Goal: Task Accomplishment & Management: Manage account settings

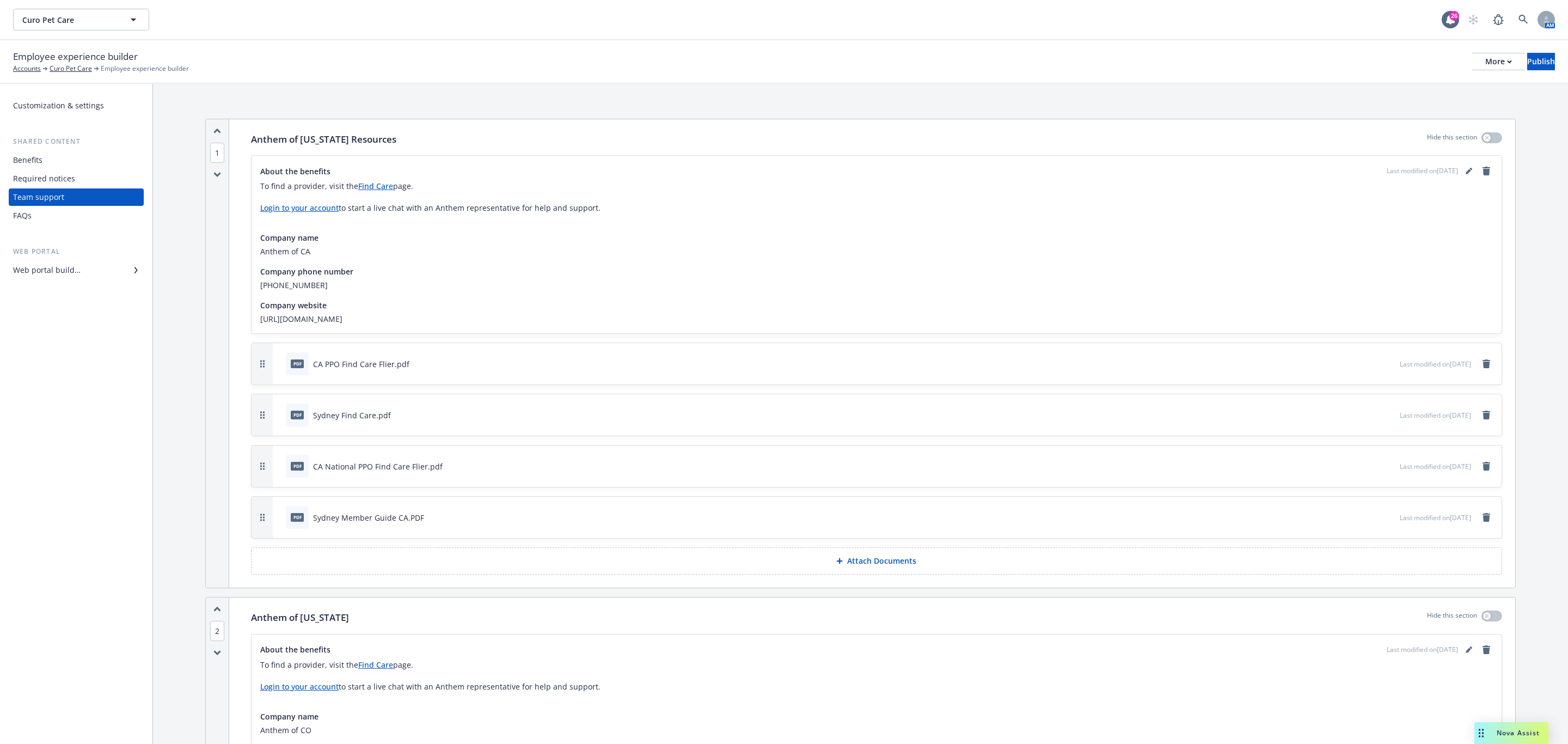
scroll to position [3154, 0]
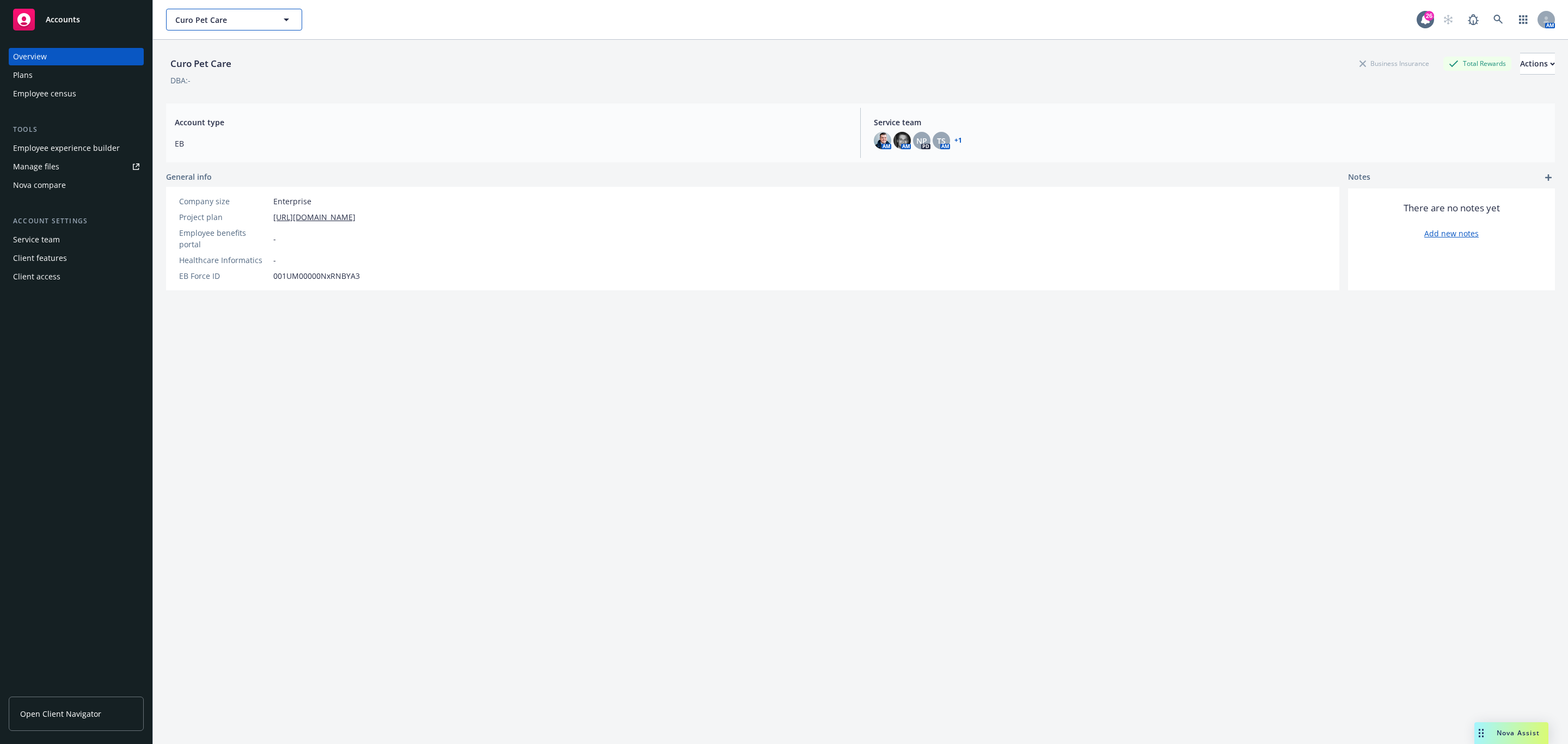
click at [224, 22] on span "Curo Pet Care" at bounding box center [222, 19] width 94 height 11
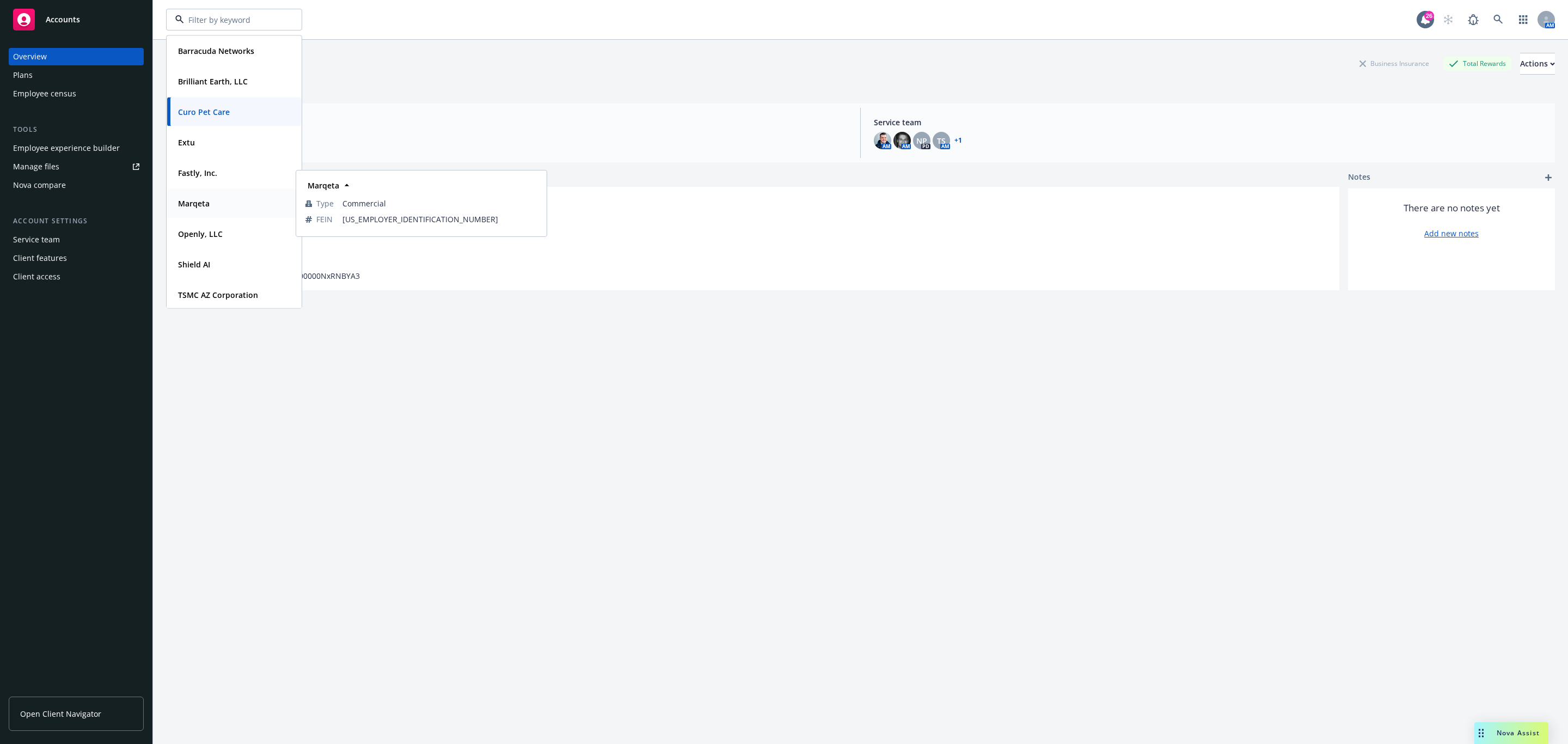
click at [218, 207] on div "Marqeta" at bounding box center [234, 204] width 121 height 16
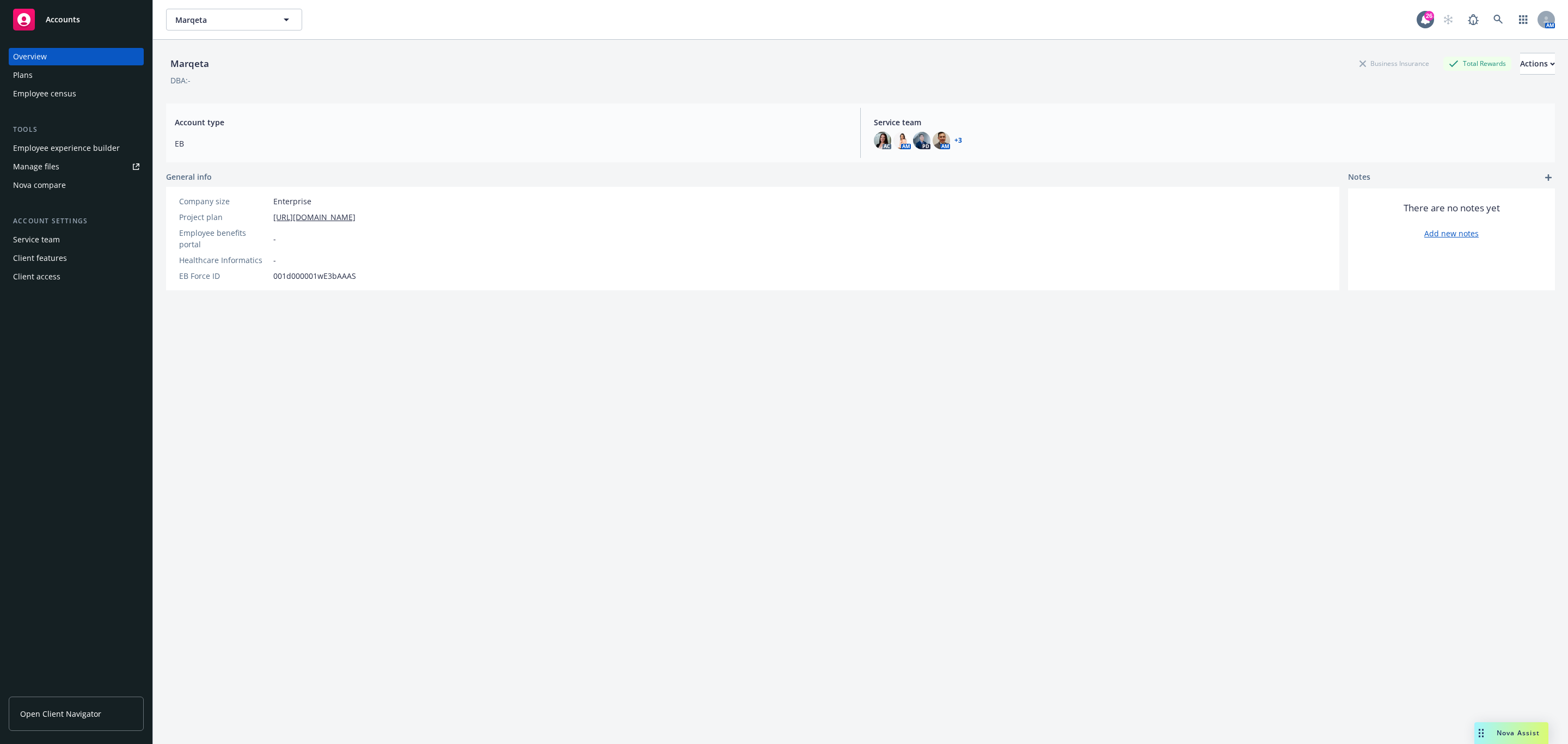
click at [58, 77] on div "Plans" at bounding box center [76, 76] width 126 height 18
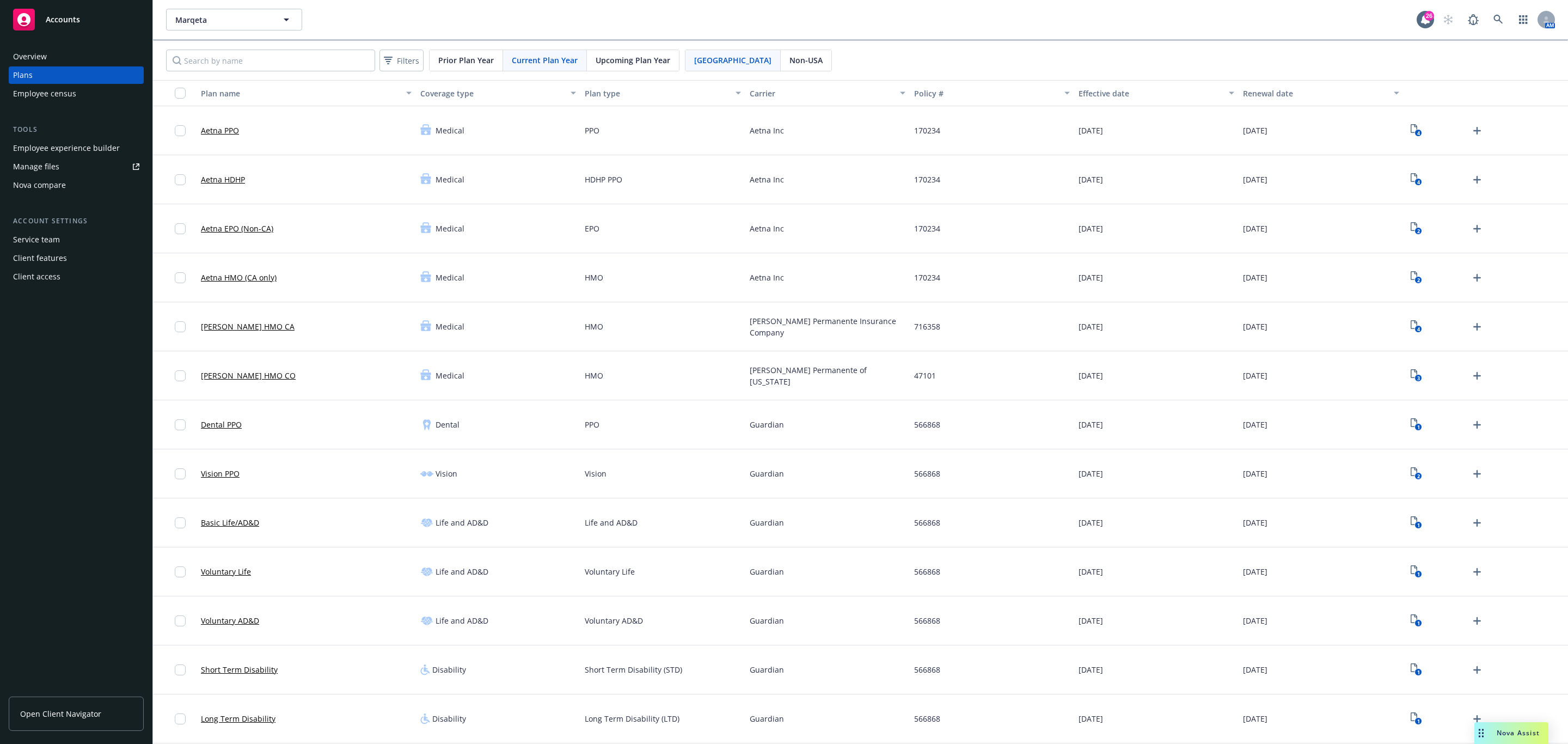
click at [639, 57] on span "Upcoming Plan Year" at bounding box center [633, 60] width 75 height 11
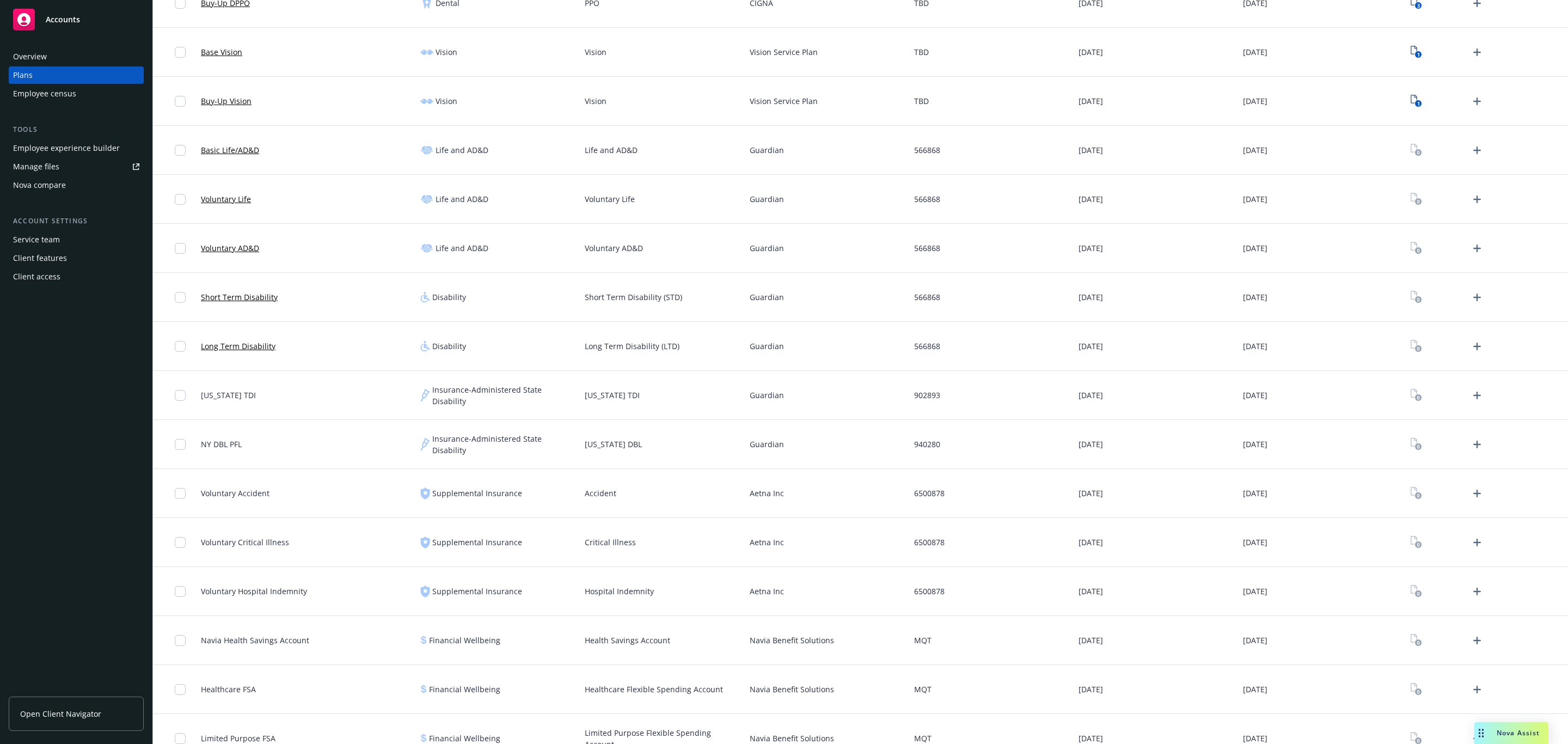
scroll to position [393, 0]
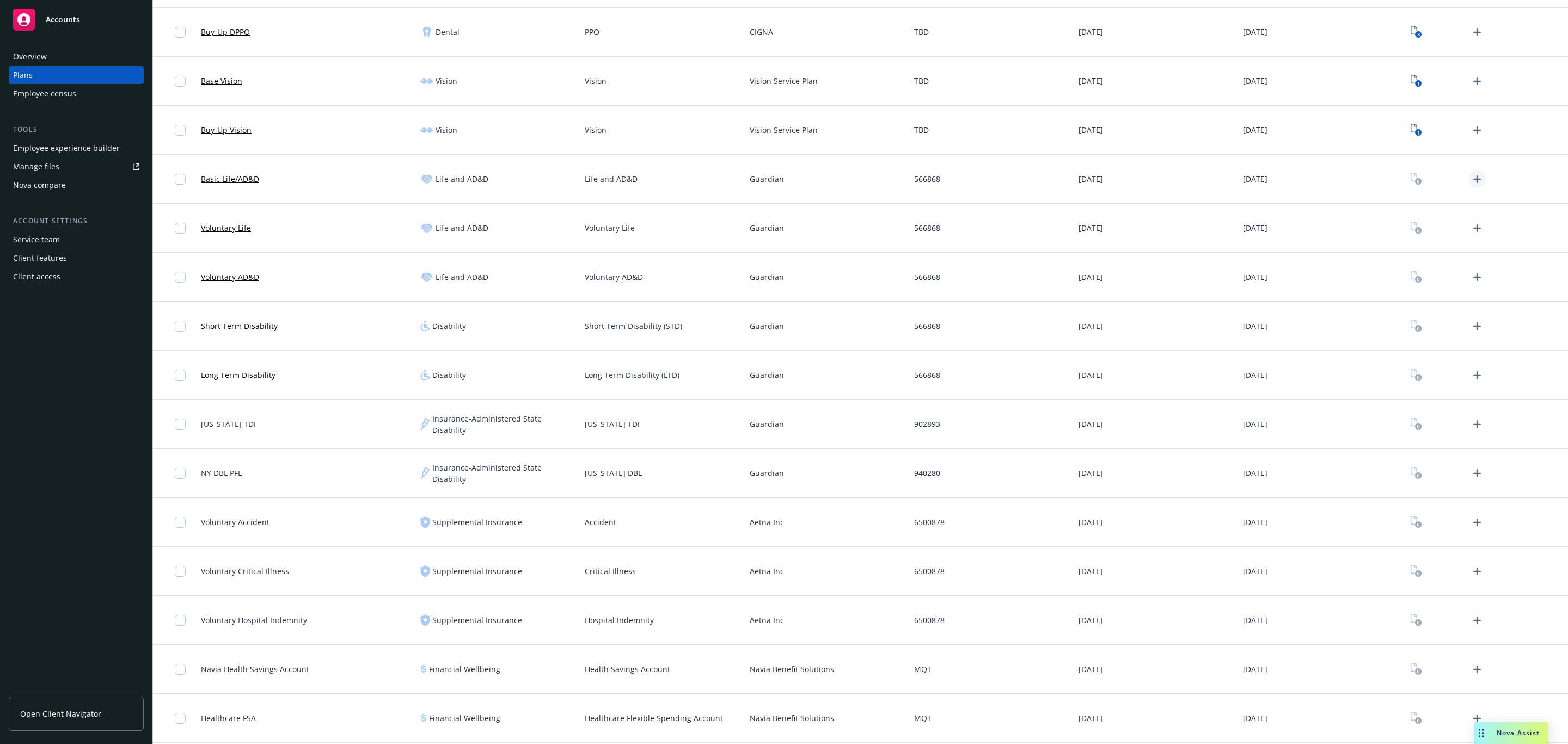
click at [1471, 182] on icon "Upload Plan Documents" at bounding box center [1477, 179] width 13 height 13
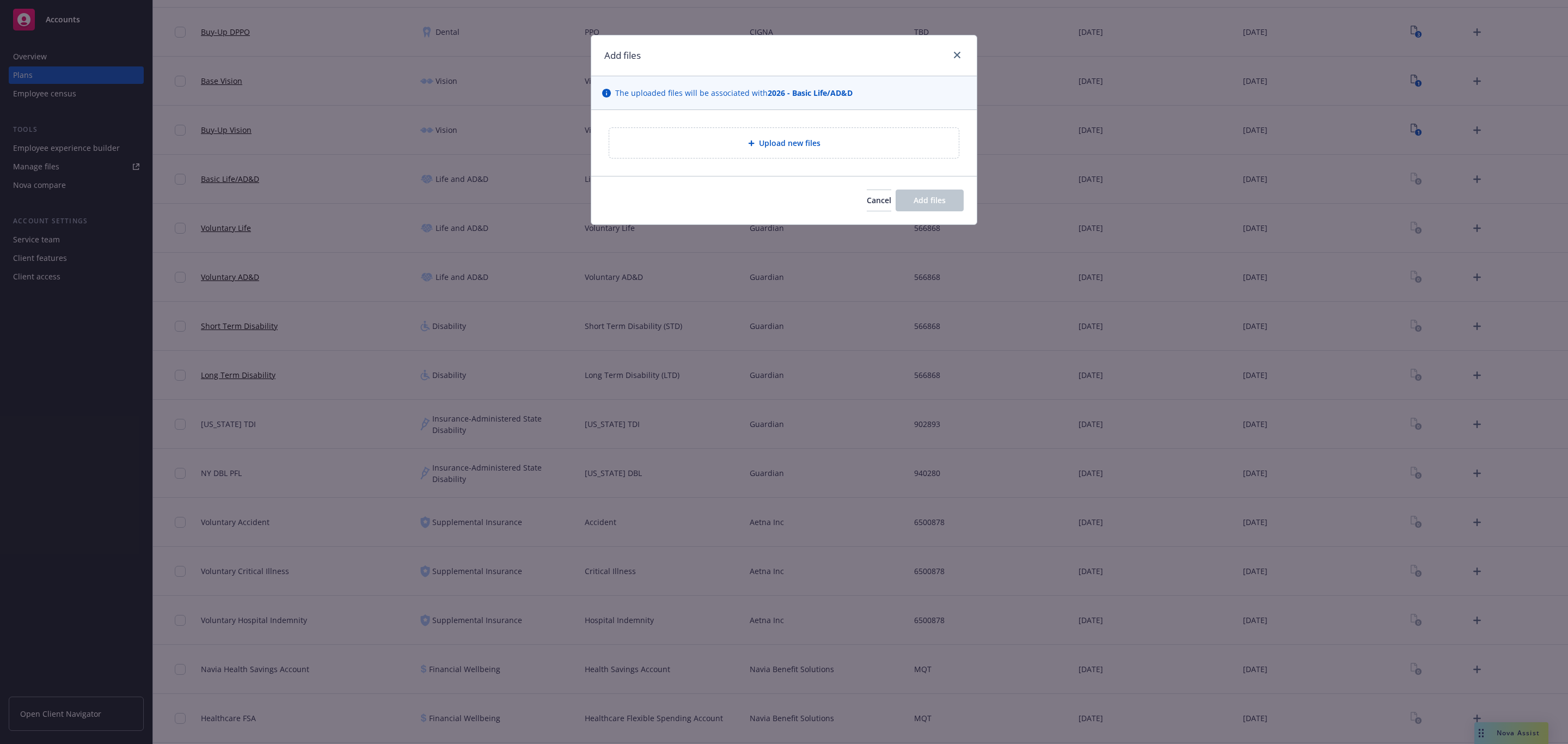
click at [821, 143] on div "Upload new files" at bounding box center [784, 143] width 332 height 12
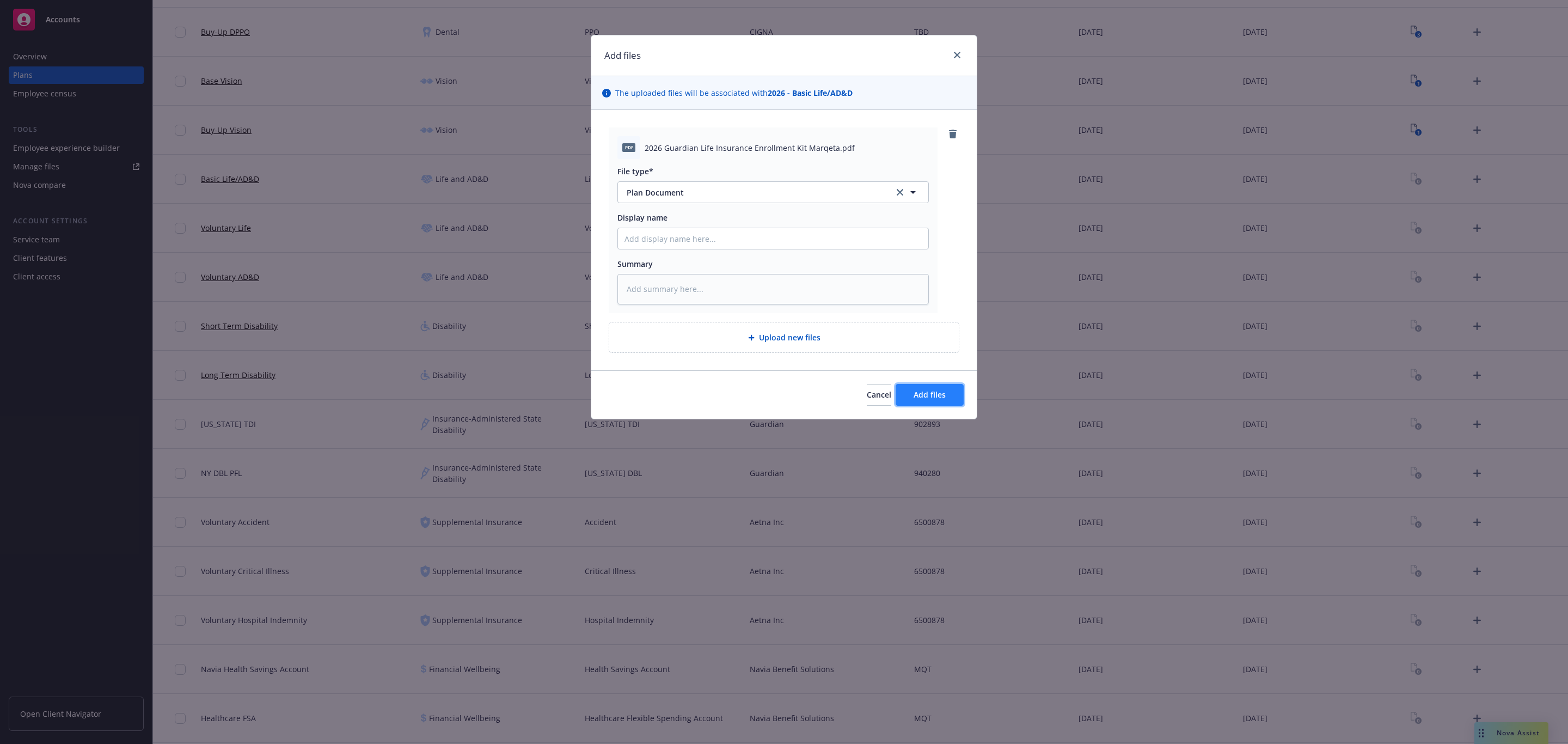
click at [931, 396] on span "Add files" at bounding box center [930, 394] width 32 height 11
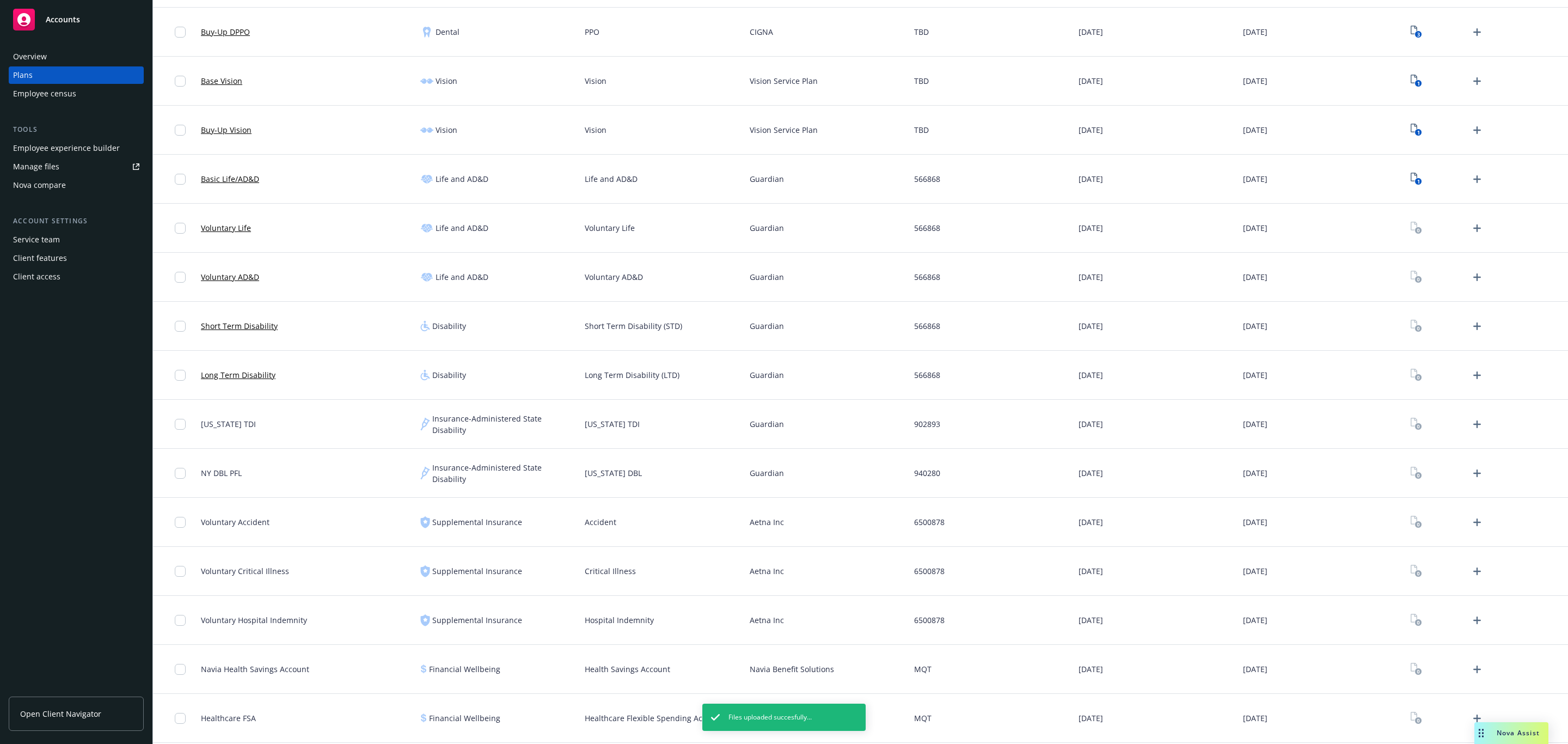
click at [1464, 219] on div at bounding box center [1485, 228] width 164 height 49
click at [1471, 226] on icon "Upload Plan Documents" at bounding box center [1477, 228] width 13 height 13
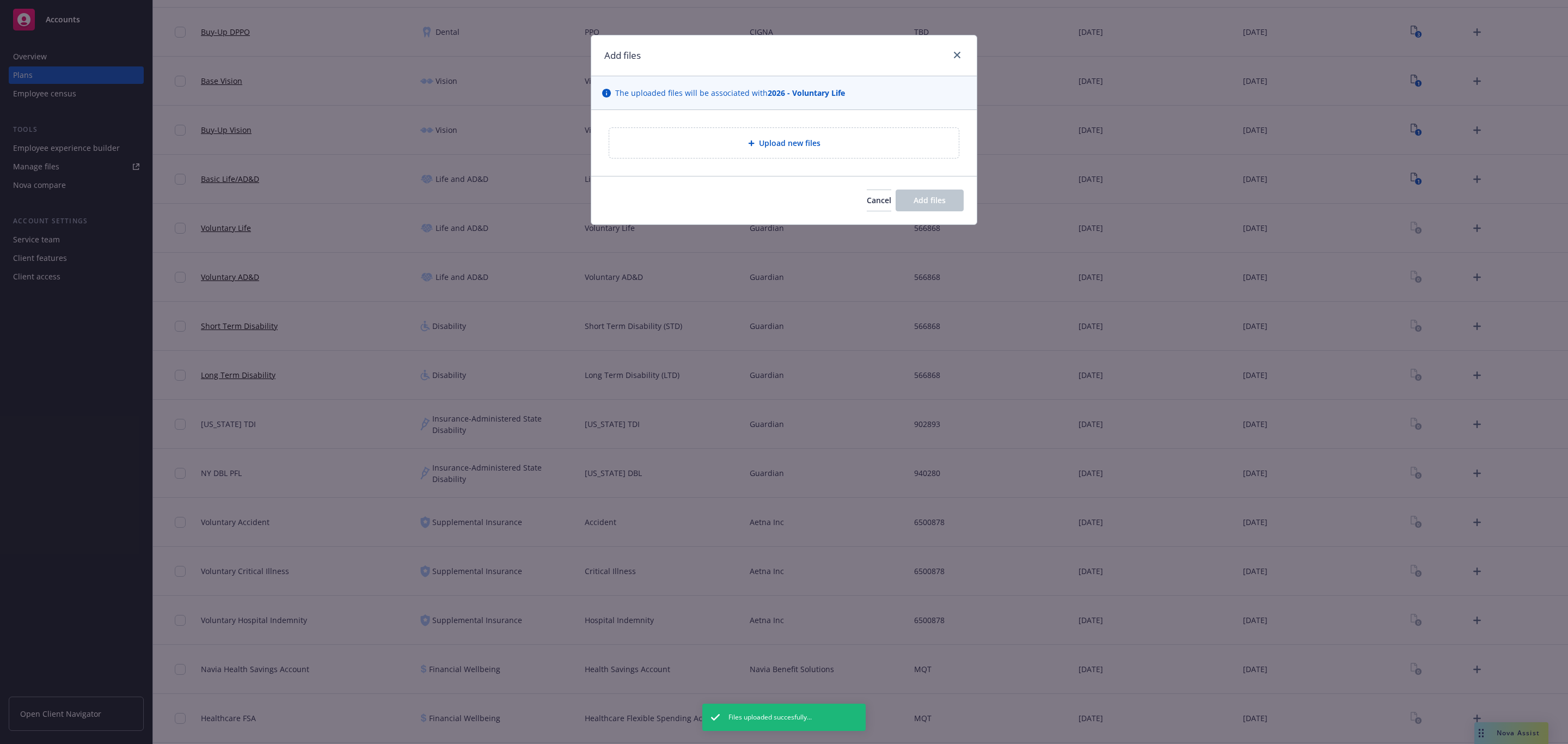
click at [793, 127] on div "Upload new files" at bounding box center [784, 142] width 385 height 66
click at [795, 146] on span "Upload new files" at bounding box center [790, 142] width 61 height 11
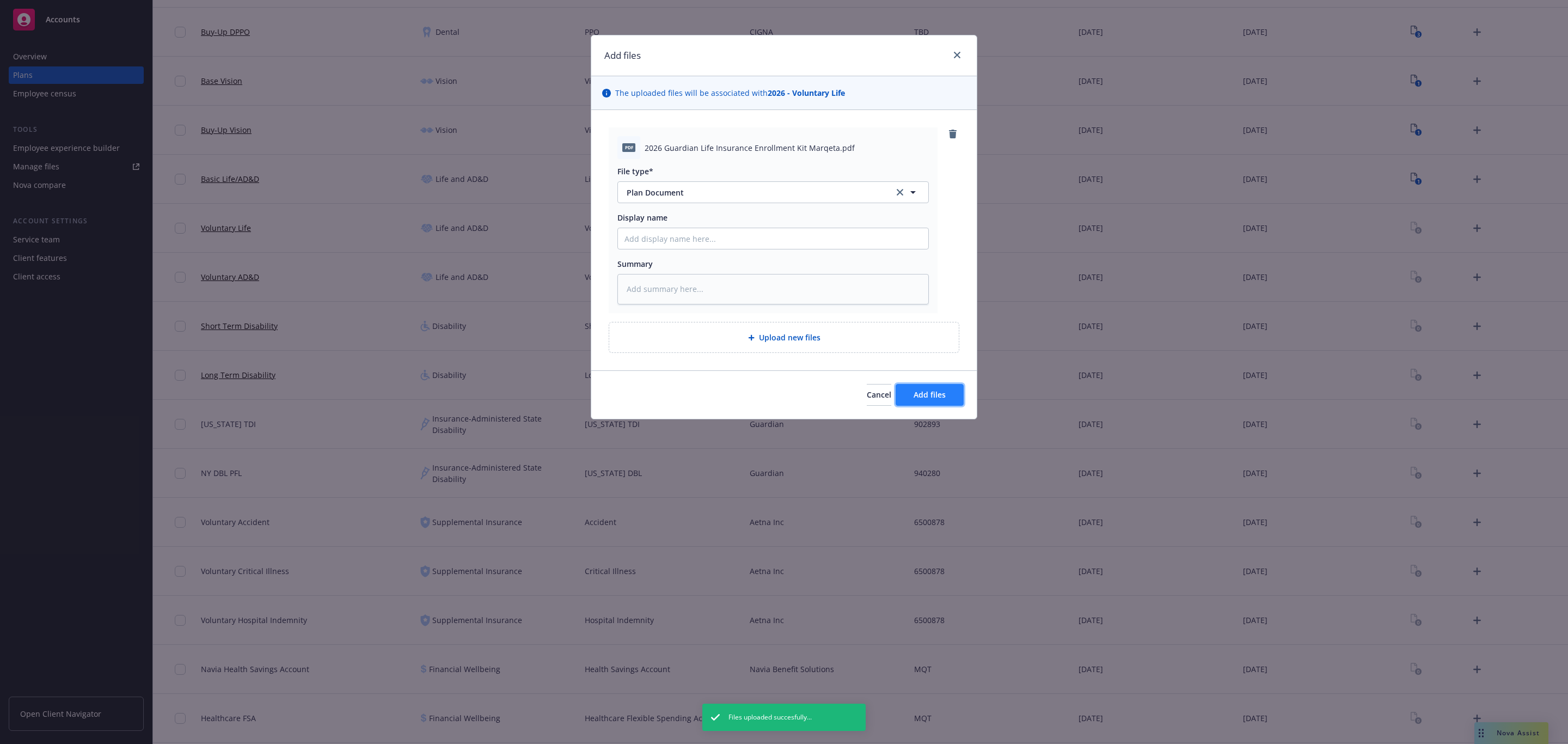
click at [905, 394] on button "Add files" at bounding box center [930, 394] width 68 height 22
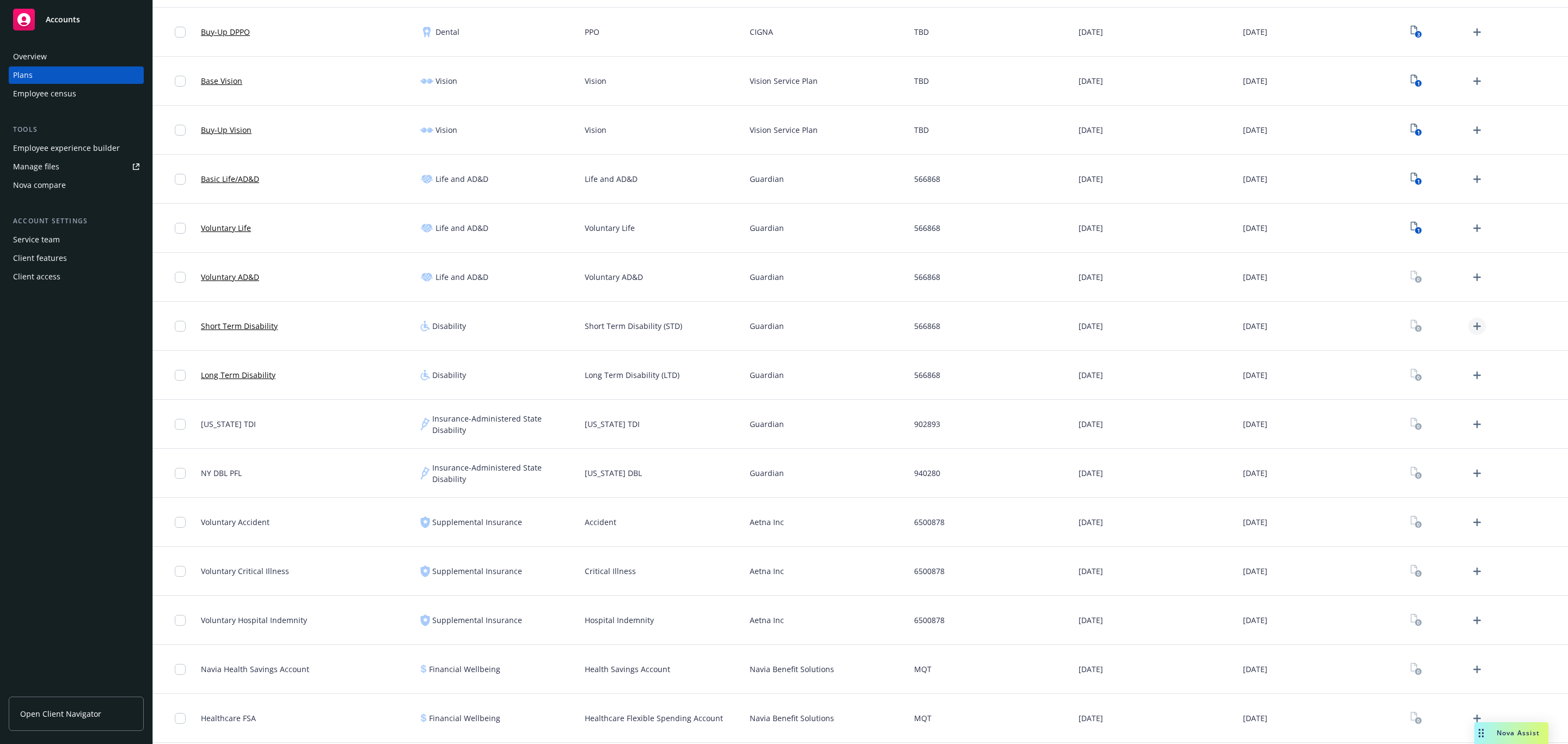
click at [1471, 330] on icon "Upload Plan Documents" at bounding box center [1477, 326] width 13 height 13
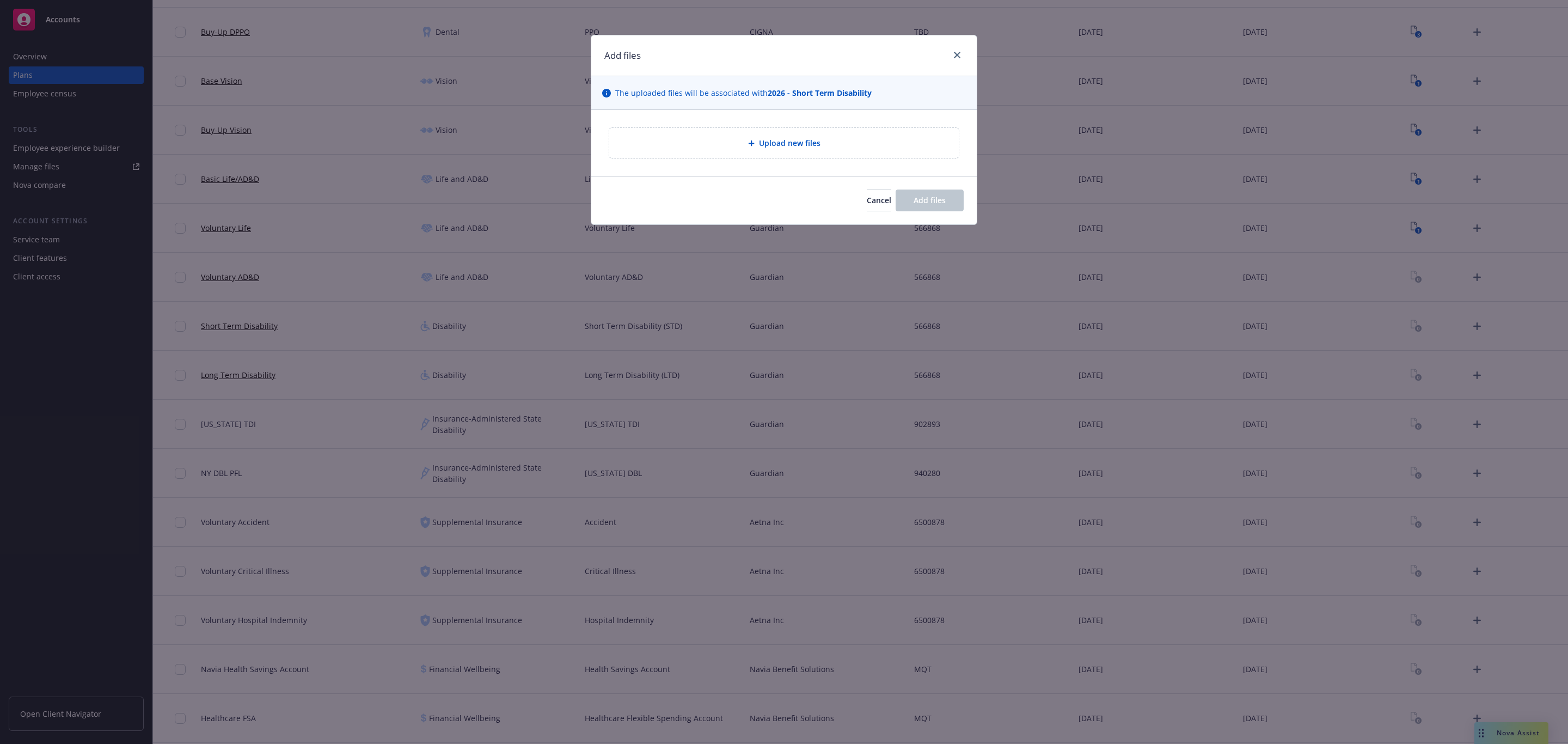
click at [791, 155] on div "Upload new files" at bounding box center [784, 143] width 349 height 30
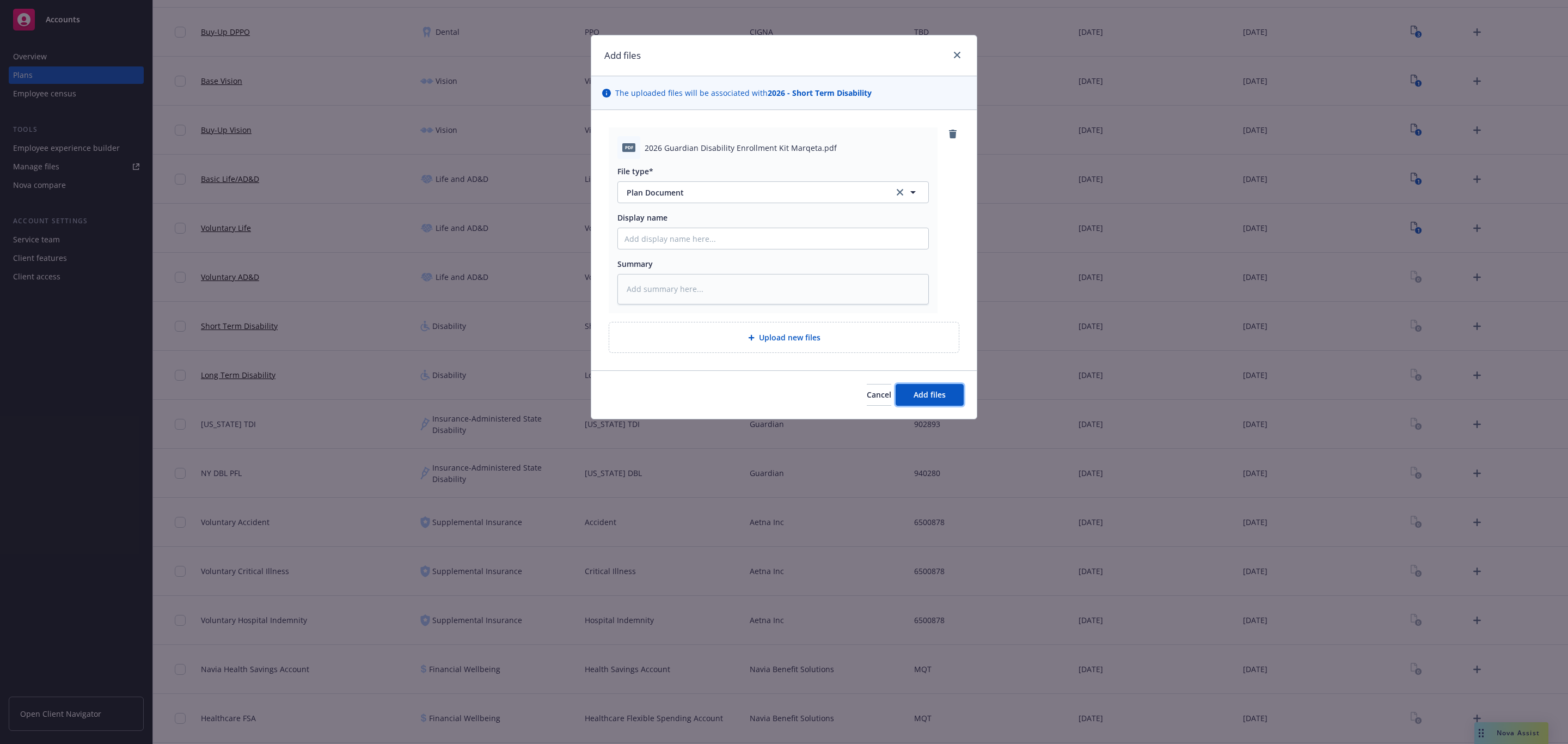
click at [956, 404] on button "Add files" at bounding box center [930, 394] width 68 height 22
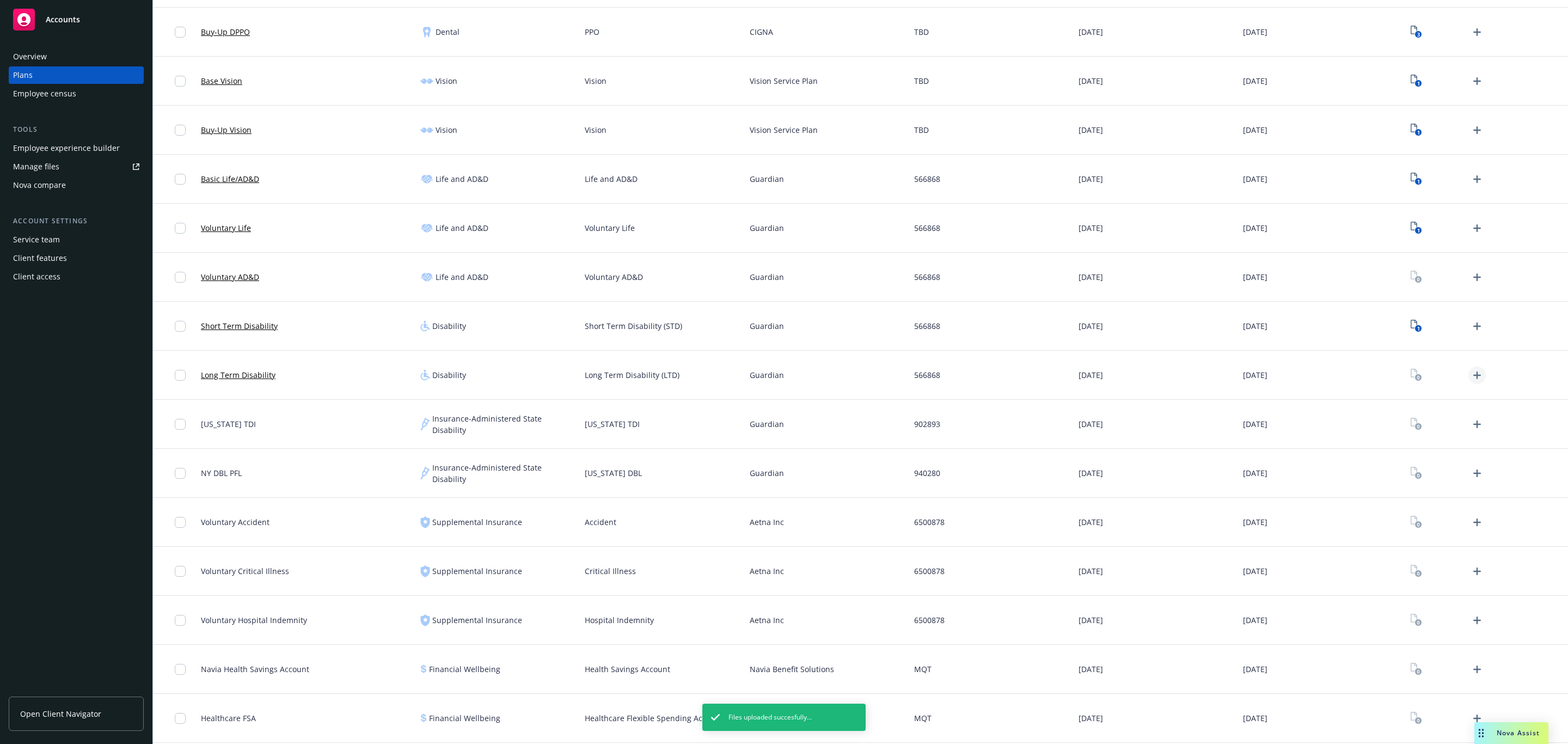
click at [1469, 378] on link "Upload Plan Documents" at bounding box center [1478, 375] width 18 height 18
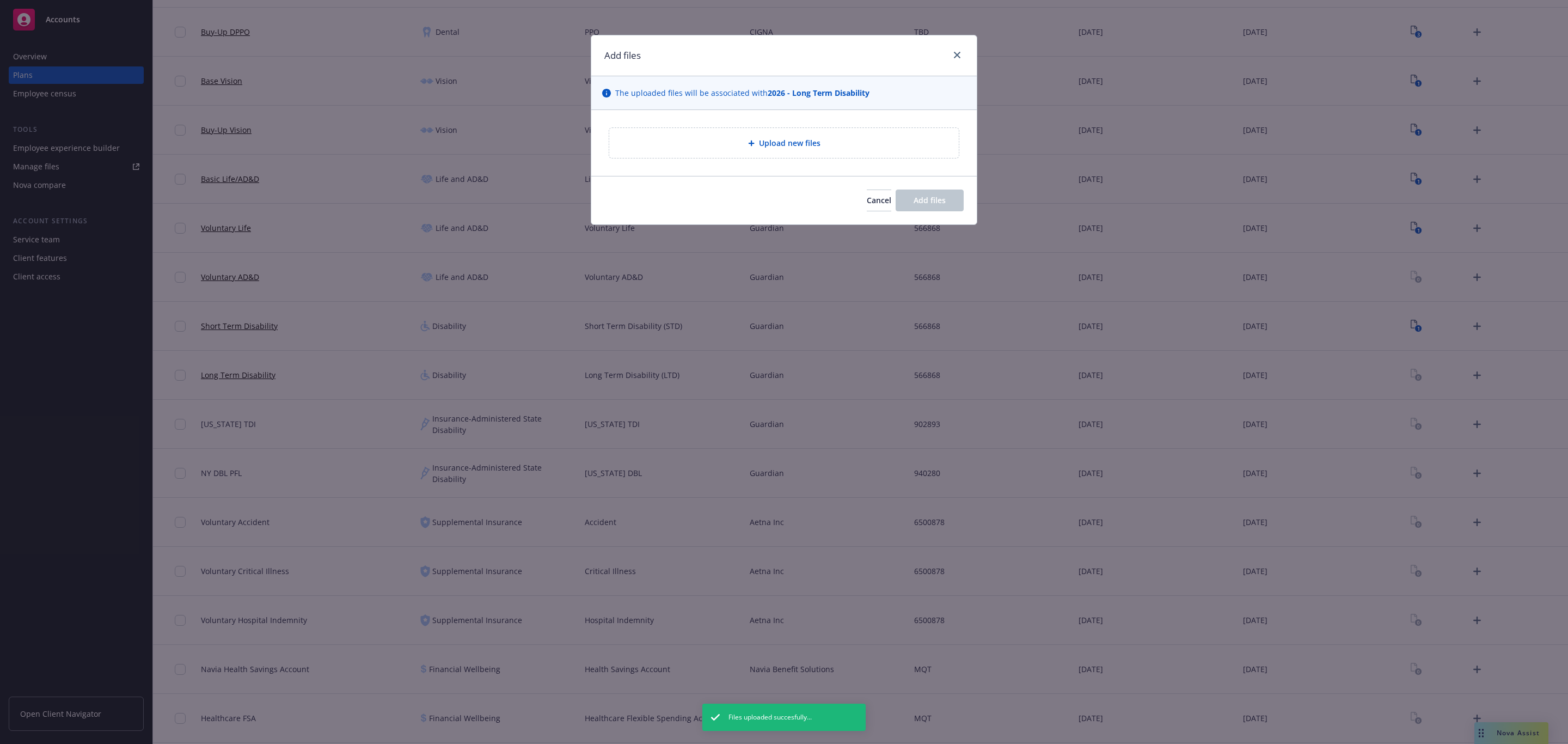
click at [869, 158] on div "Upload new files" at bounding box center [784, 143] width 349 height 30
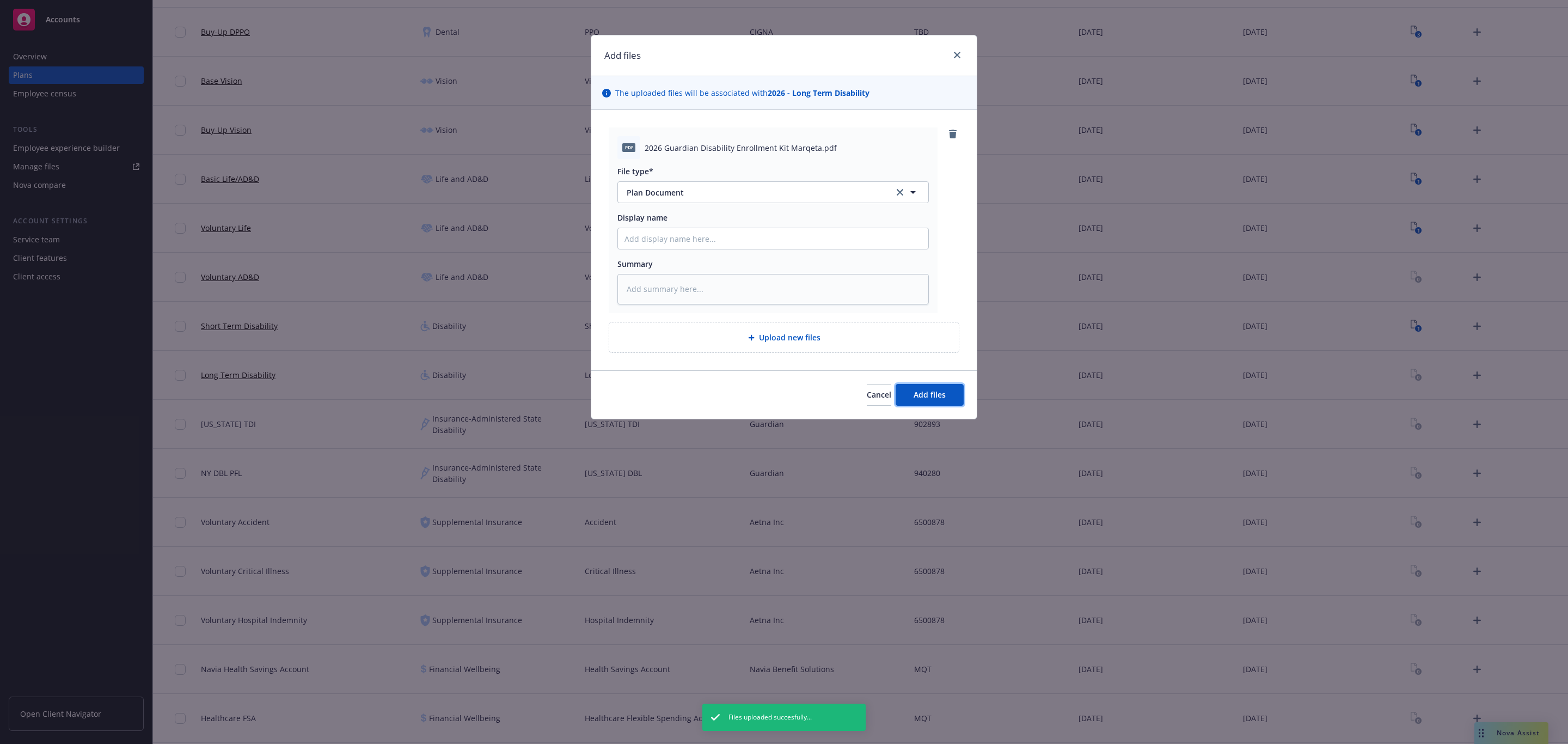
click at [930, 400] on span "Add files" at bounding box center [930, 394] width 32 height 11
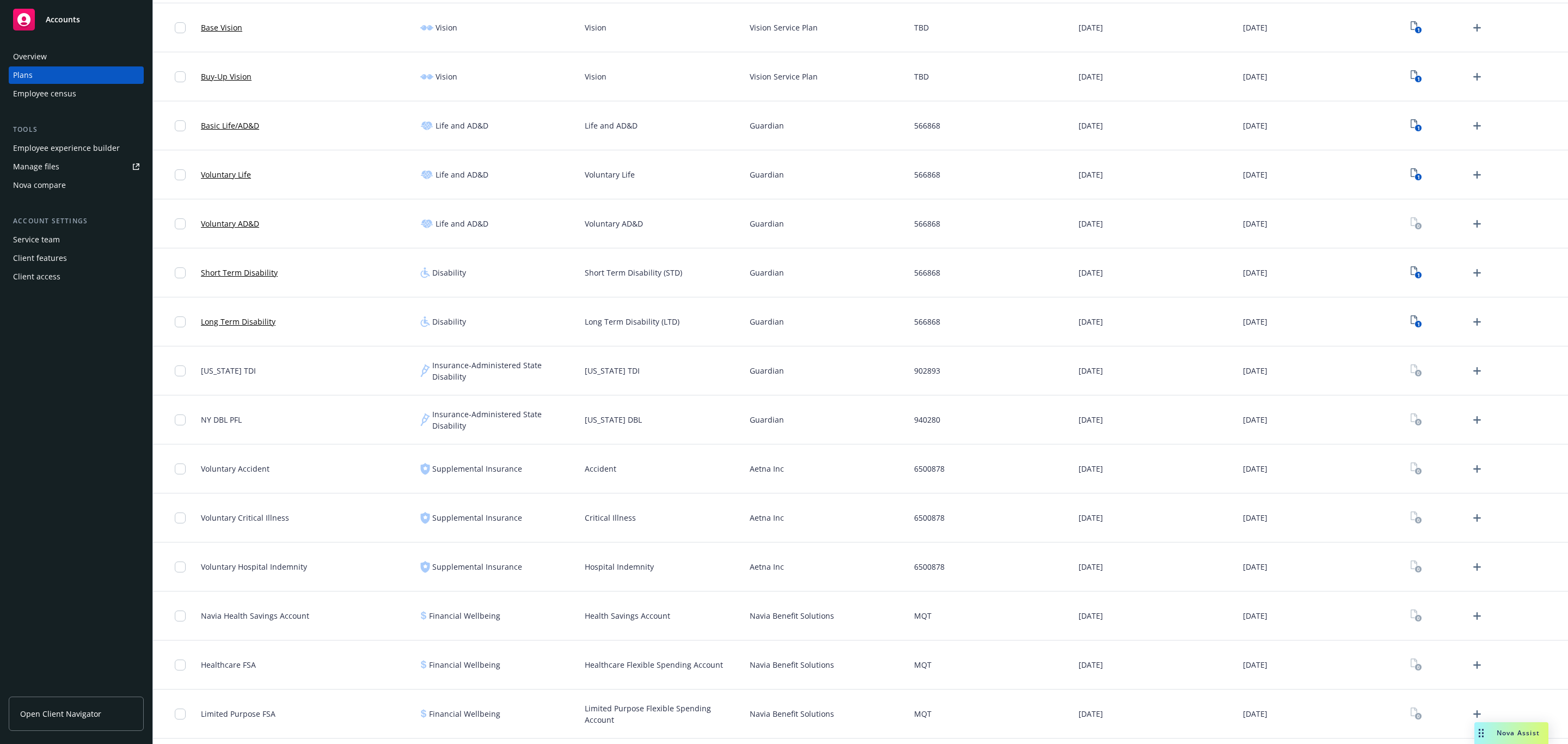
scroll to position [474, 0]
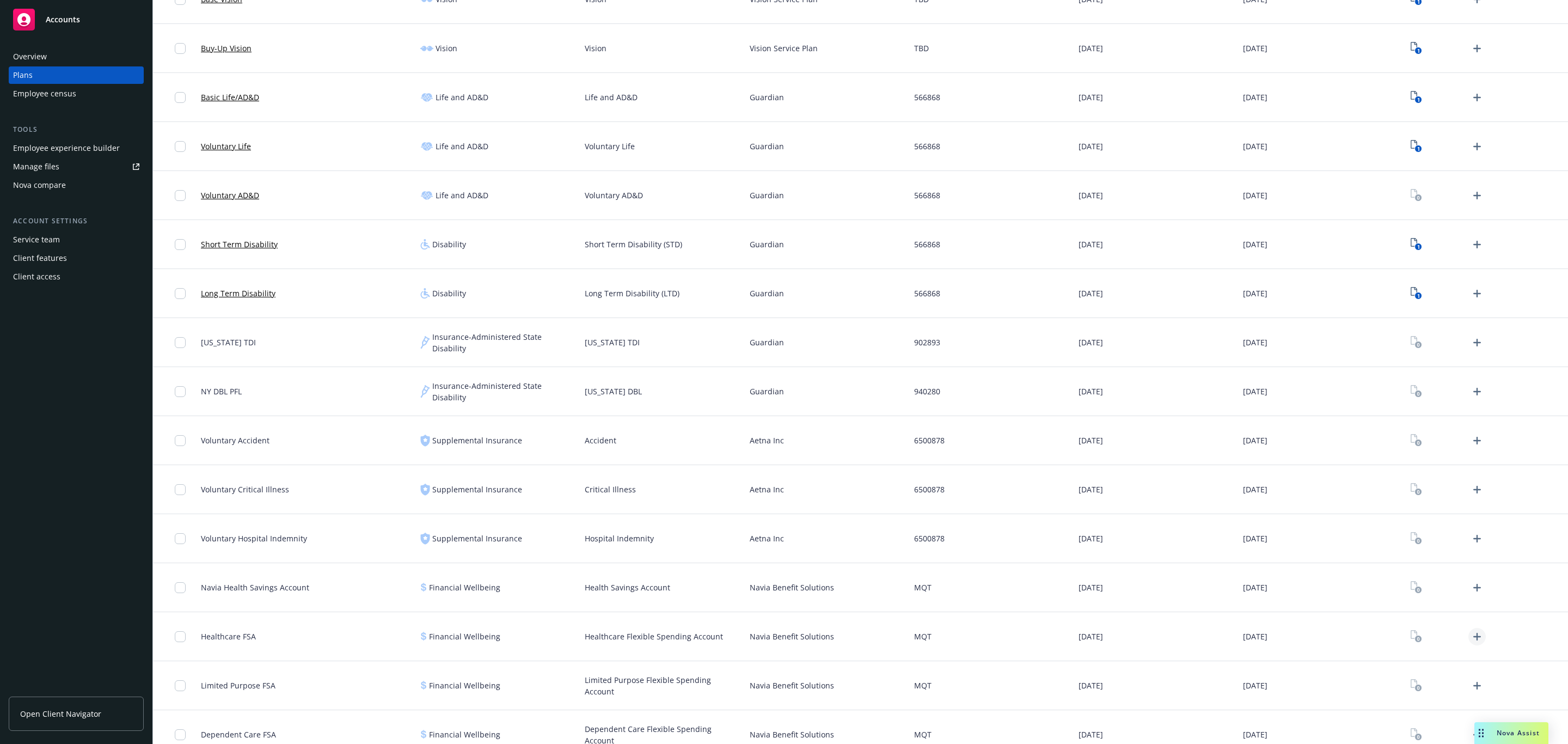
click at [1471, 638] on icon "Upload Plan Documents" at bounding box center [1477, 637] width 13 height 13
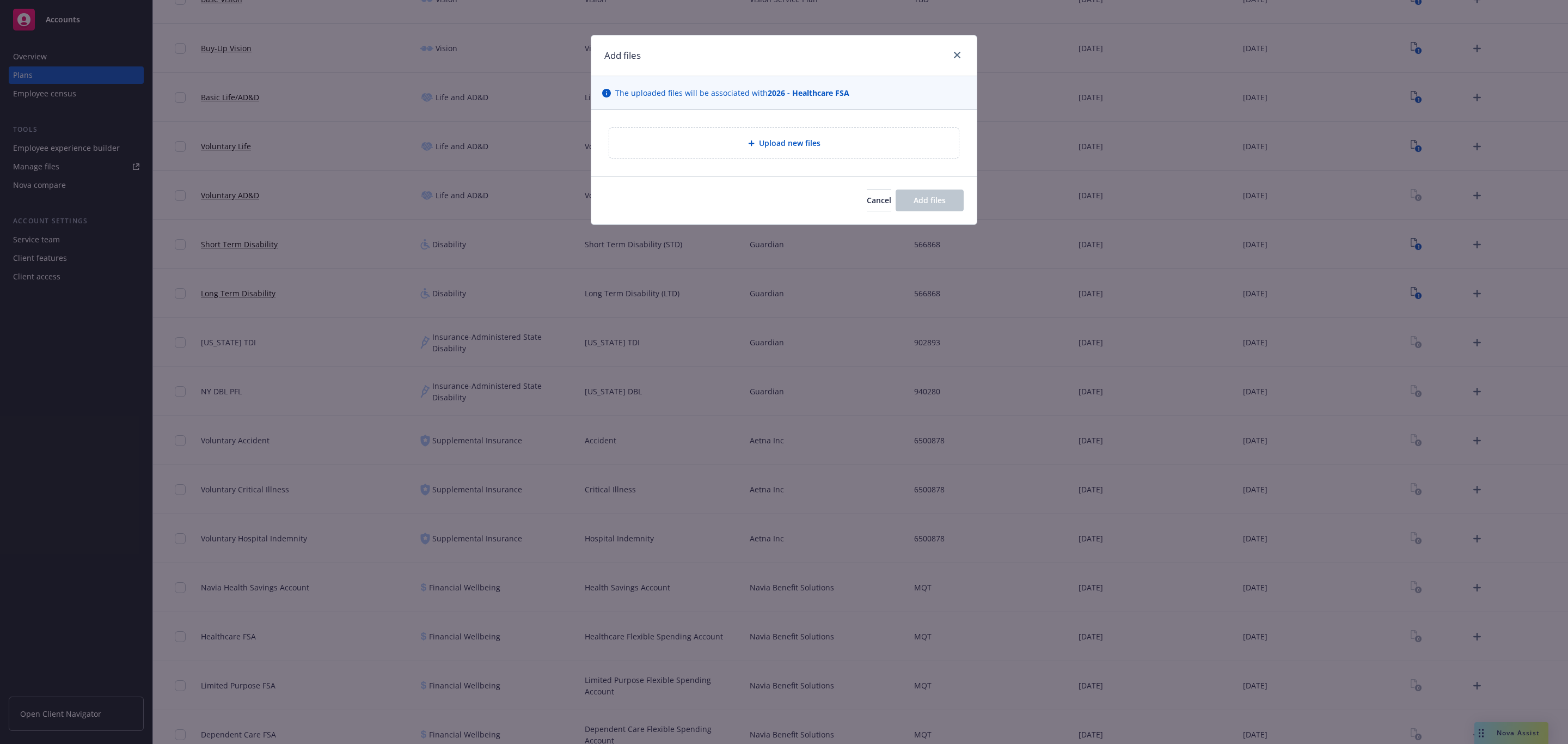
click at [837, 155] on div "Upload new files" at bounding box center [784, 143] width 349 height 30
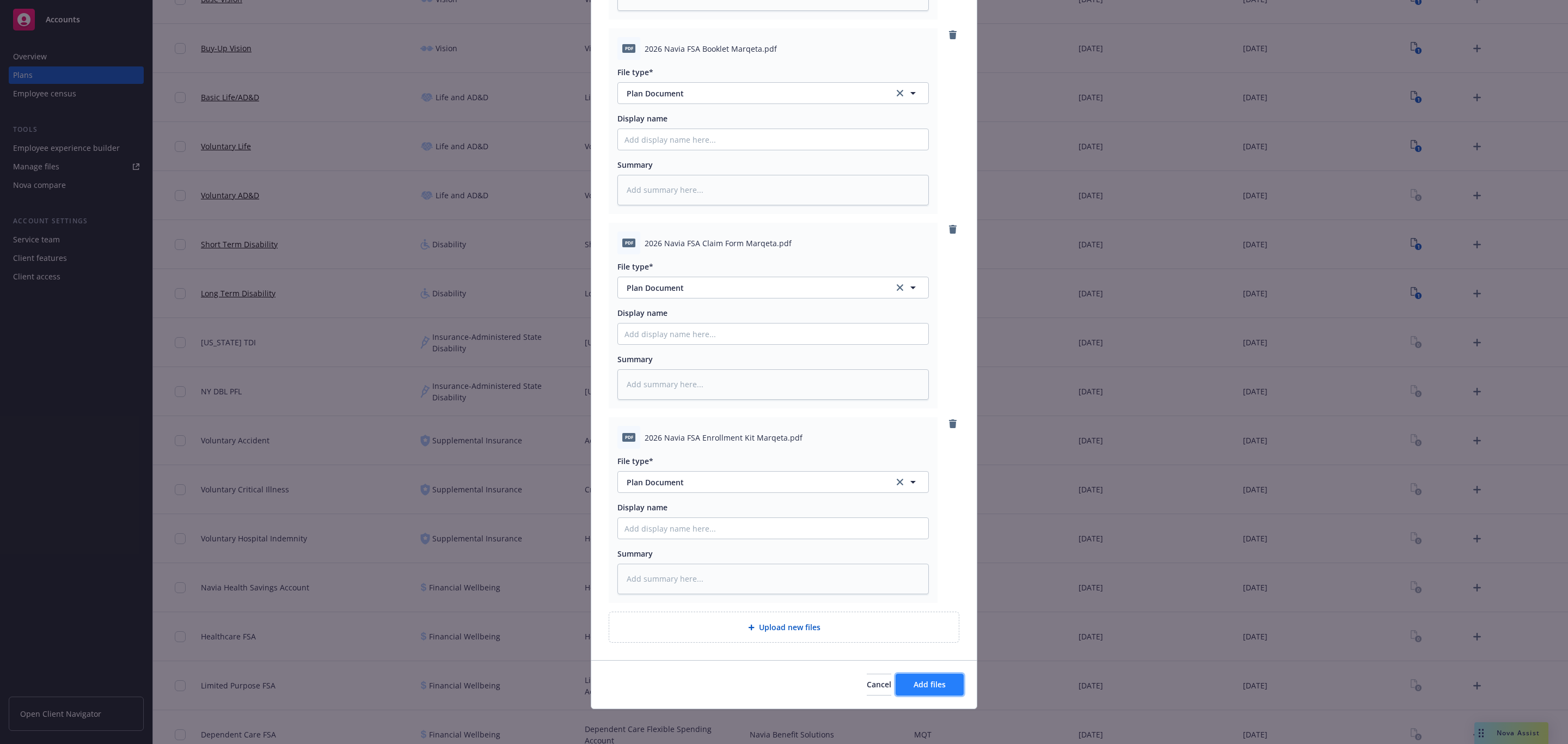
click at [914, 685] on span "Add files" at bounding box center [930, 684] width 32 height 11
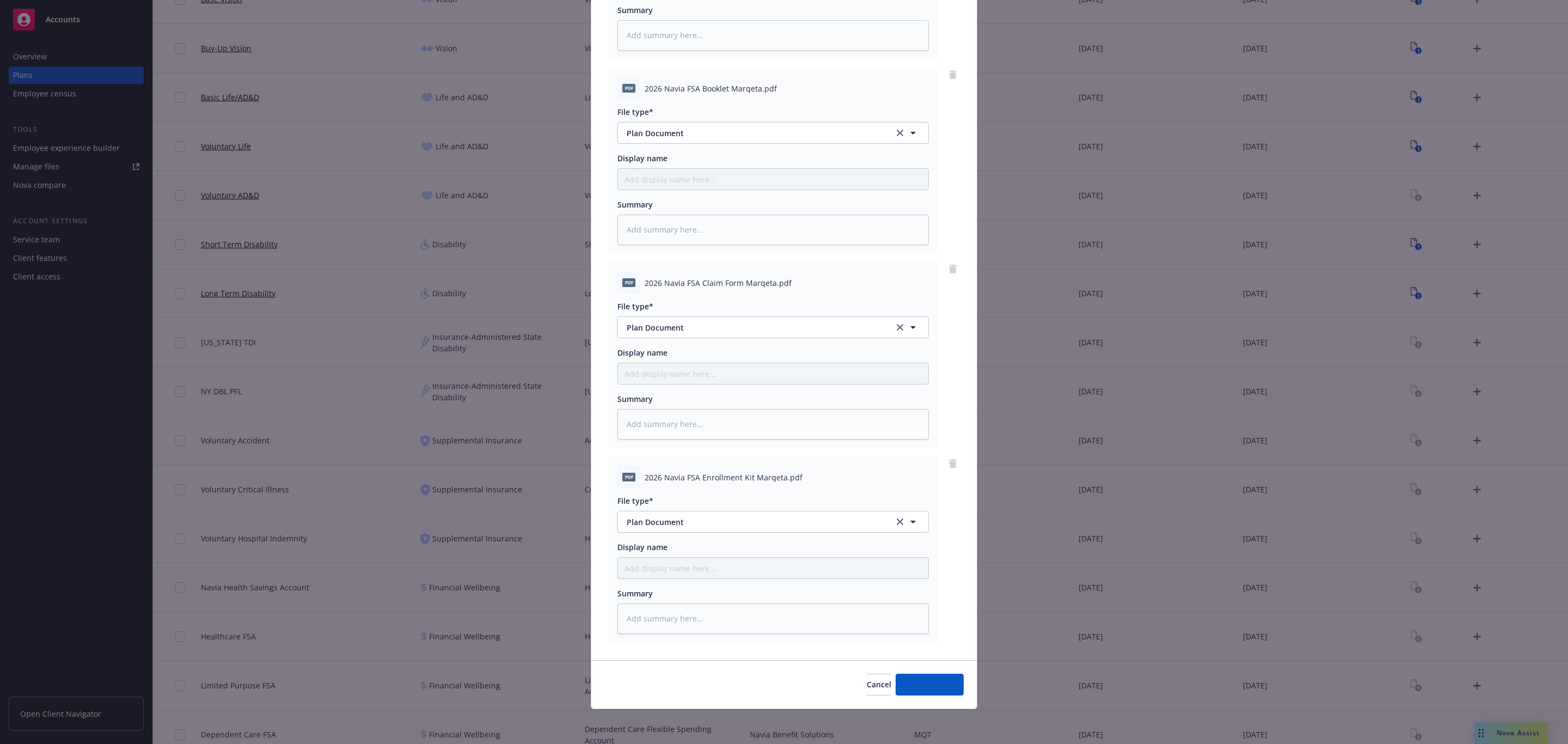
scroll to position [255, 0]
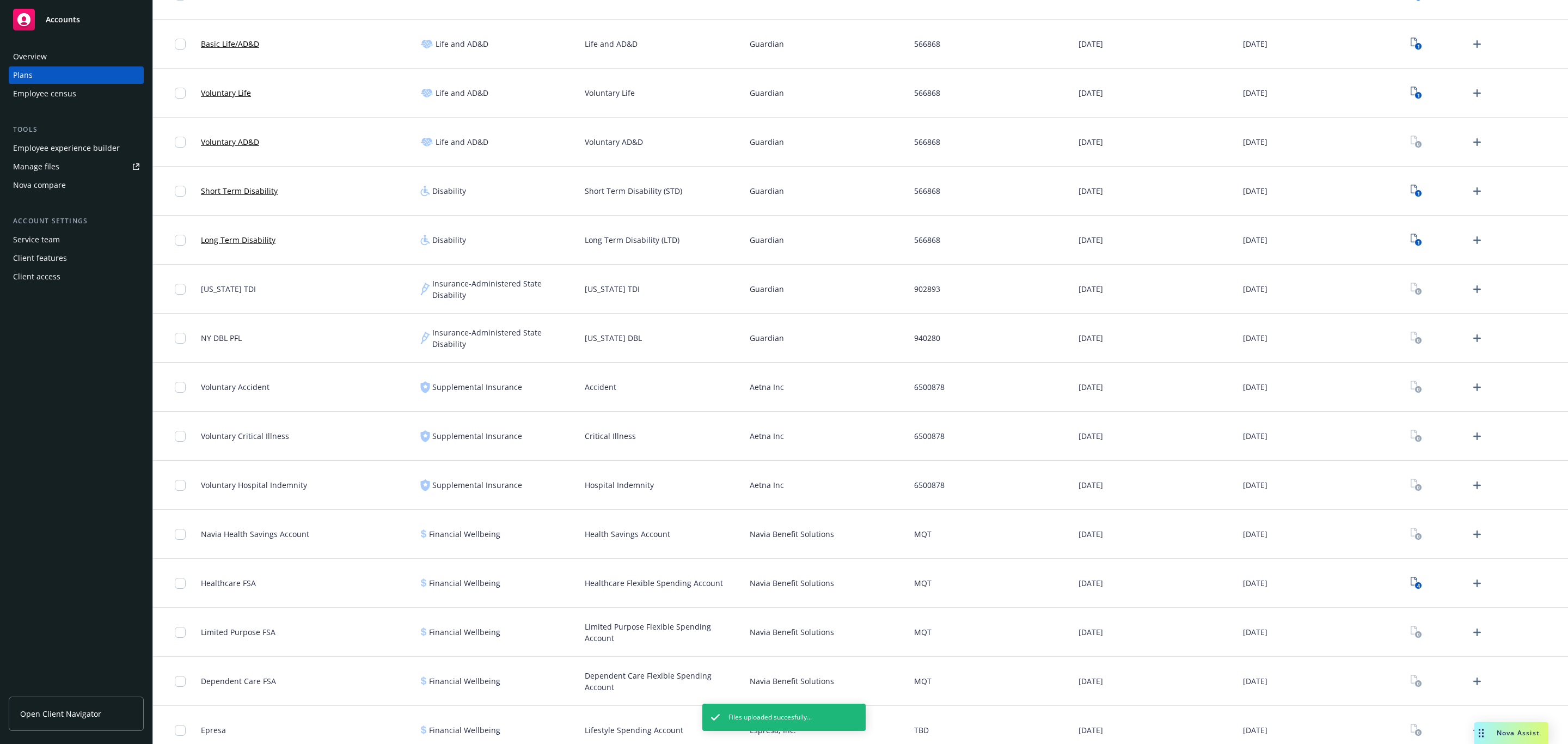
scroll to position [556, 0]
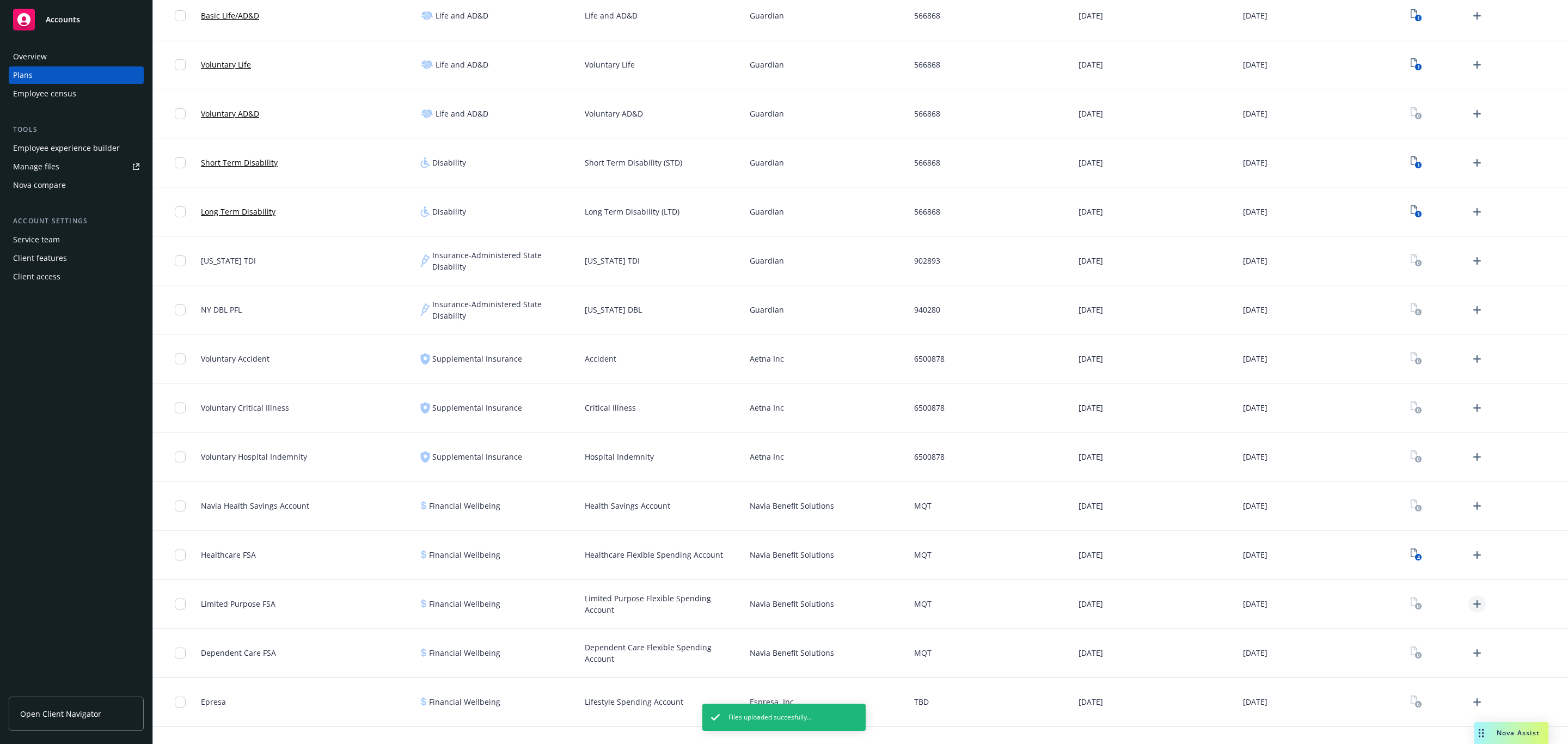
click at [1471, 601] on icon "Upload Plan Documents" at bounding box center [1477, 603] width 13 height 13
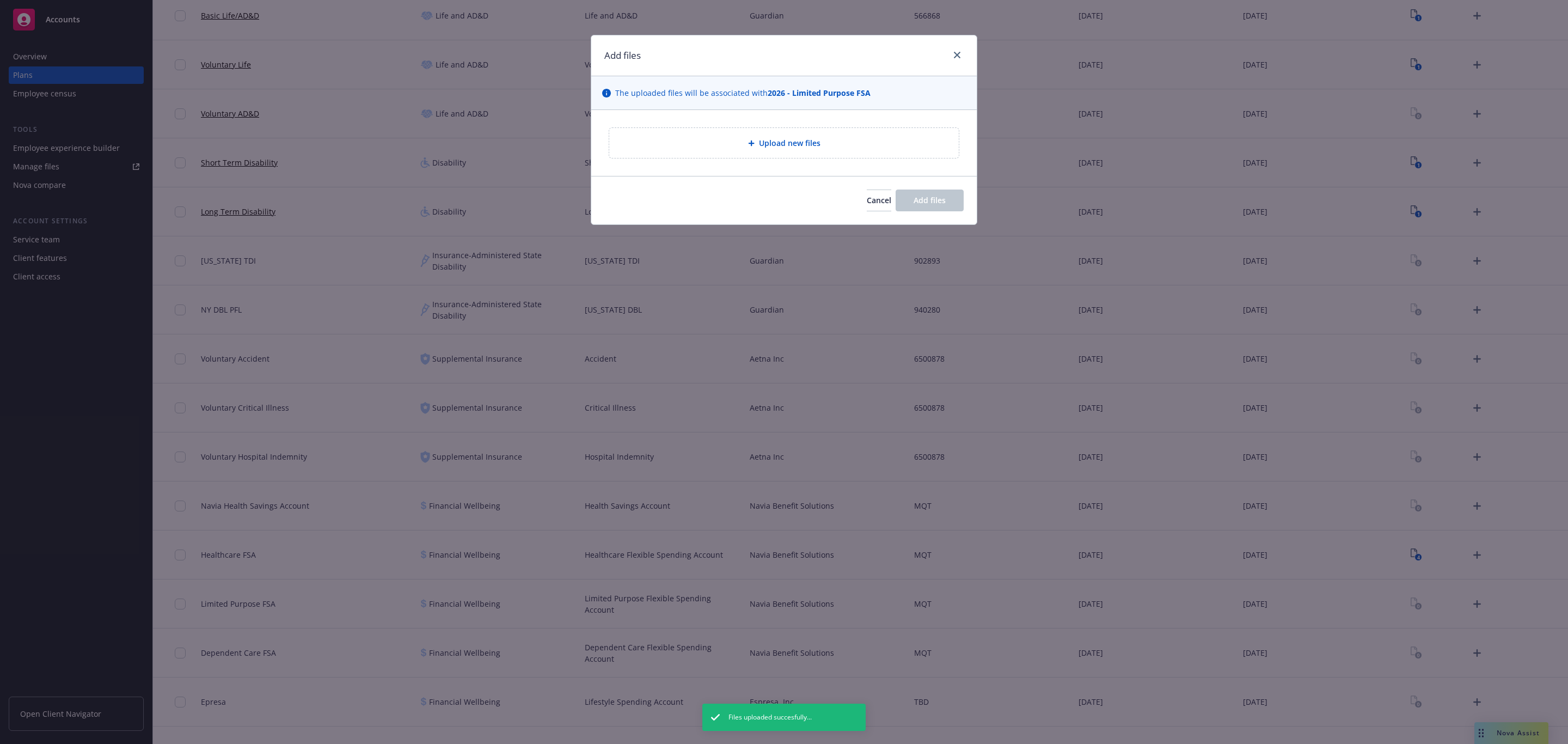
click at [851, 142] on div "Upload new files" at bounding box center [784, 143] width 332 height 12
click at [882, 155] on div "Upload new files" at bounding box center [784, 143] width 349 height 30
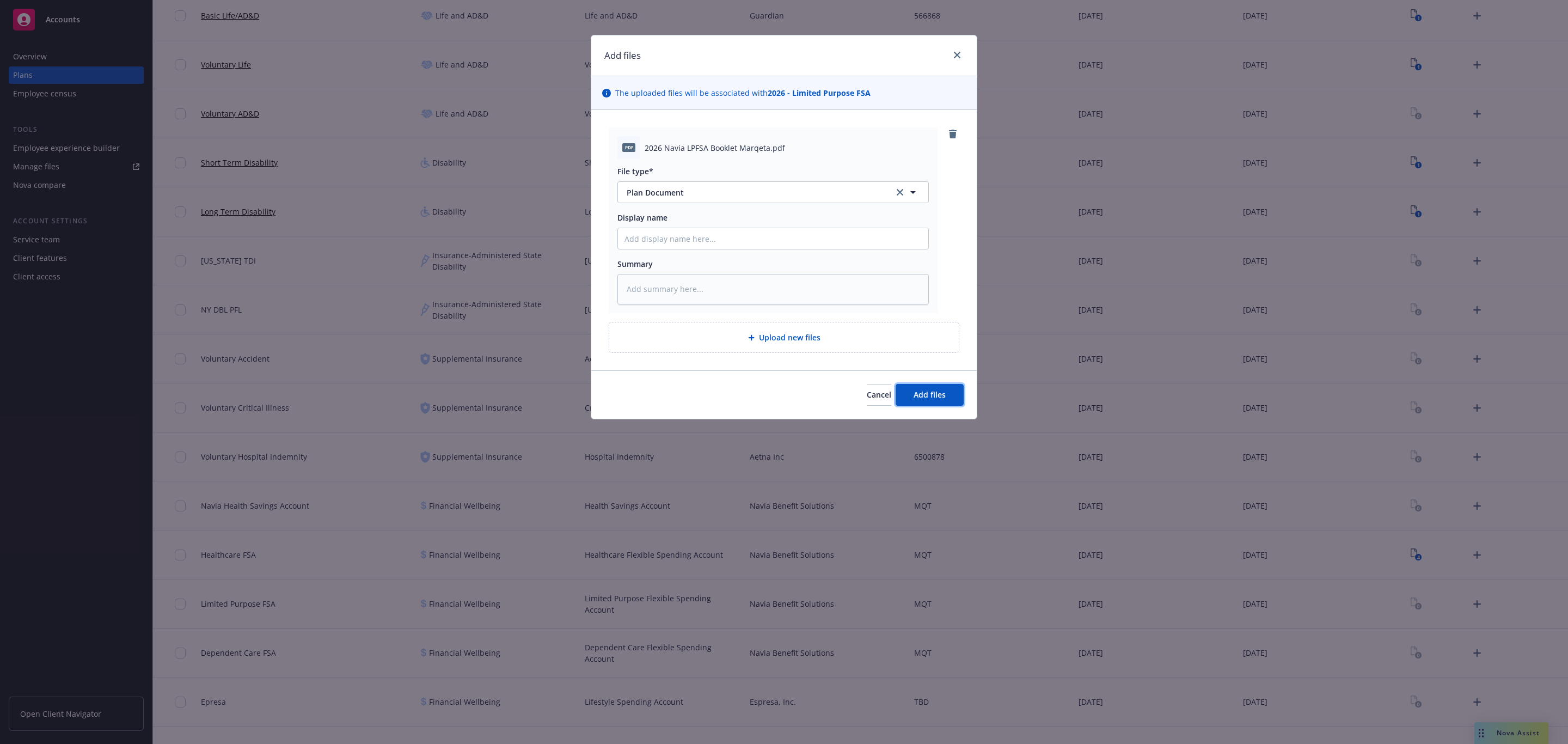
click at [929, 386] on button "Add files" at bounding box center [930, 394] width 68 height 22
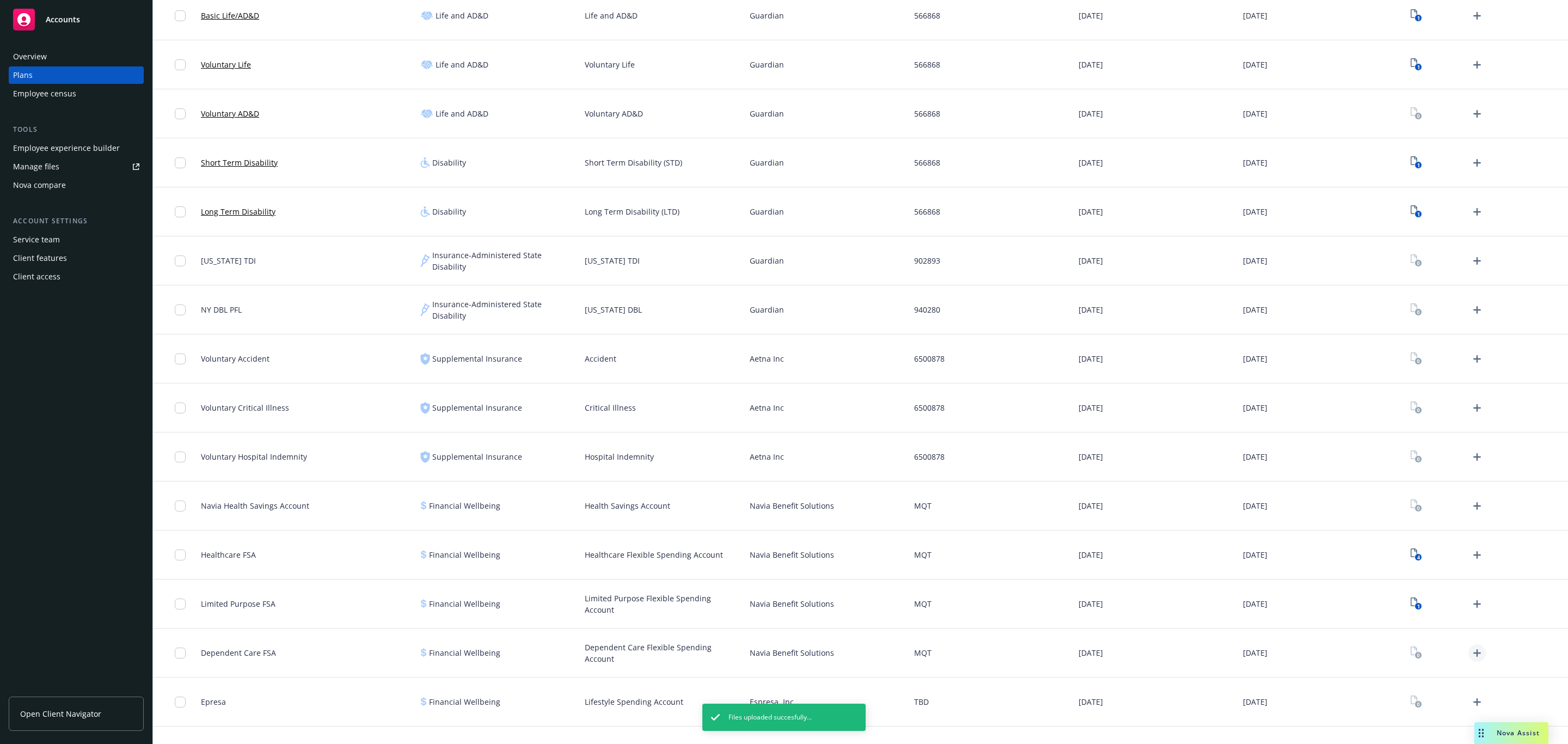
click at [1469, 657] on link "Upload Plan Documents" at bounding box center [1478, 654] width 18 height 18
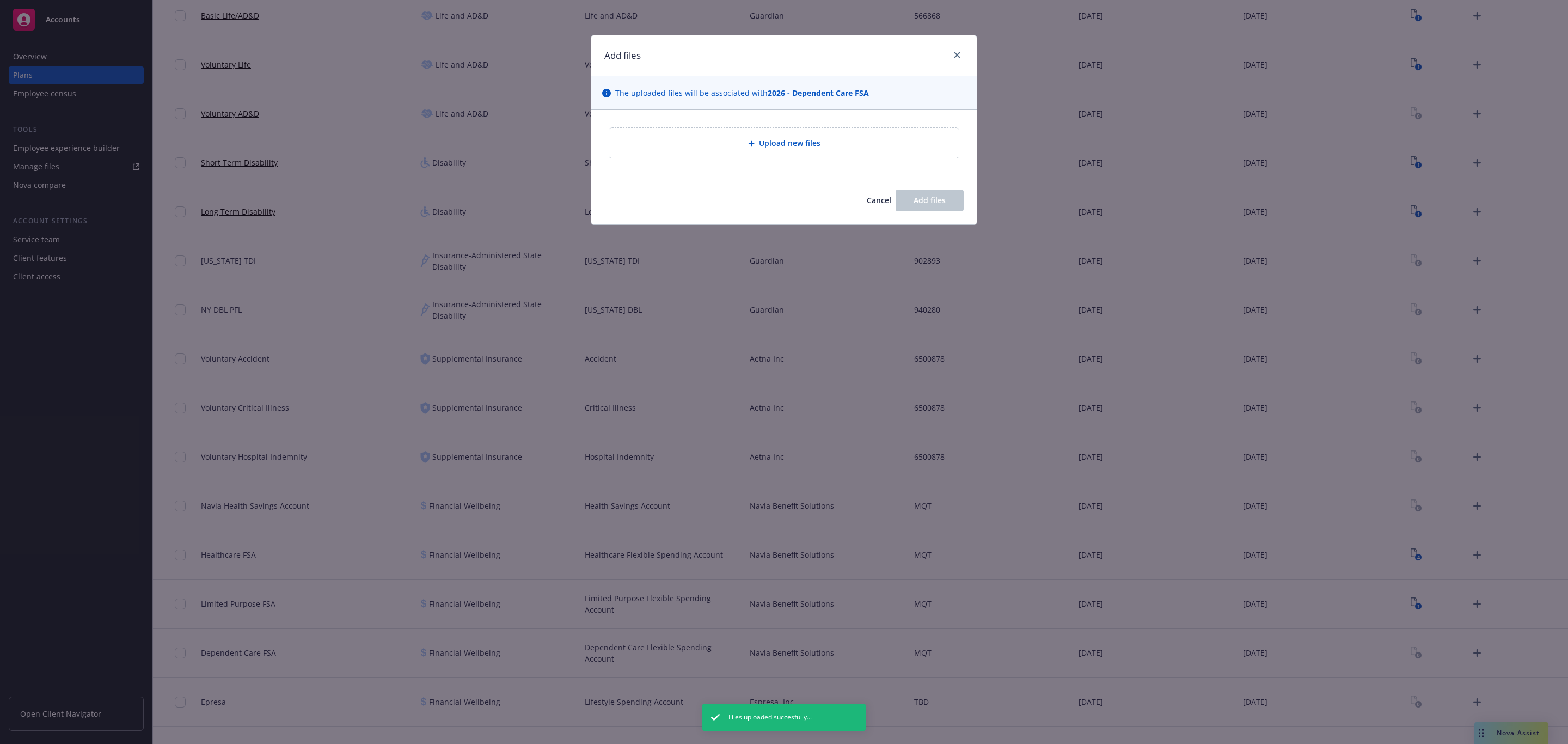
click at [789, 125] on div "Upload new files" at bounding box center [784, 142] width 385 height 66
click at [791, 129] on div "Upload new files" at bounding box center [784, 143] width 349 height 30
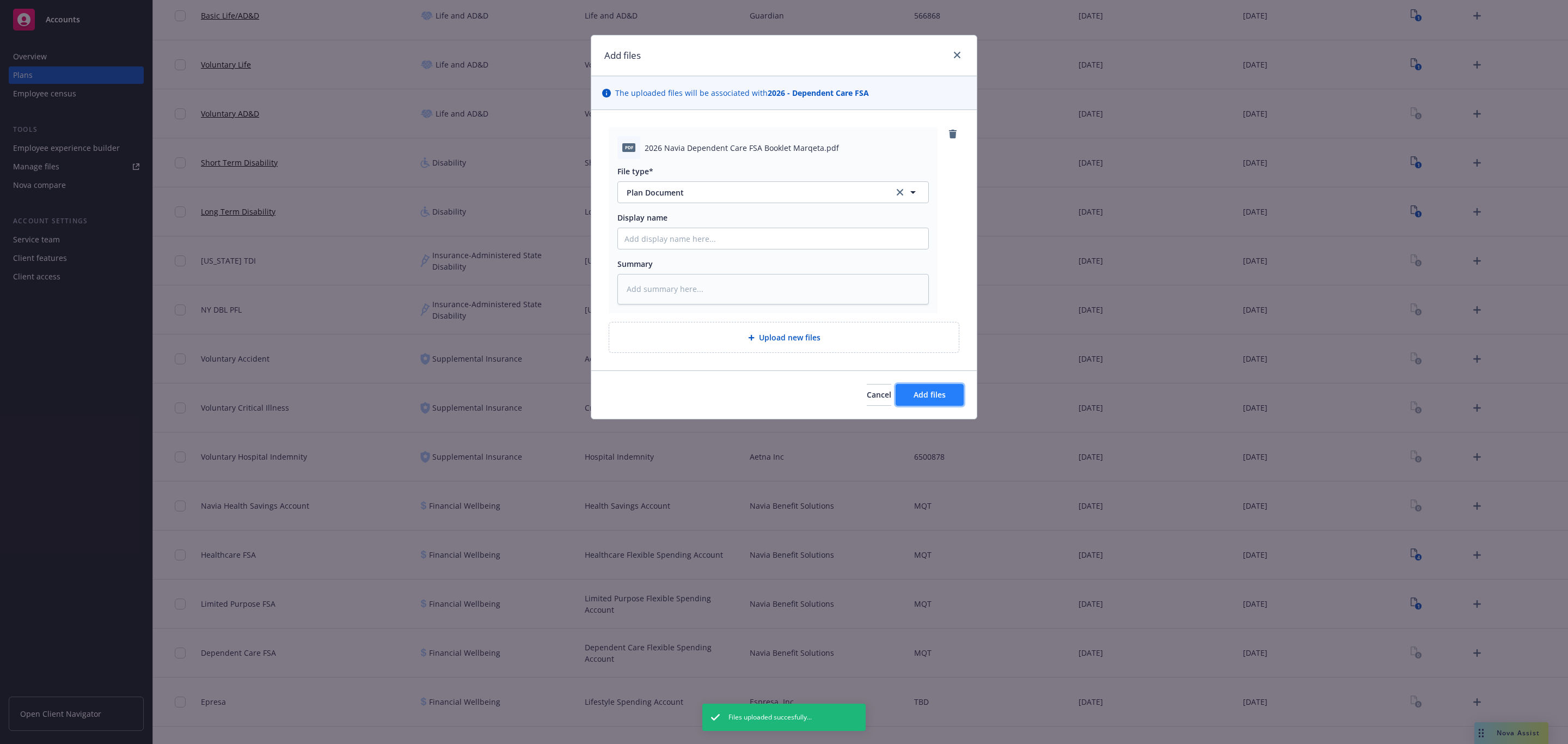
click at [939, 399] on span "Add files" at bounding box center [930, 394] width 32 height 11
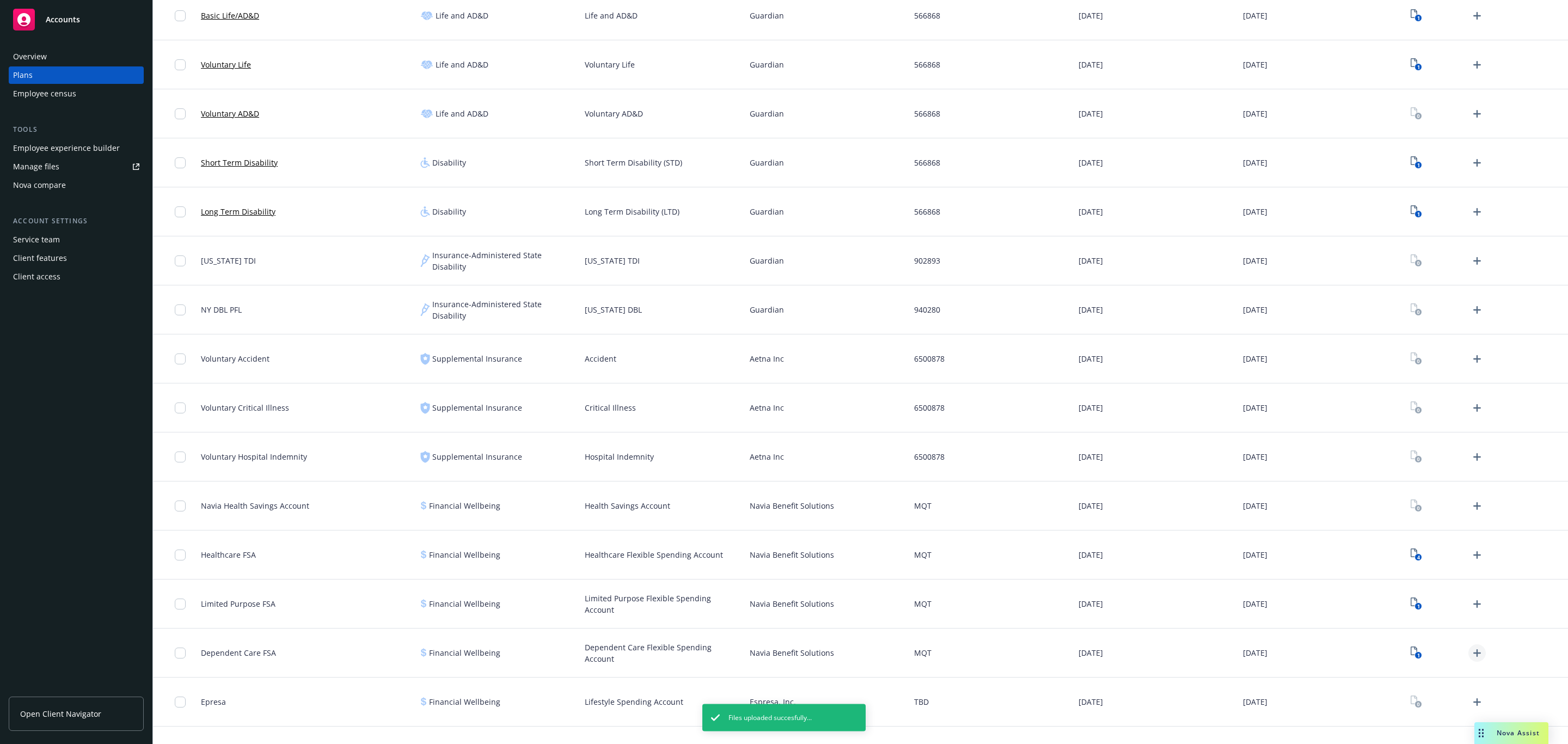
click at [1473, 654] on icon "Upload Plan Documents" at bounding box center [1477, 653] width 8 height 8
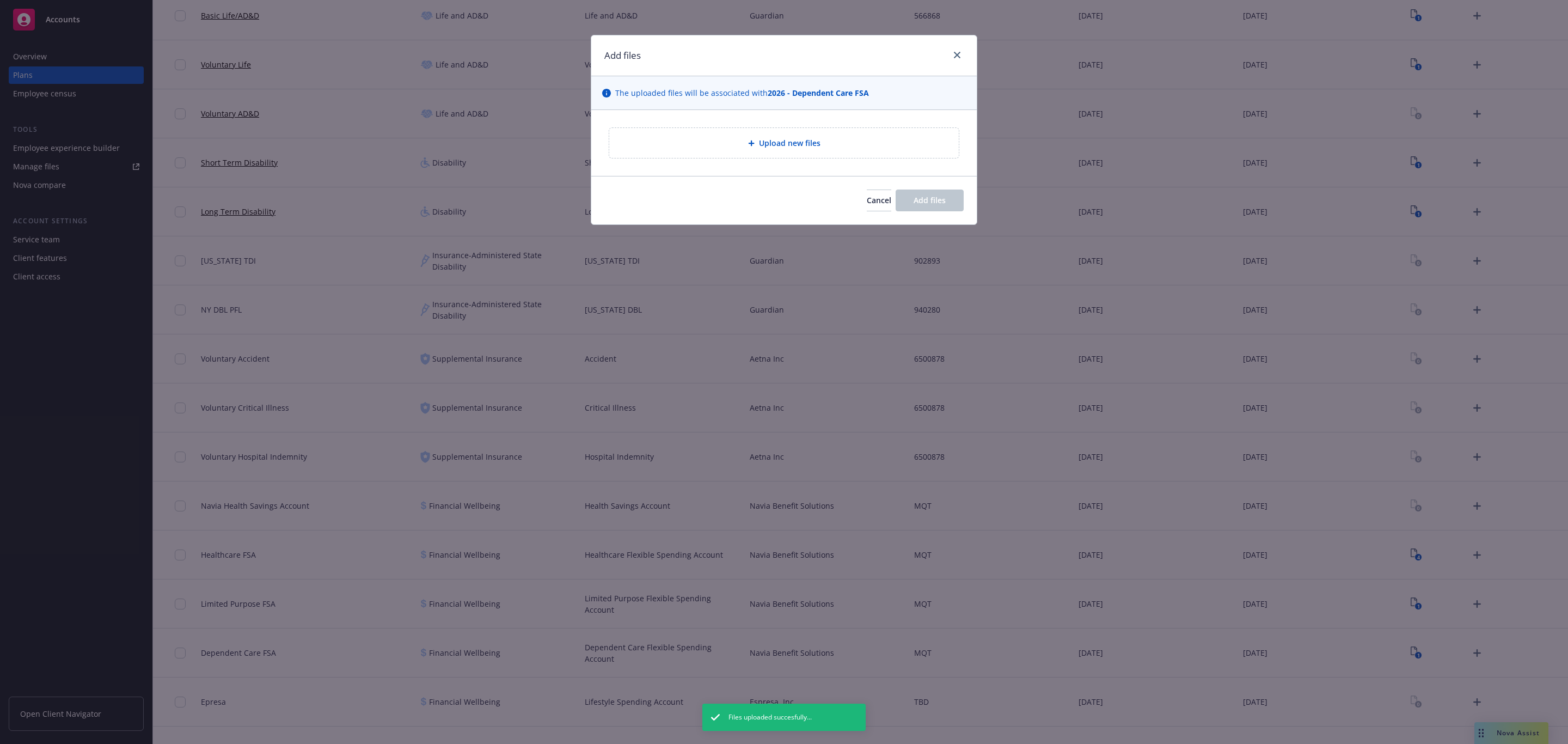
click at [907, 136] on div "Upload new files" at bounding box center [784, 143] width 349 height 30
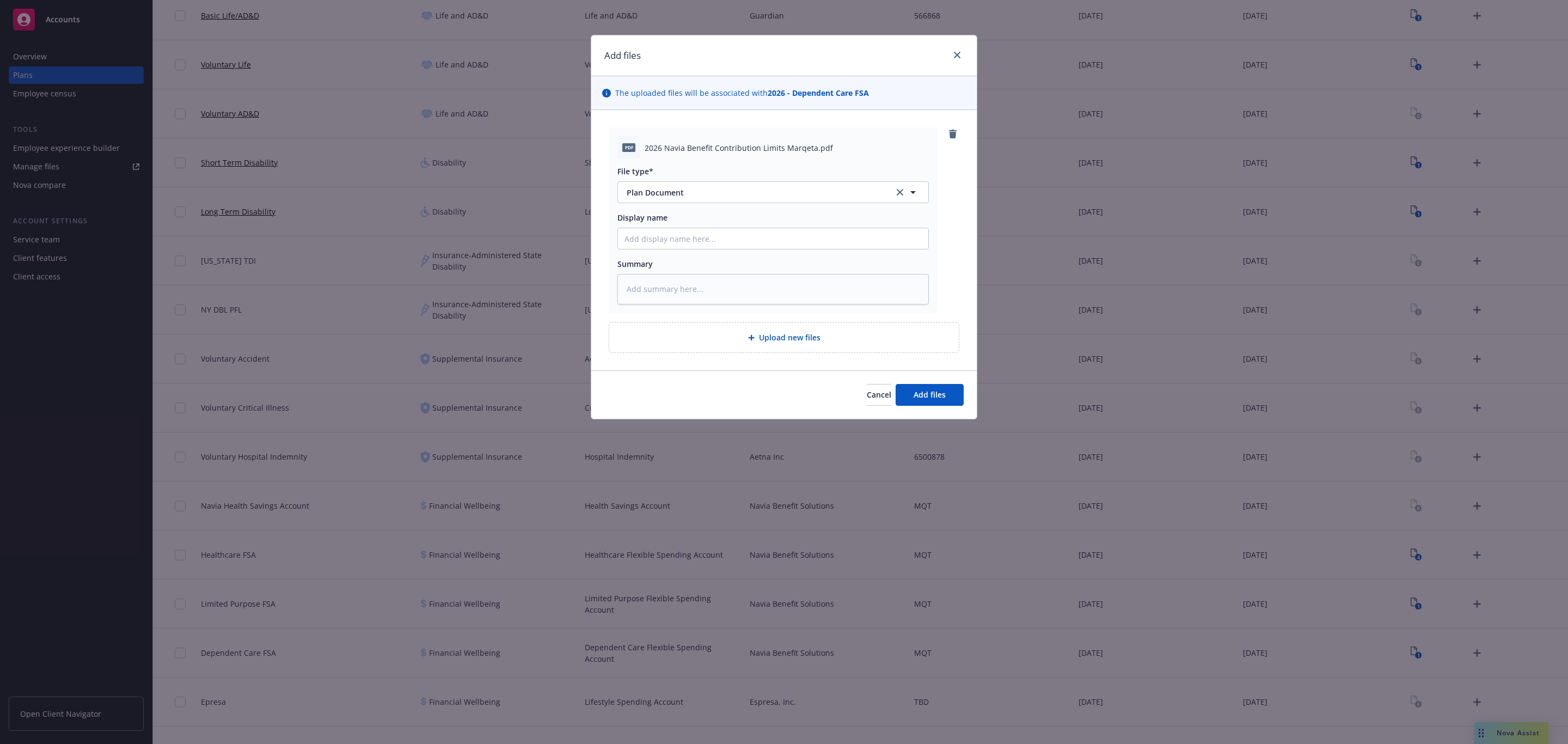
click at [918, 383] on div "Cancel Add files" at bounding box center [784, 394] width 385 height 48
click at [918, 400] on span "Add files" at bounding box center [930, 394] width 32 height 11
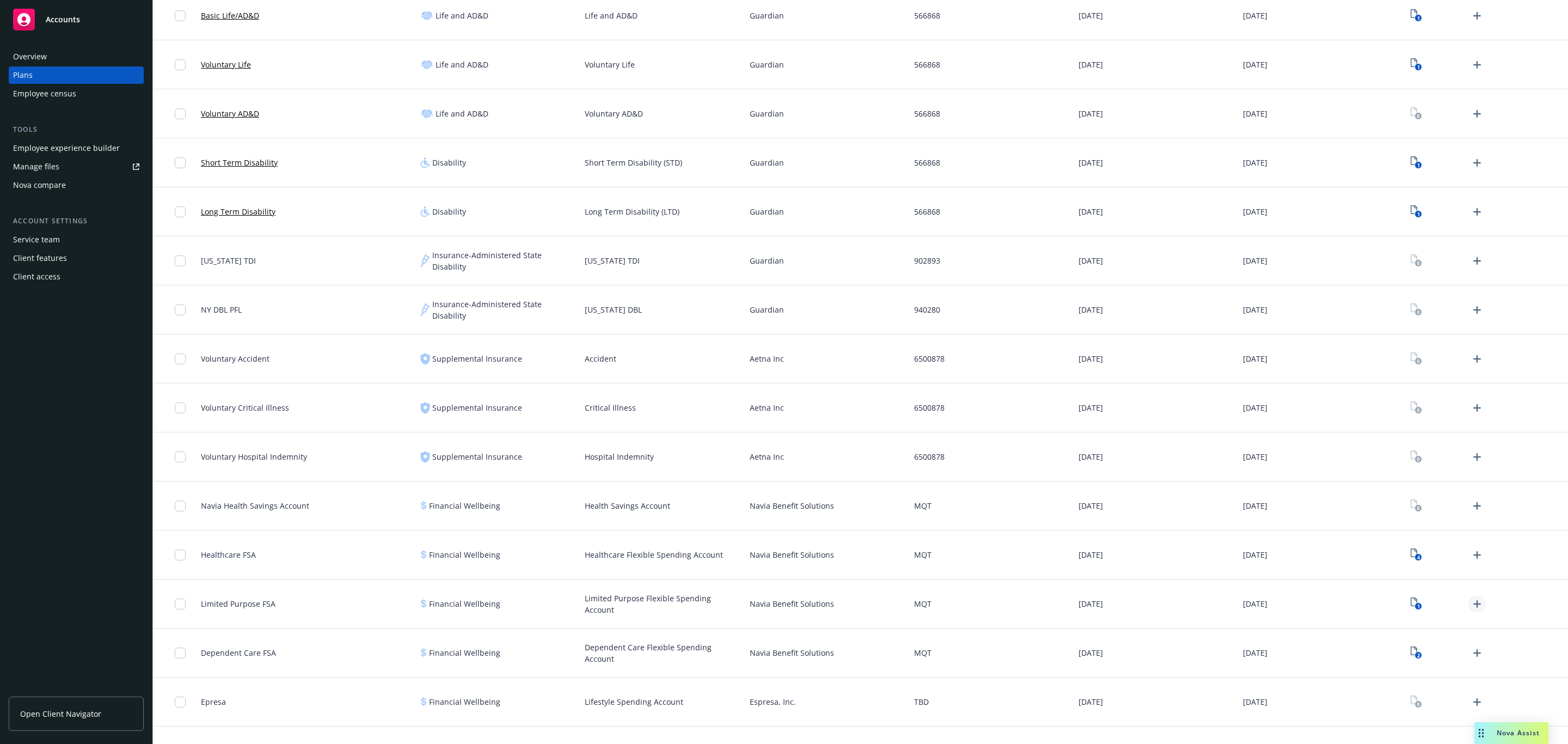
click at [1471, 602] on icon "Upload Plan Documents" at bounding box center [1477, 603] width 13 height 13
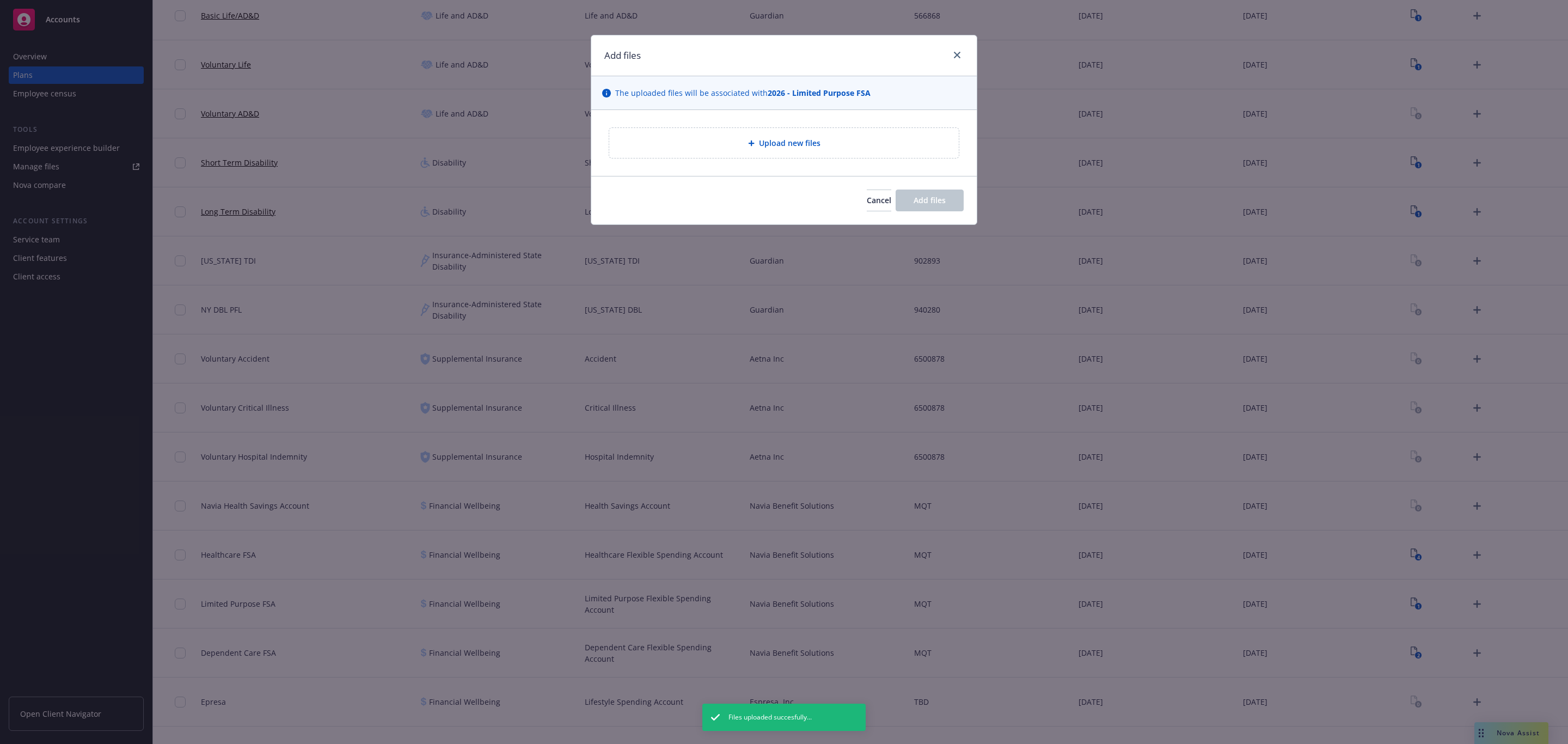
click at [857, 139] on div "Upload new files" at bounding box center [784, 143] width 332 height 12
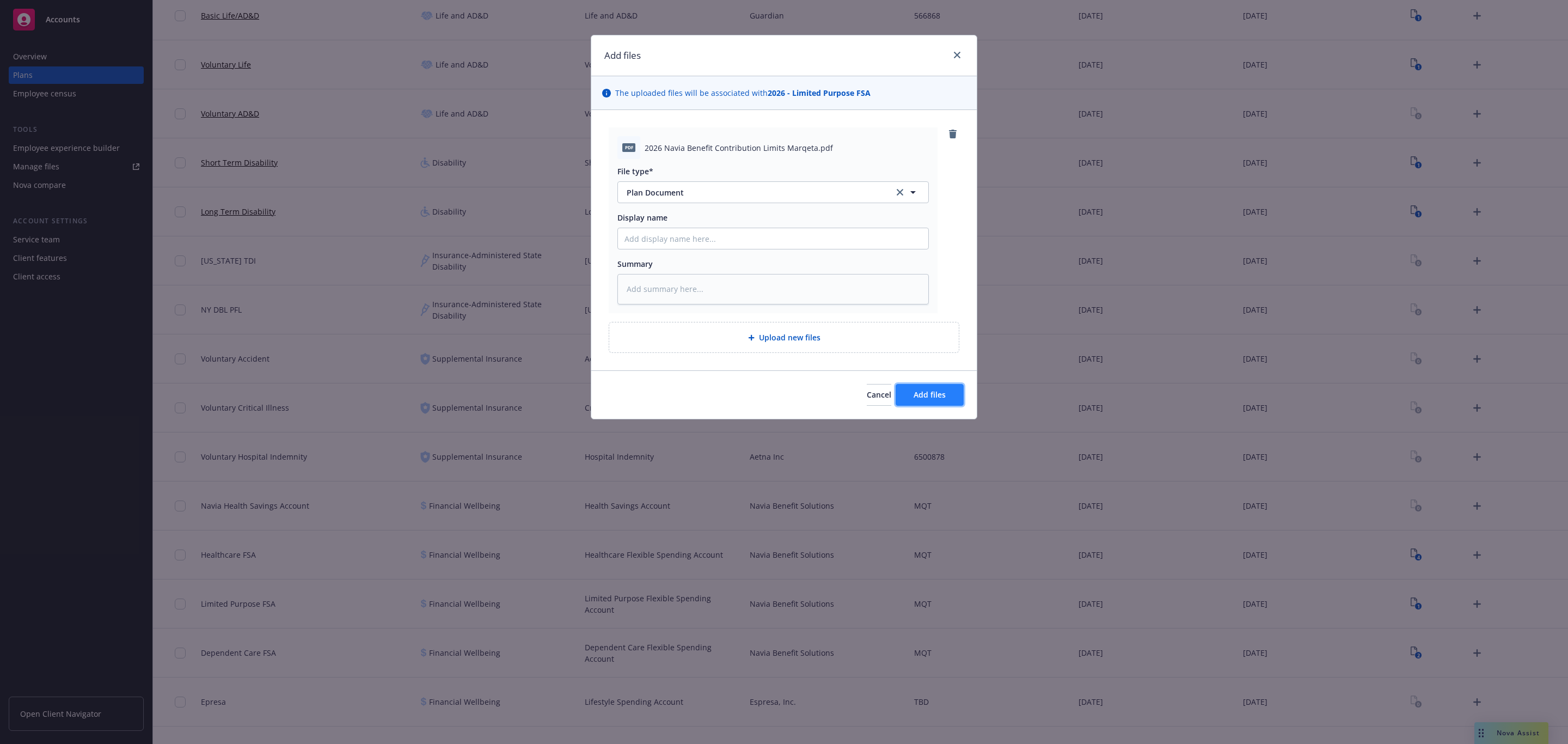
click at [918, 391] on span "Add files" at bounding box center [930, 394] width 32 height 11
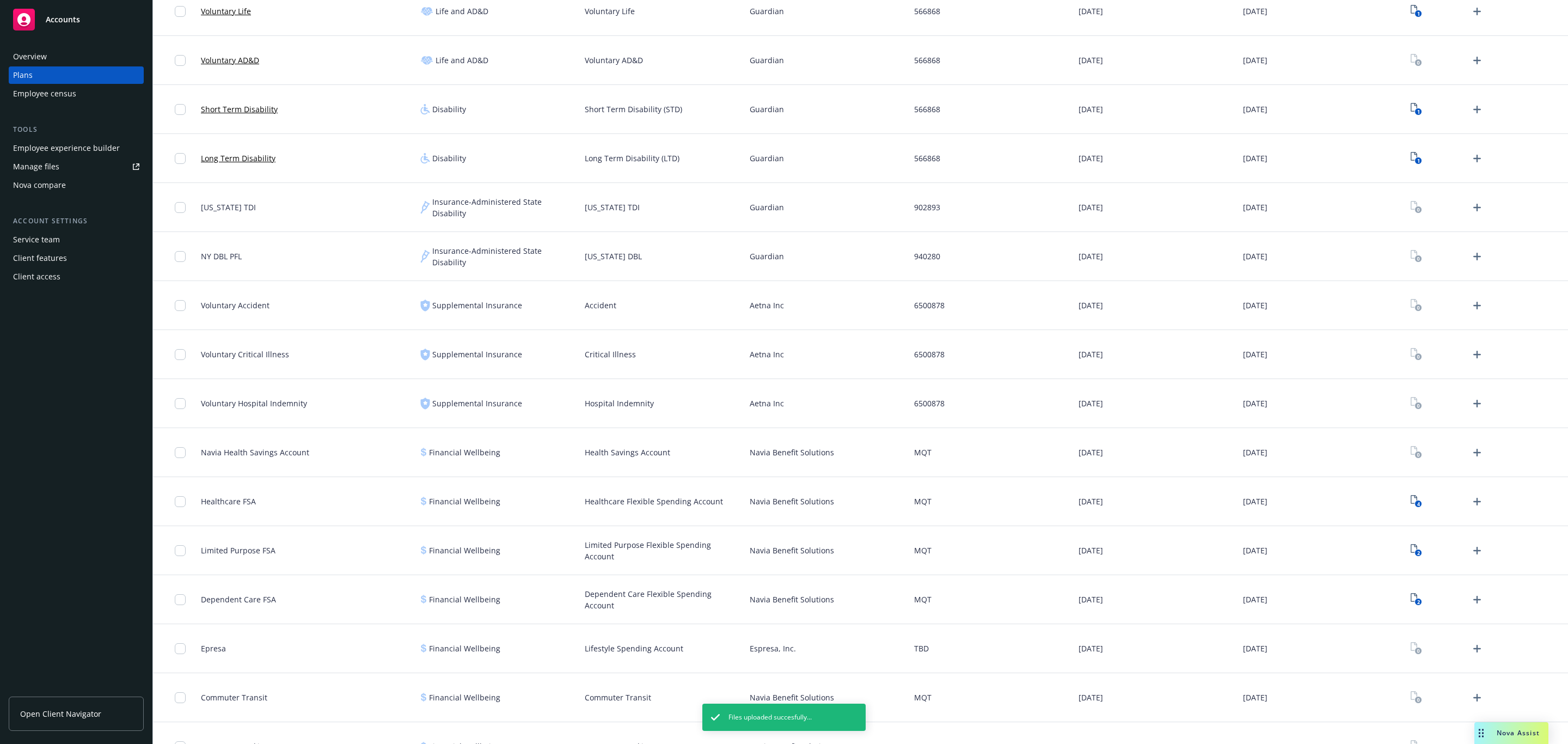
scroll to position [638, 0]
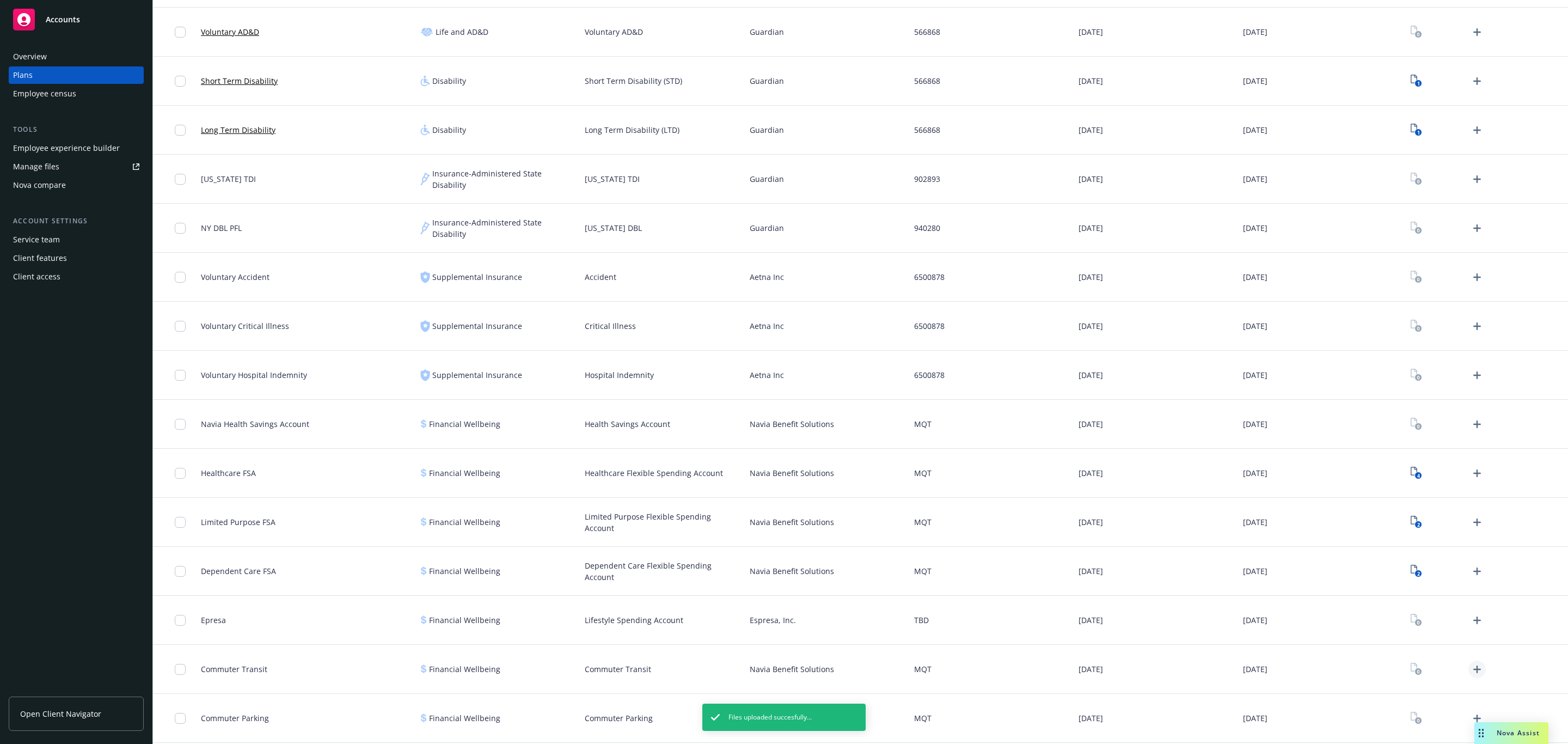
click at [1471, 675] on icon "Upload Plan Documents" at bounding box center [1477, 669] width 13 height 13
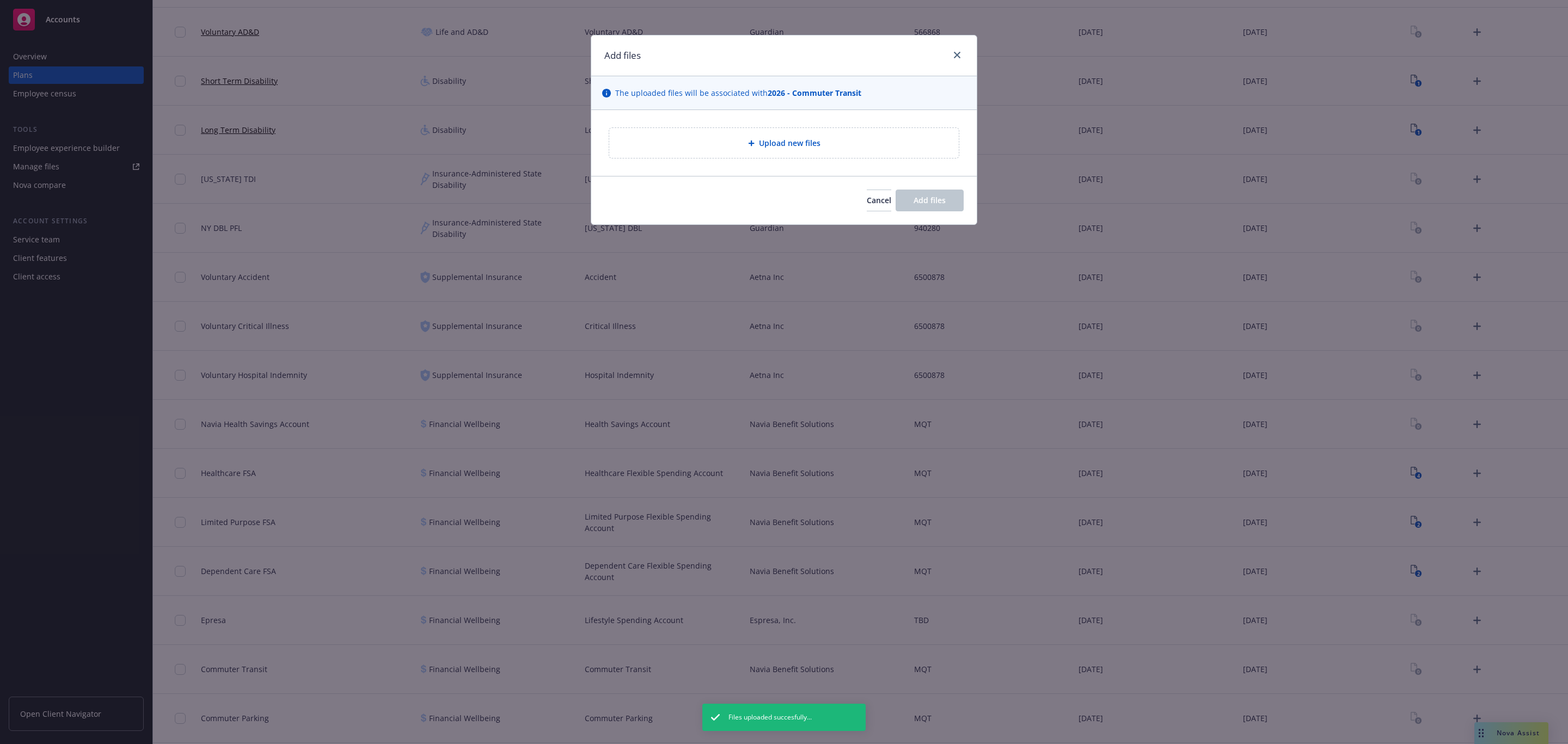
click at [894, 142] on div "Upload new files" at bounding box center [784, 143] width 332 height 12
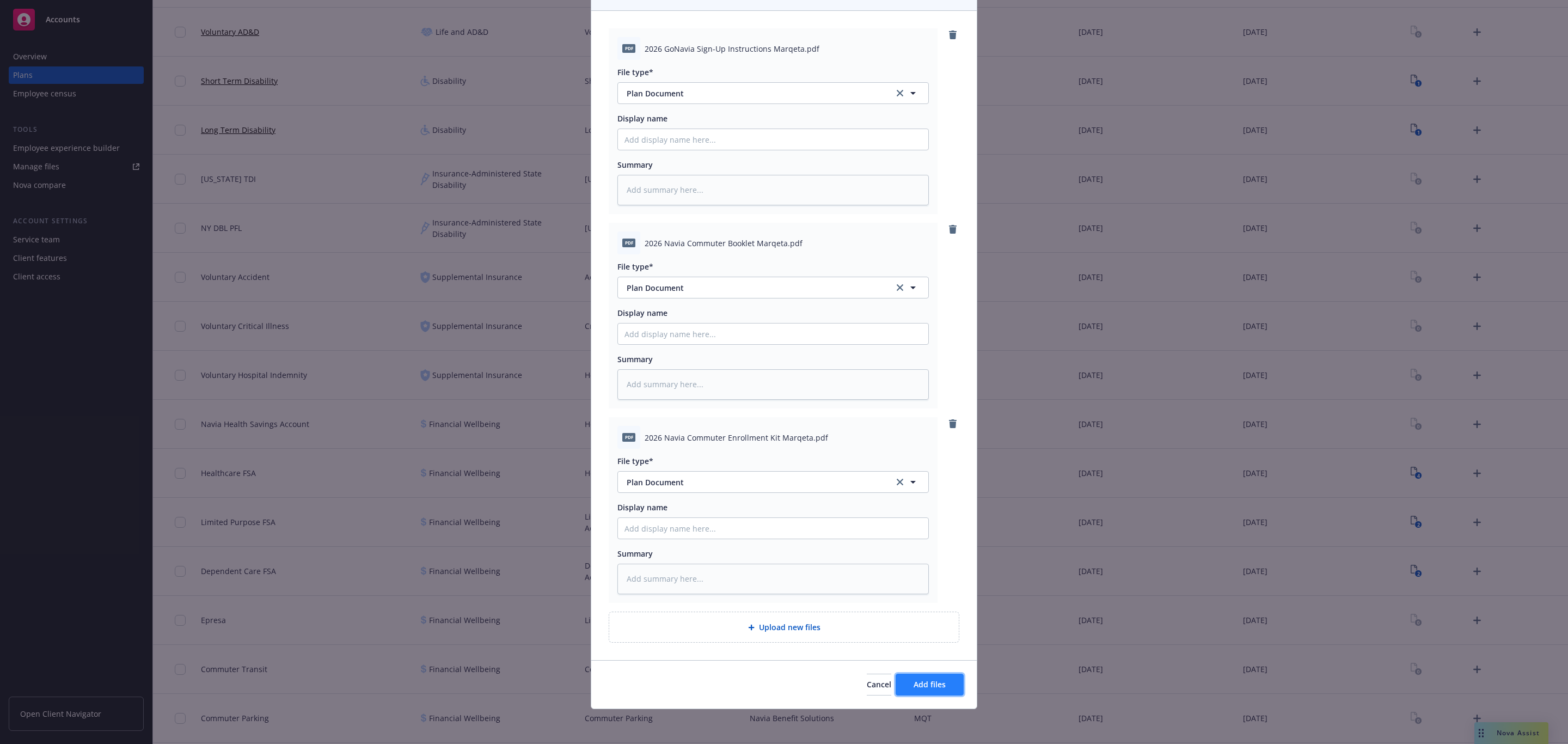
click at [933, 691] on button "Add files" at bounding box center [930, 684] width 68 height 22
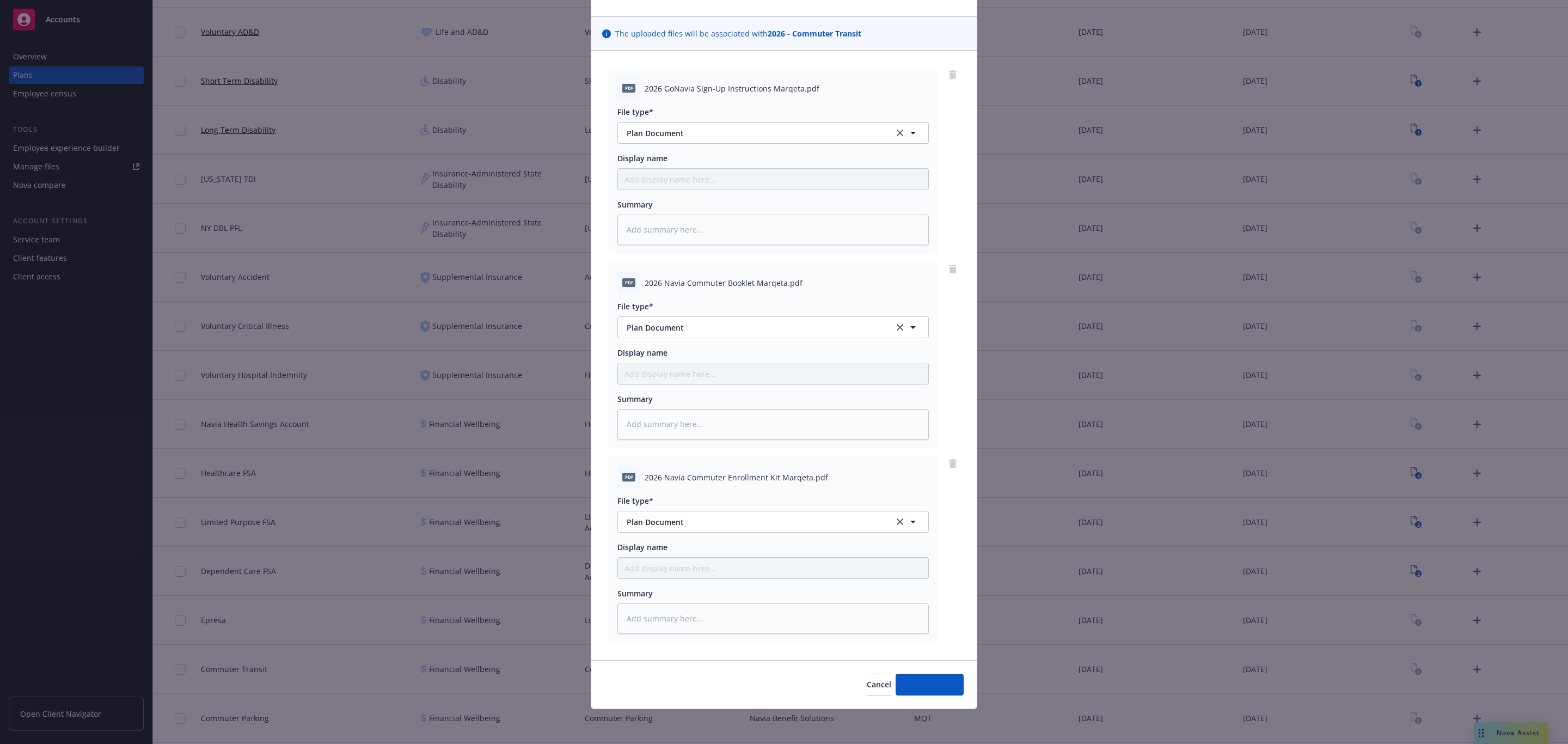
scroll to position [61, 0]
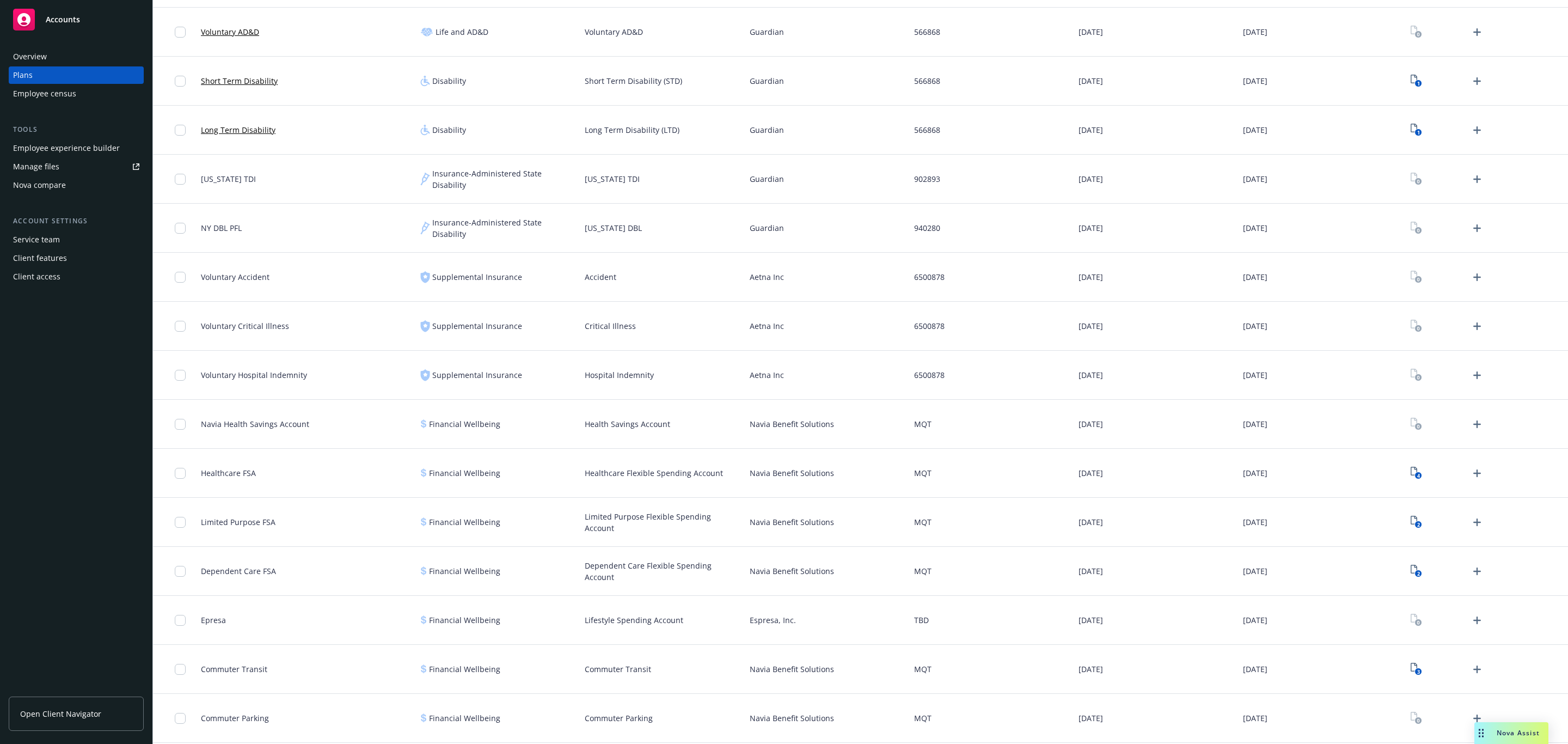
click at [1471, 714] on icon "Upload Plan Documents" at bounding box center [1477, 719] width 13 height 13
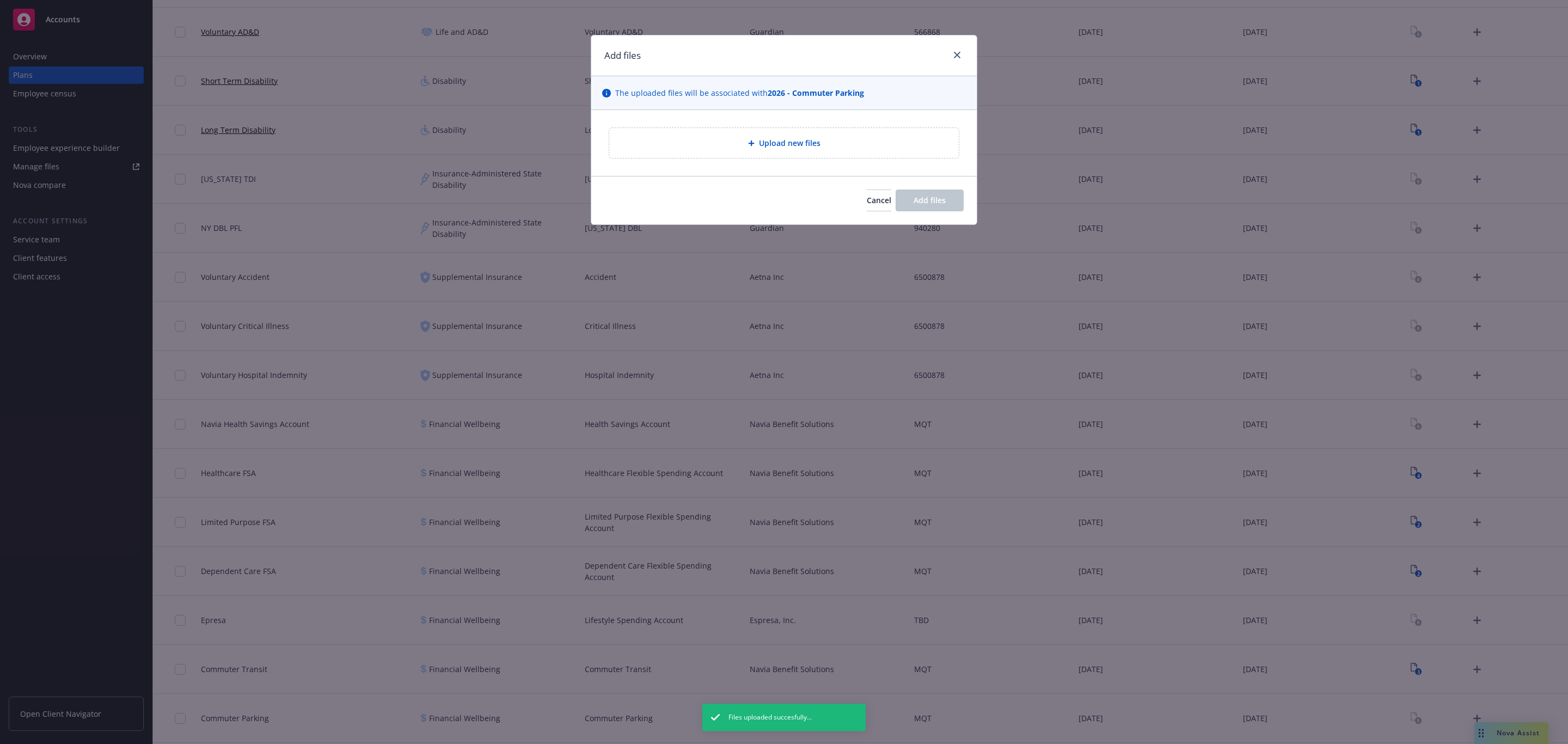
click at [816, 126] on div "Upload new files" at bounding box center [784, 142] width 385 height 66
click at [816, 131] on div "Upload new files" at bounding box center [784, 143] width 349 height 30
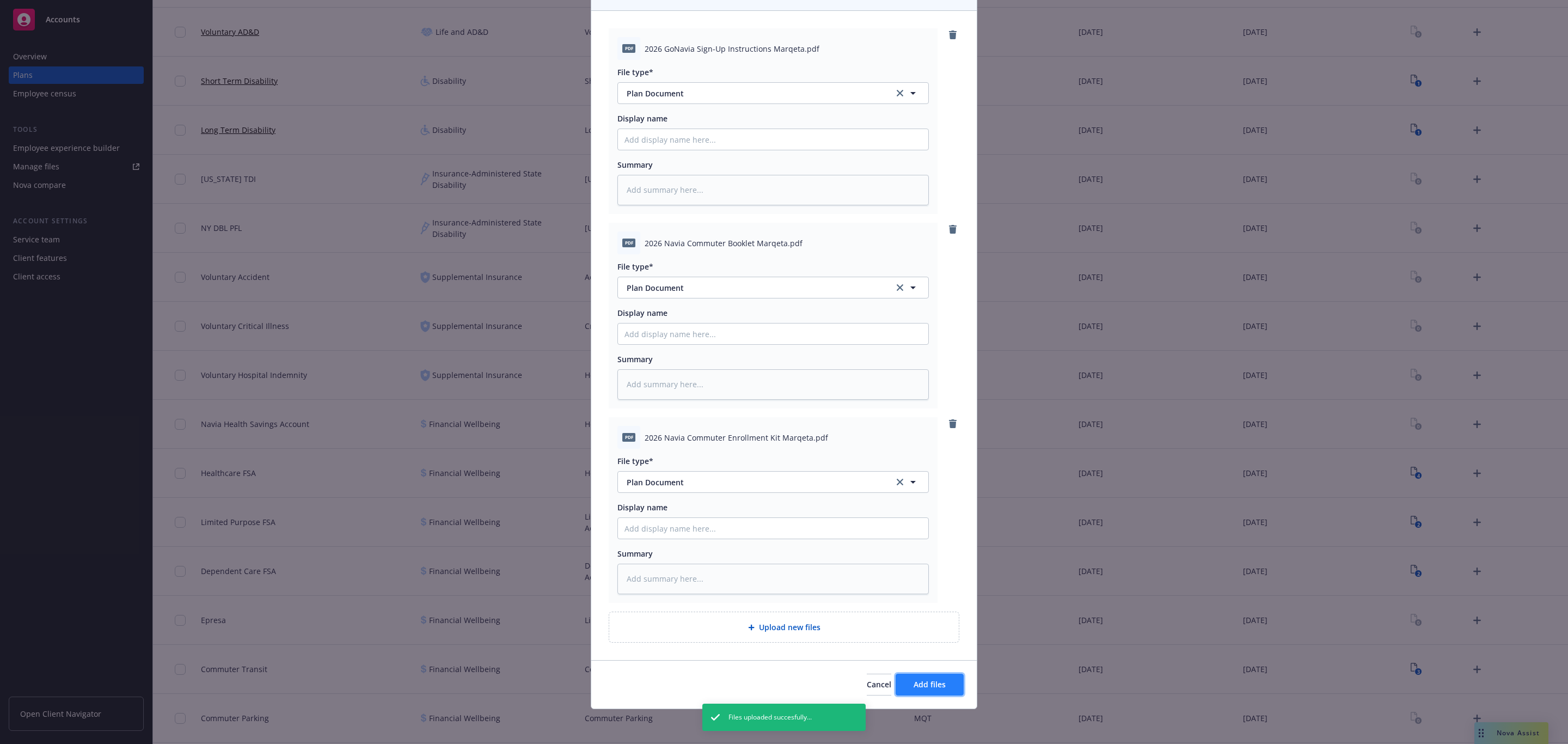
click at [927, 693] on button "Add files" at bounding box center [930, 684] width 68 height 22
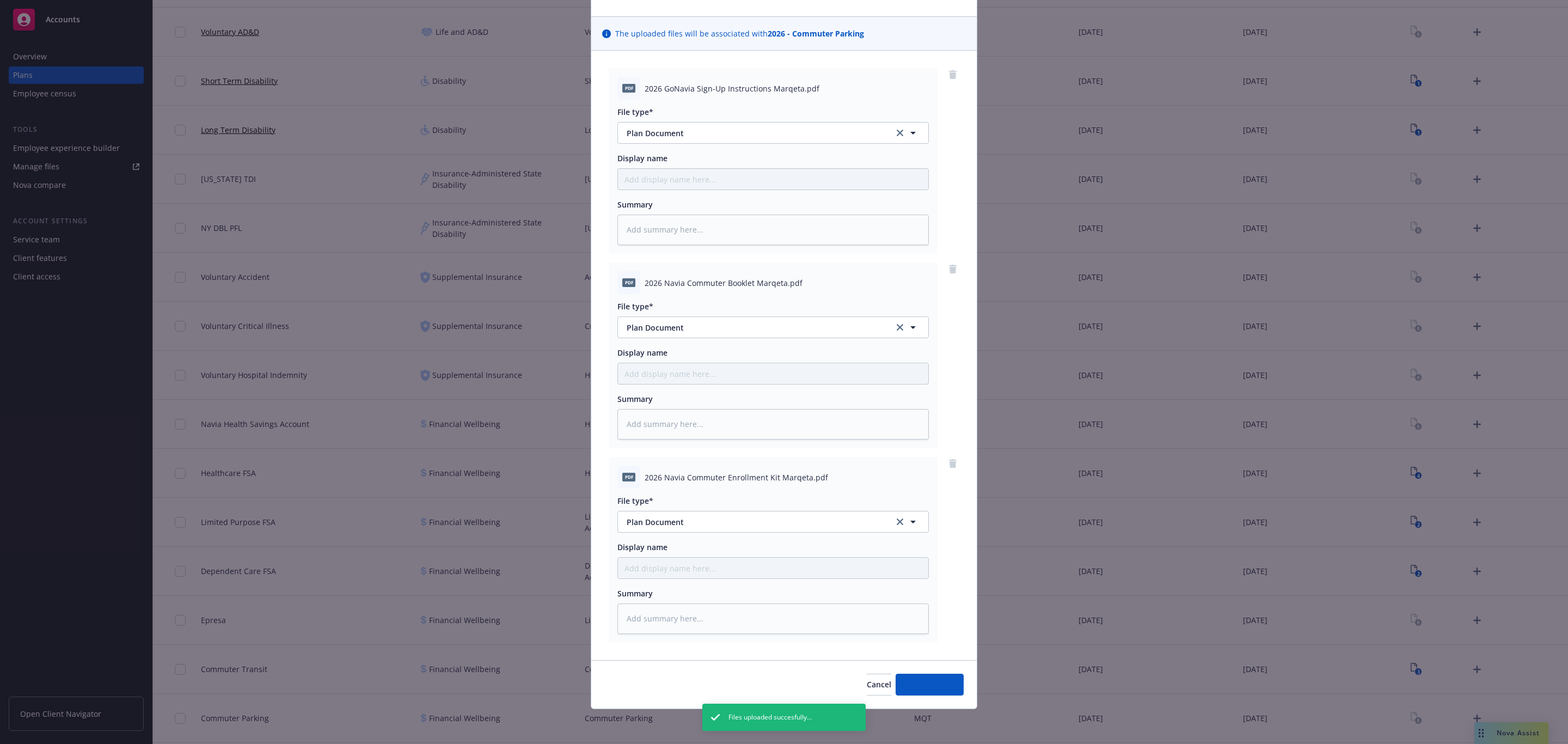
scroll to position [61, 0]
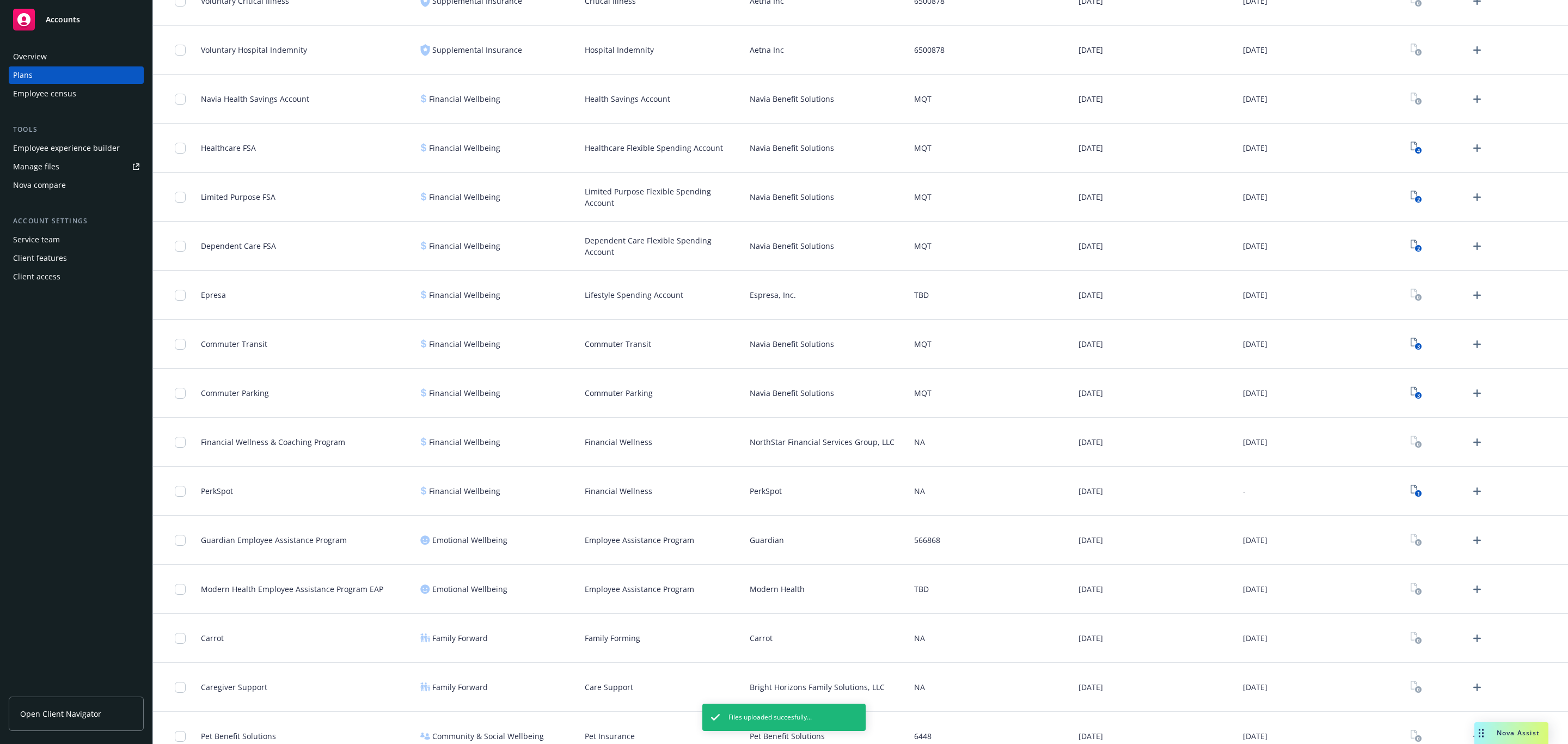
scroll to position [965, 0]
click at [1471, 543] on icon "Upload Plan Documents" at bounding box center [1477, 538] width 13 height 13
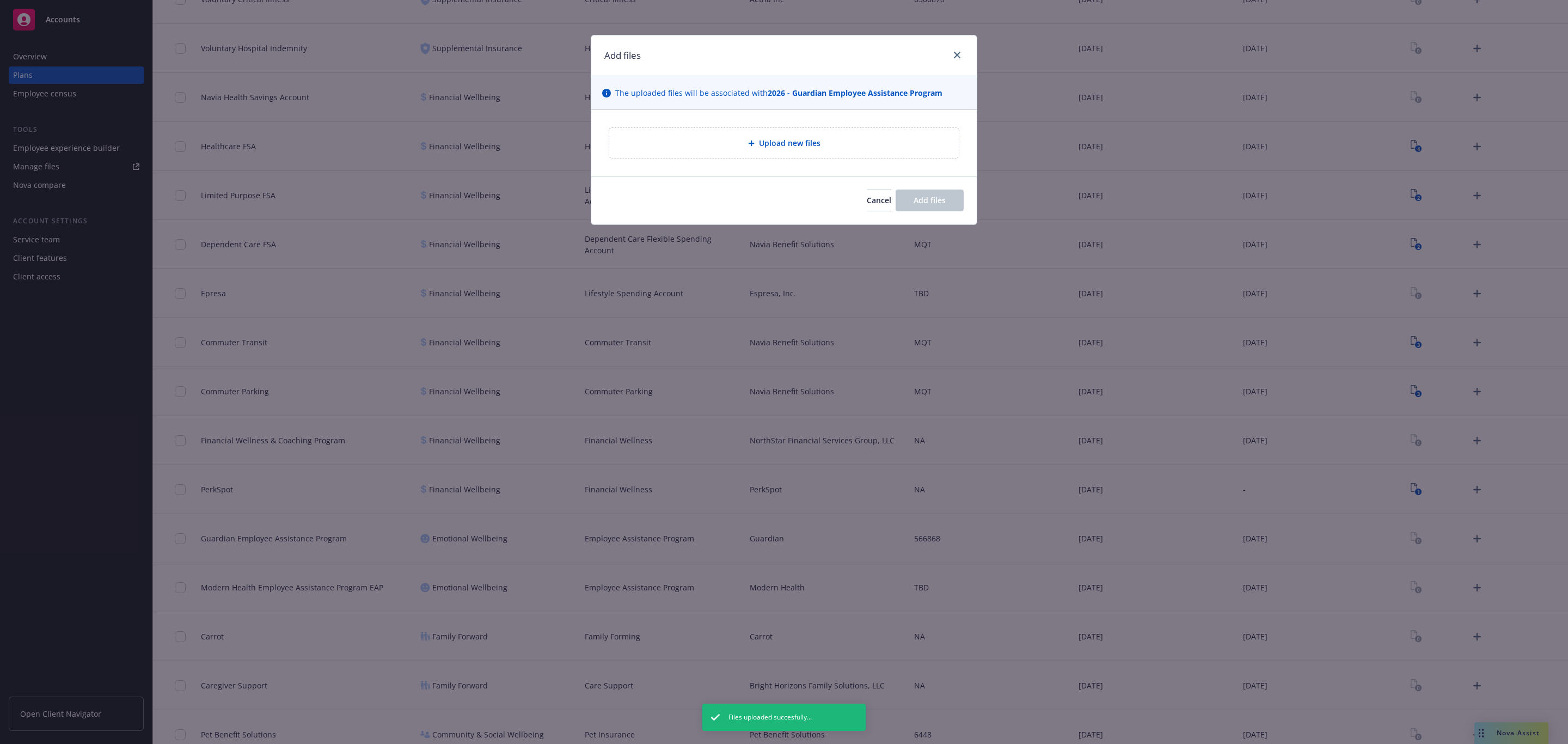
click at [891, 134] on div "Upload new files" at bounding box center [784, 143] width 349 height 30
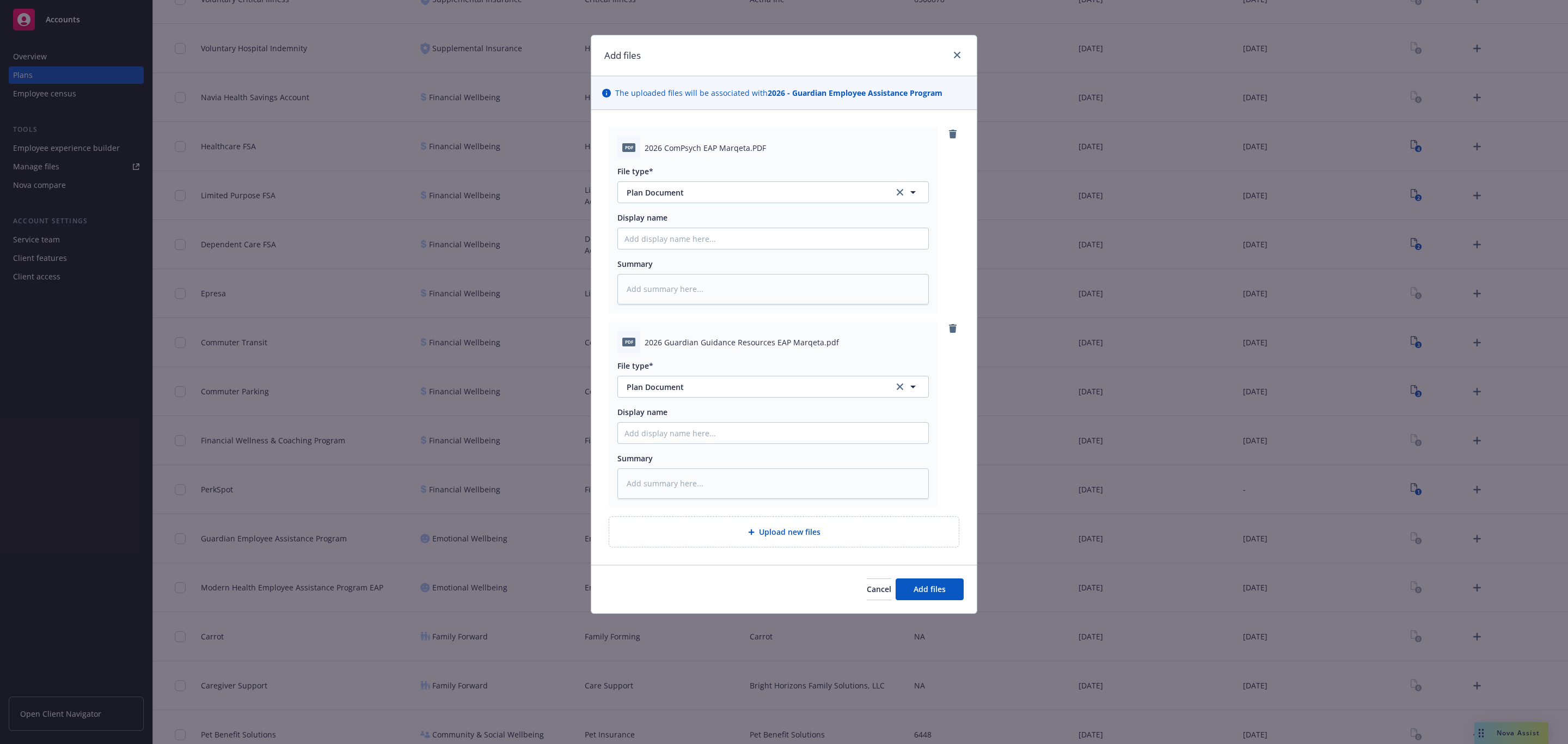
click at [954, 576] on div "Cancel Add files" at bounding box center [784, 589] width 385 height 48
click at [951, 583] on button "Add files" at bounding box center [930, 589] width 68 height 22
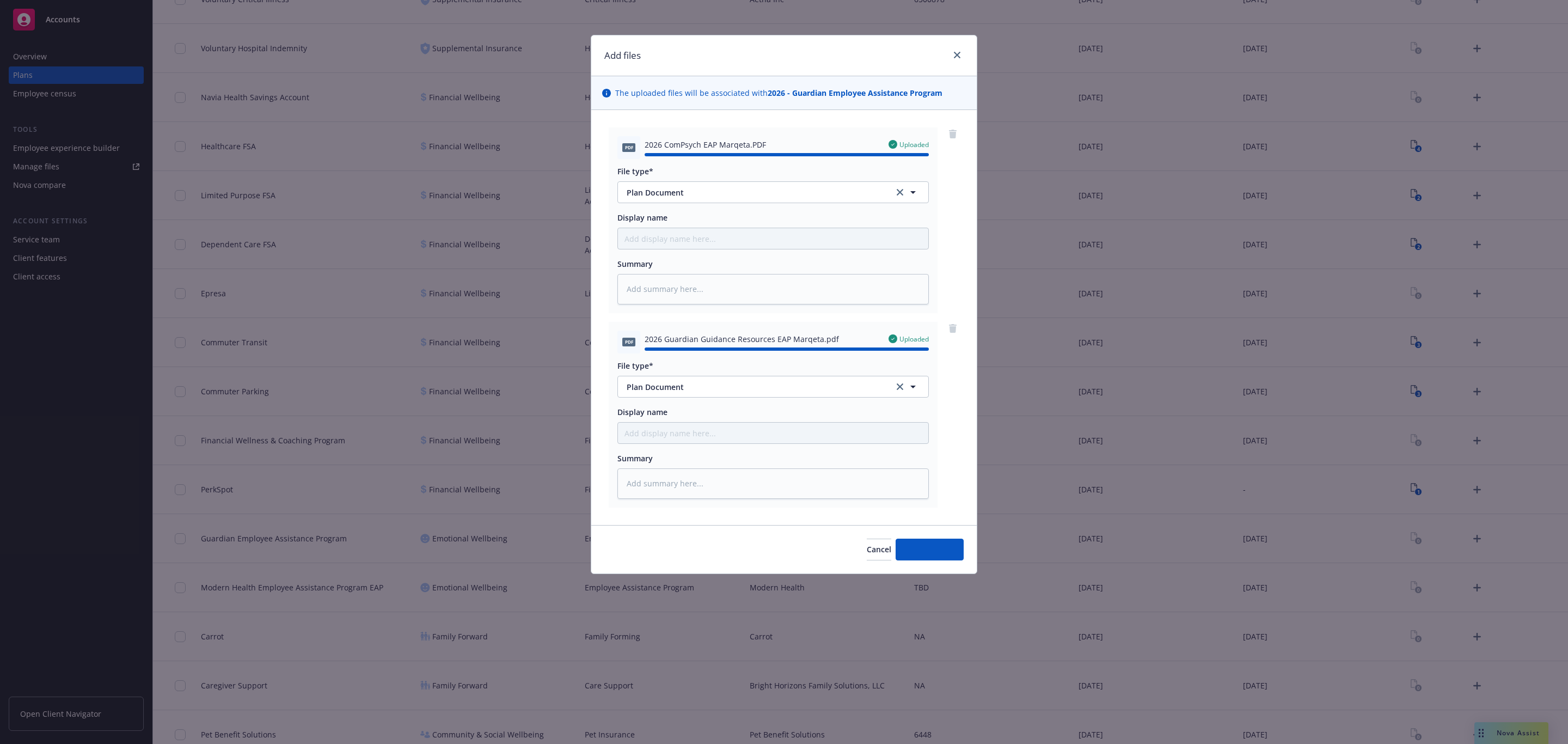
type textarea "x"
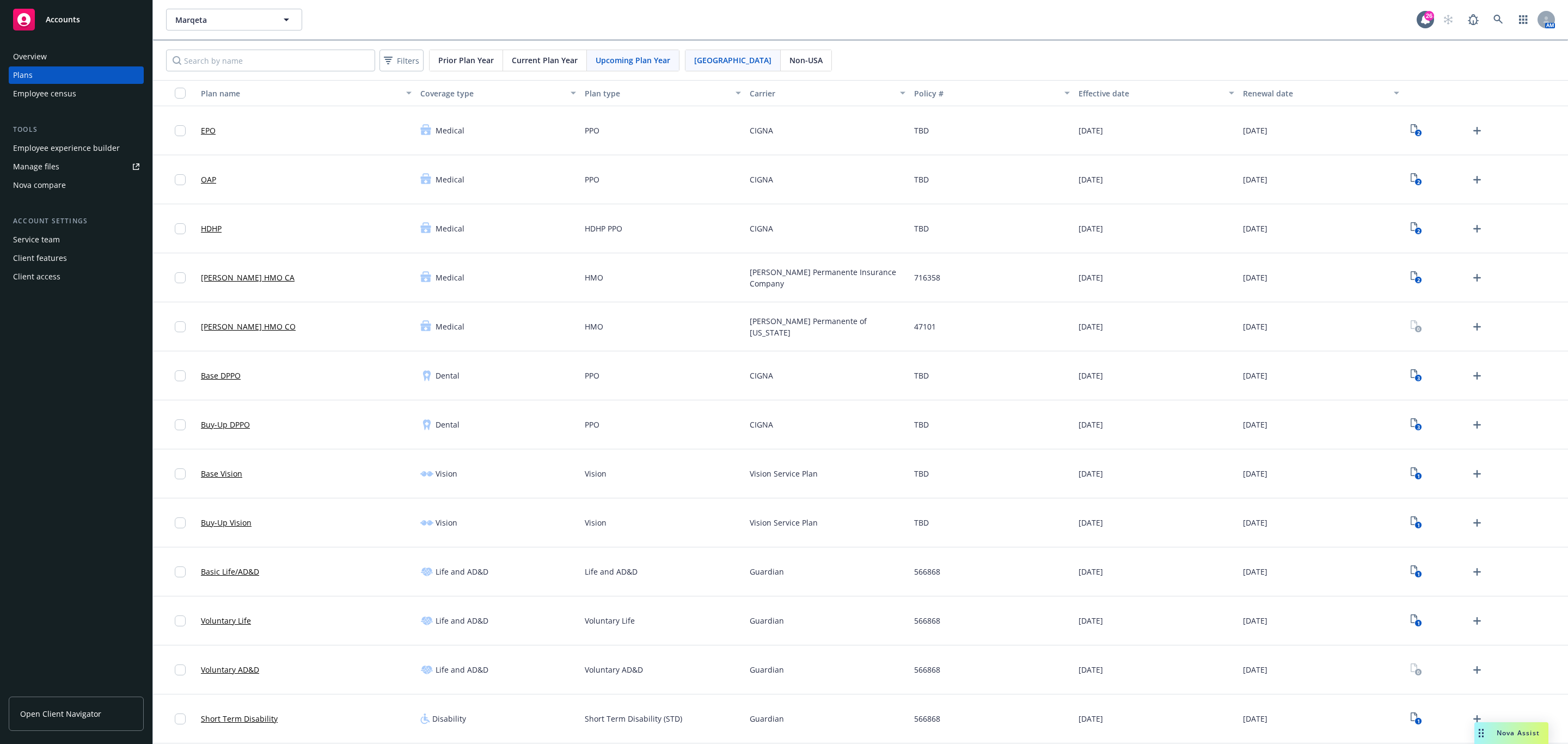
click at [546, 42] on div "Filters Prior Plan Year Current Plan Year Upcoming Plan Year USA Non-USA" at bounding box center [860, 61] width 1415 height 40
click at [538, 56] on span "Current Plan Year" at bounding box center [544, 60] width 66 height 11
click at [600, 58] on span "Upcoming Plan Year" at bounding box center [633, 60] width 75 height 11
click at [195, 15] on span "Marqeta" at bounding box center [222, 19] width 94 height 11
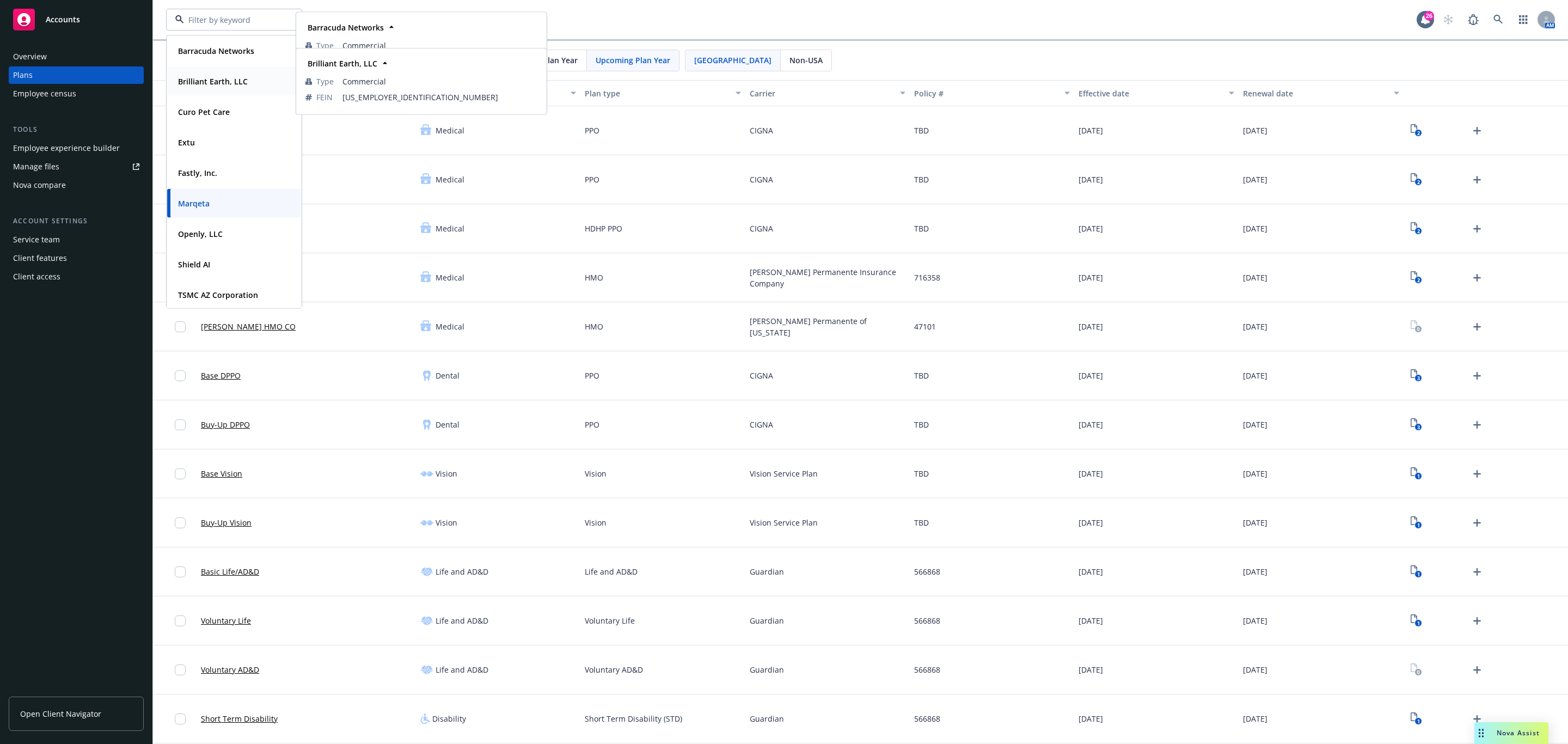
click at [225, 76] on strong "Brilliant Earth, LLC" at bounding box center [212, 82] width 69 height 11
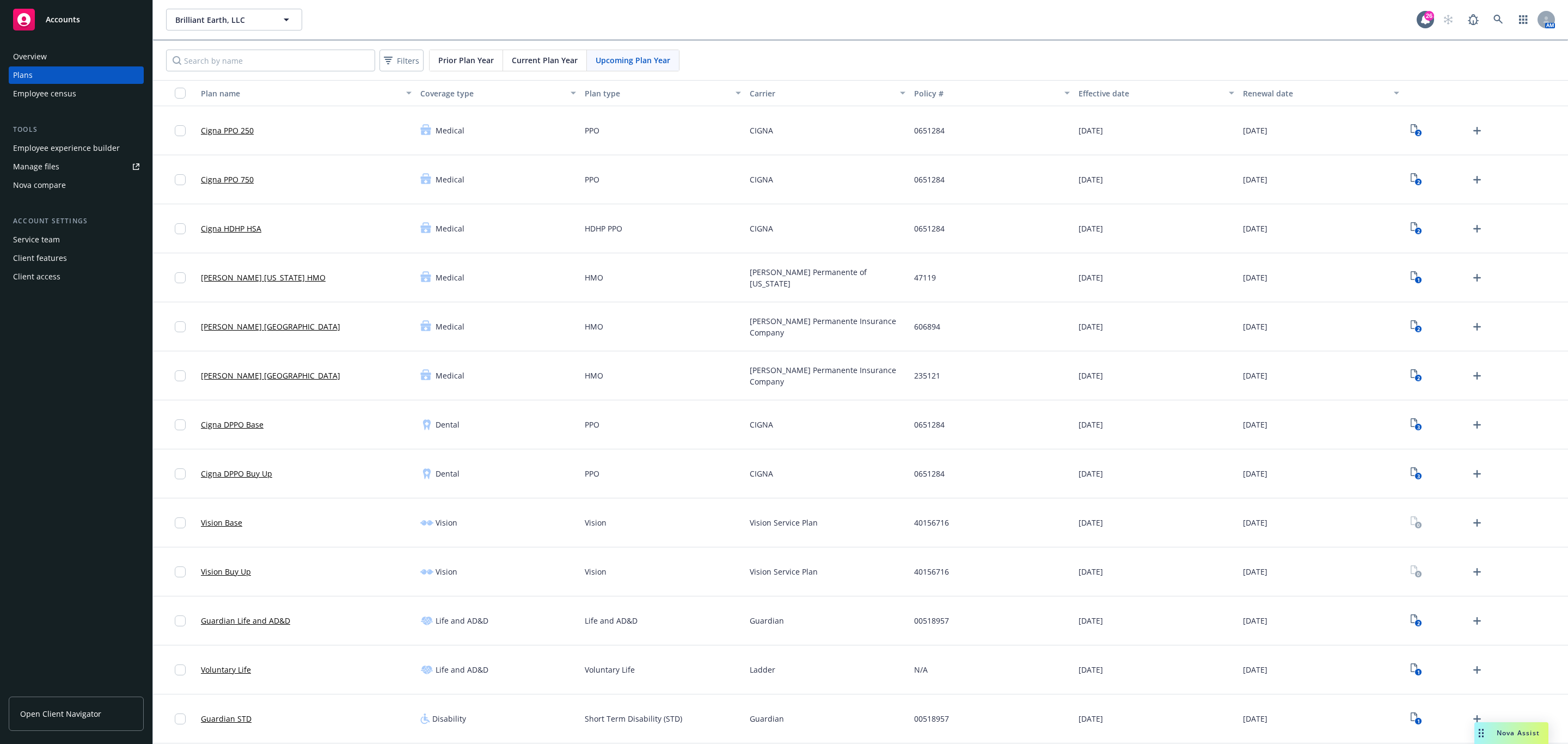
click at [520, 61] on span "Current Plan Year" at bounding box center [544, 60] width 66 height 11
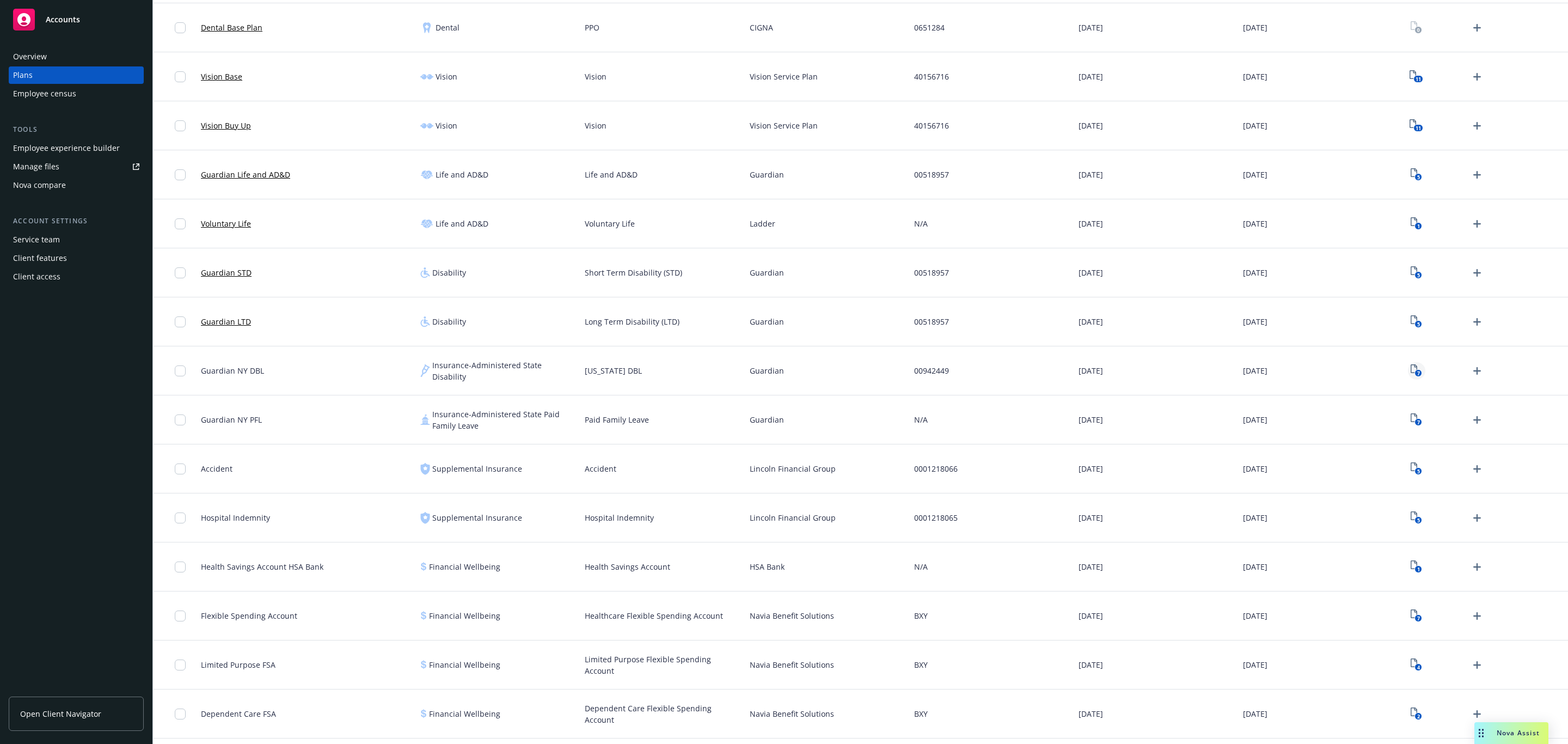
click at [1411, 370] on icon "7" at bounding box center [1416, 371] width 11 height 12
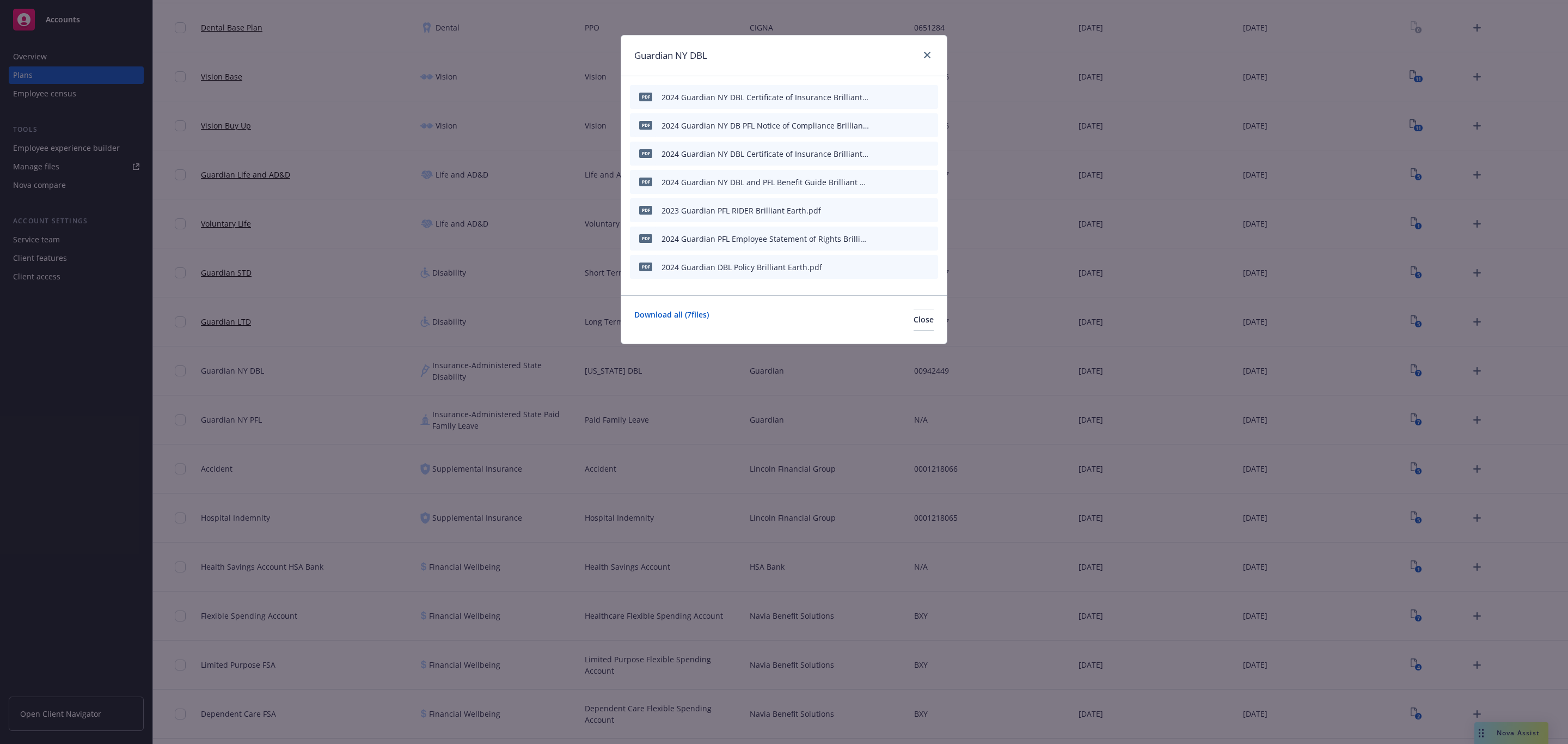
click at [910, 236] on icon "preview file" at bounding box center [910, 238] width 10 height 8
click at [907, 123] on icon "preview file" at bounding box center [910, 125] width 10 height 8
click at [277, 293] on div "Guardian NY DBL pdf 2024 Guardian NY DBL Certificate of Insurance Brilliant Ear…" at bounding box center [784, 372] width 1568 height 744
click at [927, 322] on button "Close" at bounding box center [924, 320] width 20 height 22
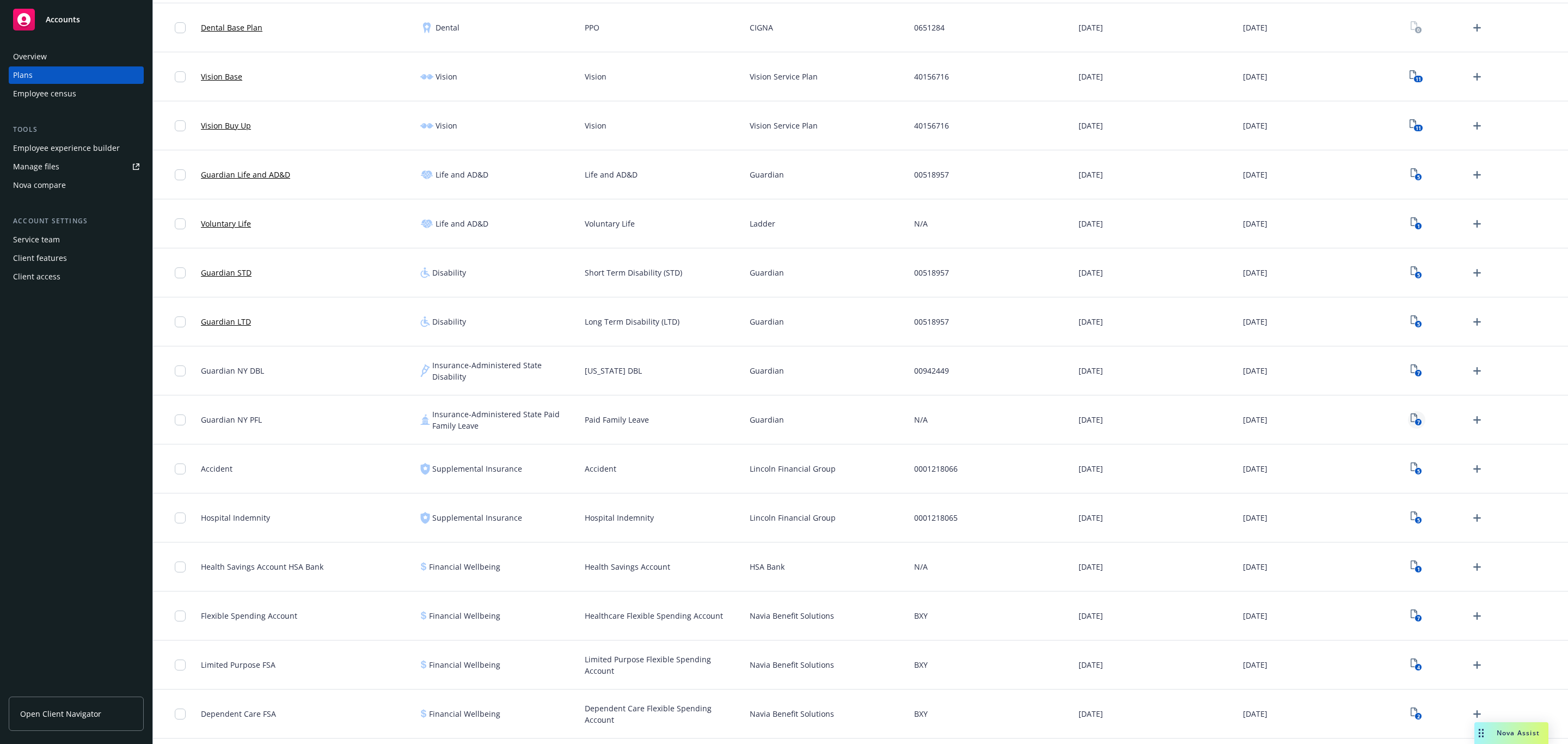
click at [1411, 419] on icon "7" at bounding box center [1416, 420] width 11 height 12
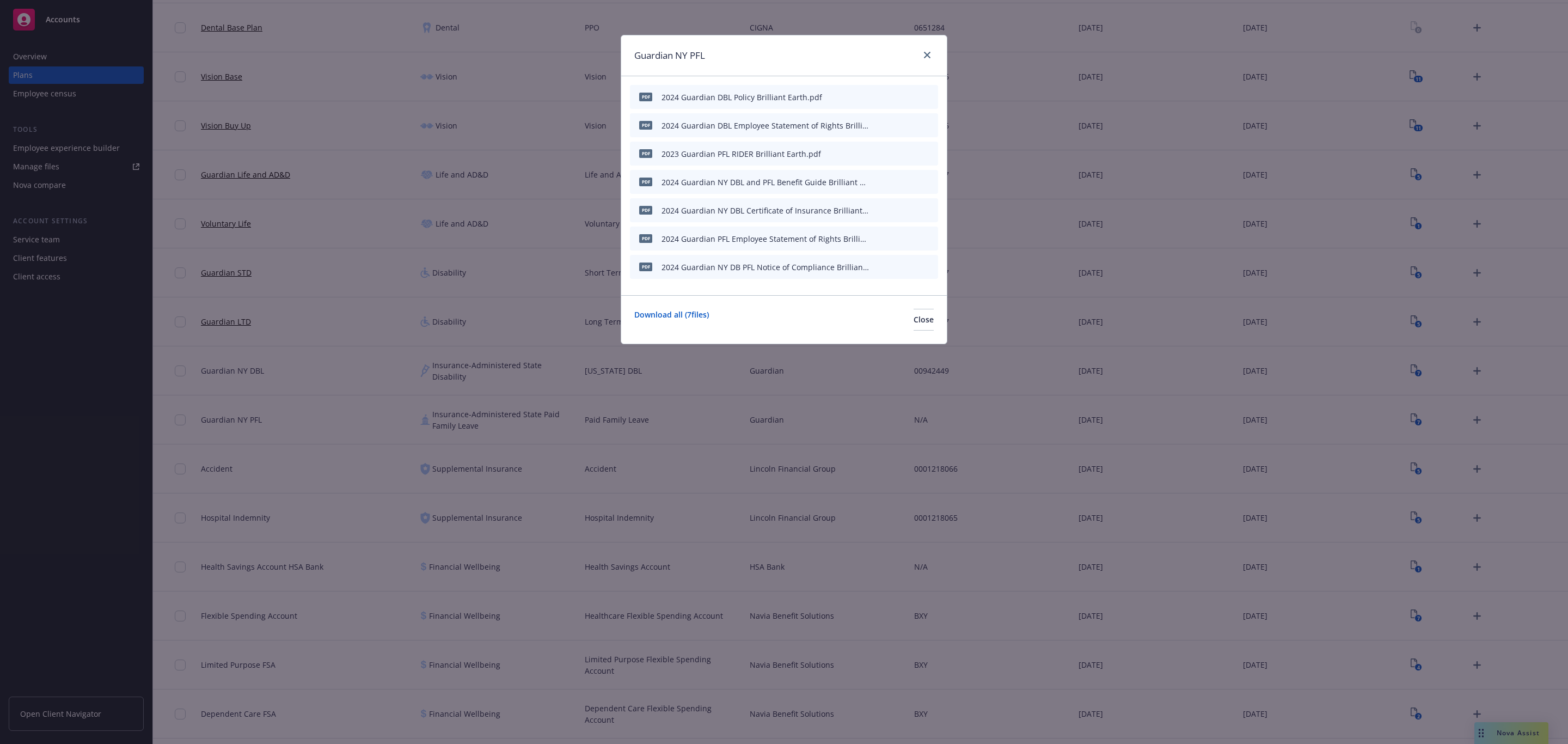
click at [909, 239] on icon "preview file" at bounding box center [910, 238] width 10 height 8
click at [890, 123] on icon "download file" at bounding box center [893, 125] width 9 height 9
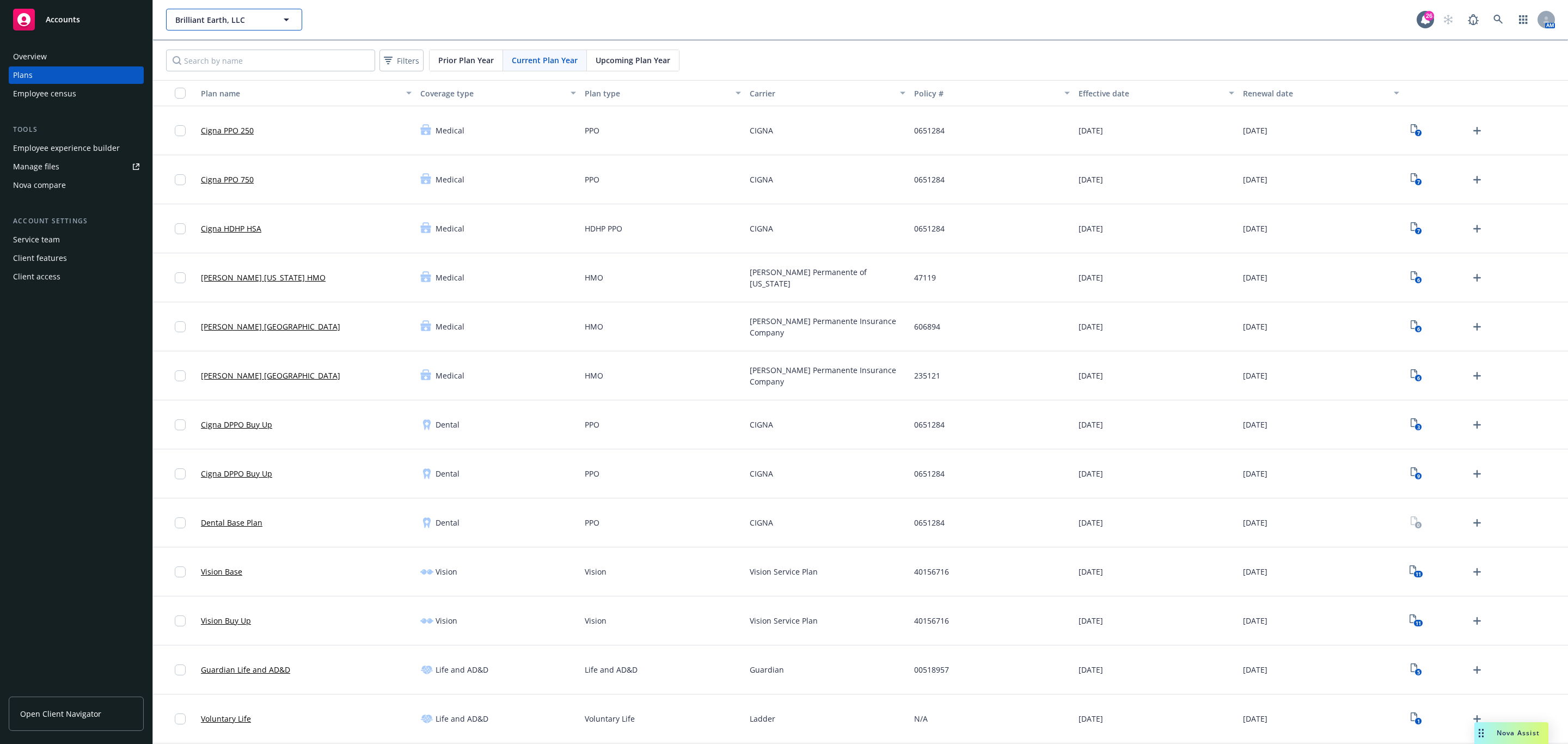
click at [219, 10] on button "Brilliant Earth, LLC" at bounding box center [234, 19] width 136 height 22
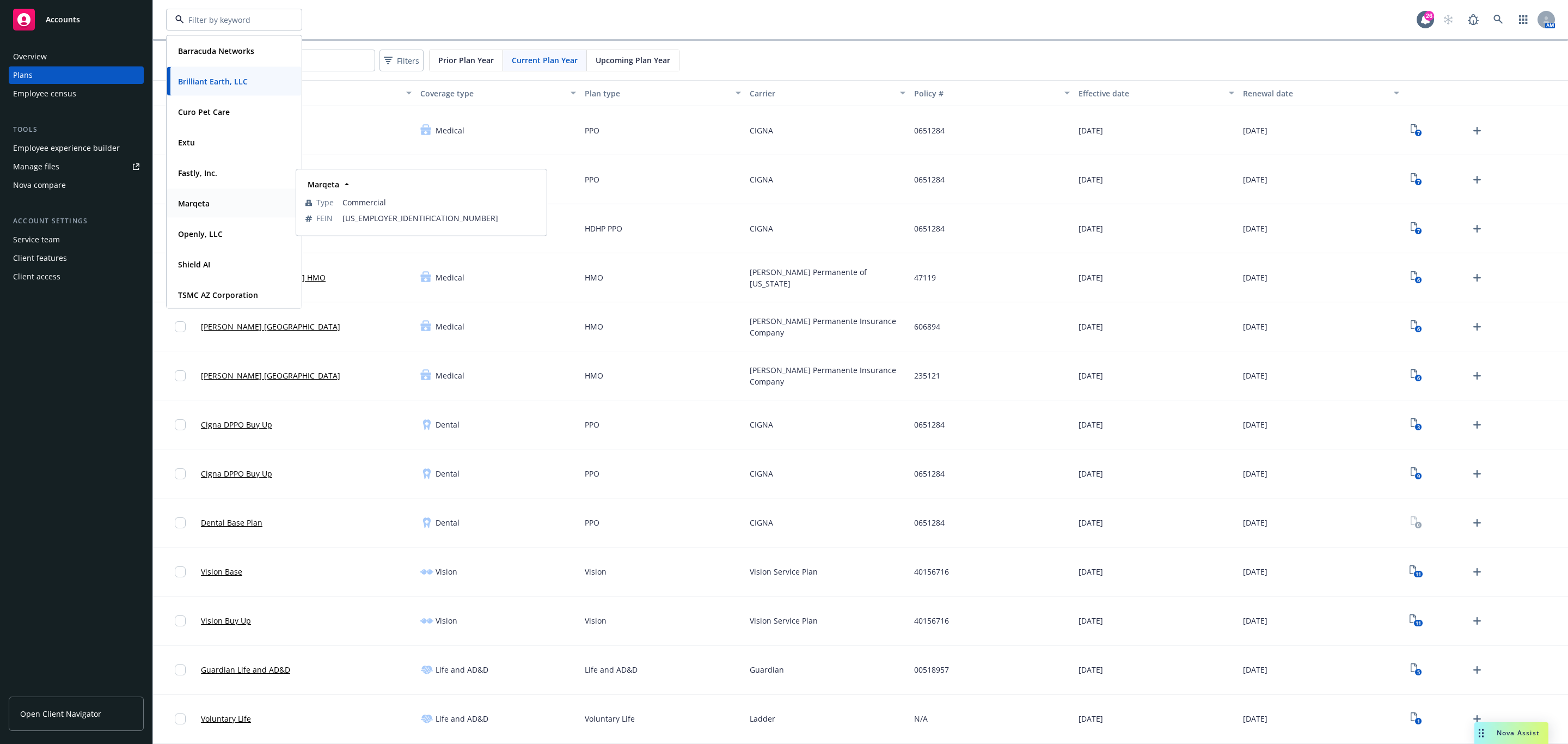
click at [246, 212] on div "Marqeta Type Commercial FEIN 27-4306690" at bounding box center [234, 203] width 134 height 29
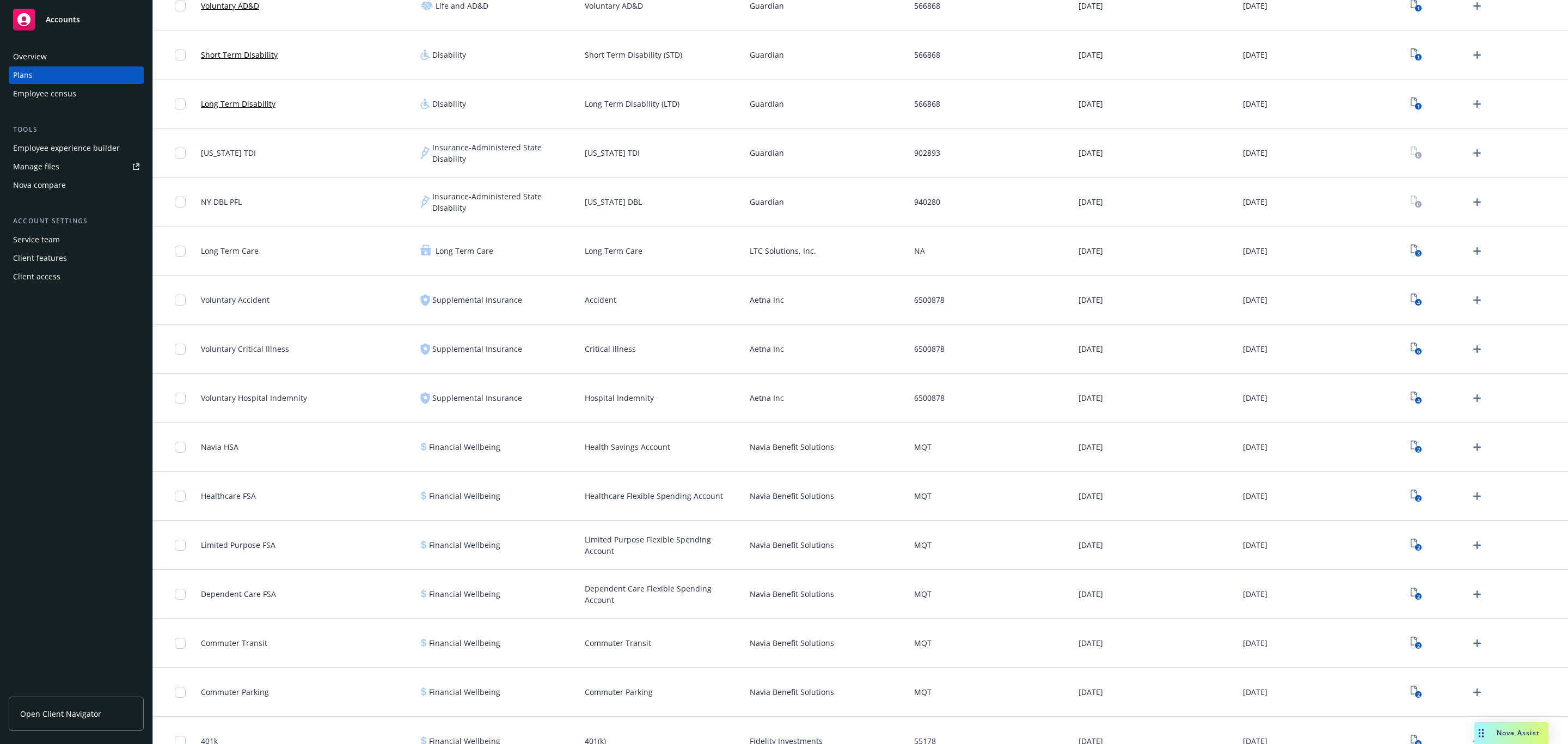
scroll to position [735, 0]
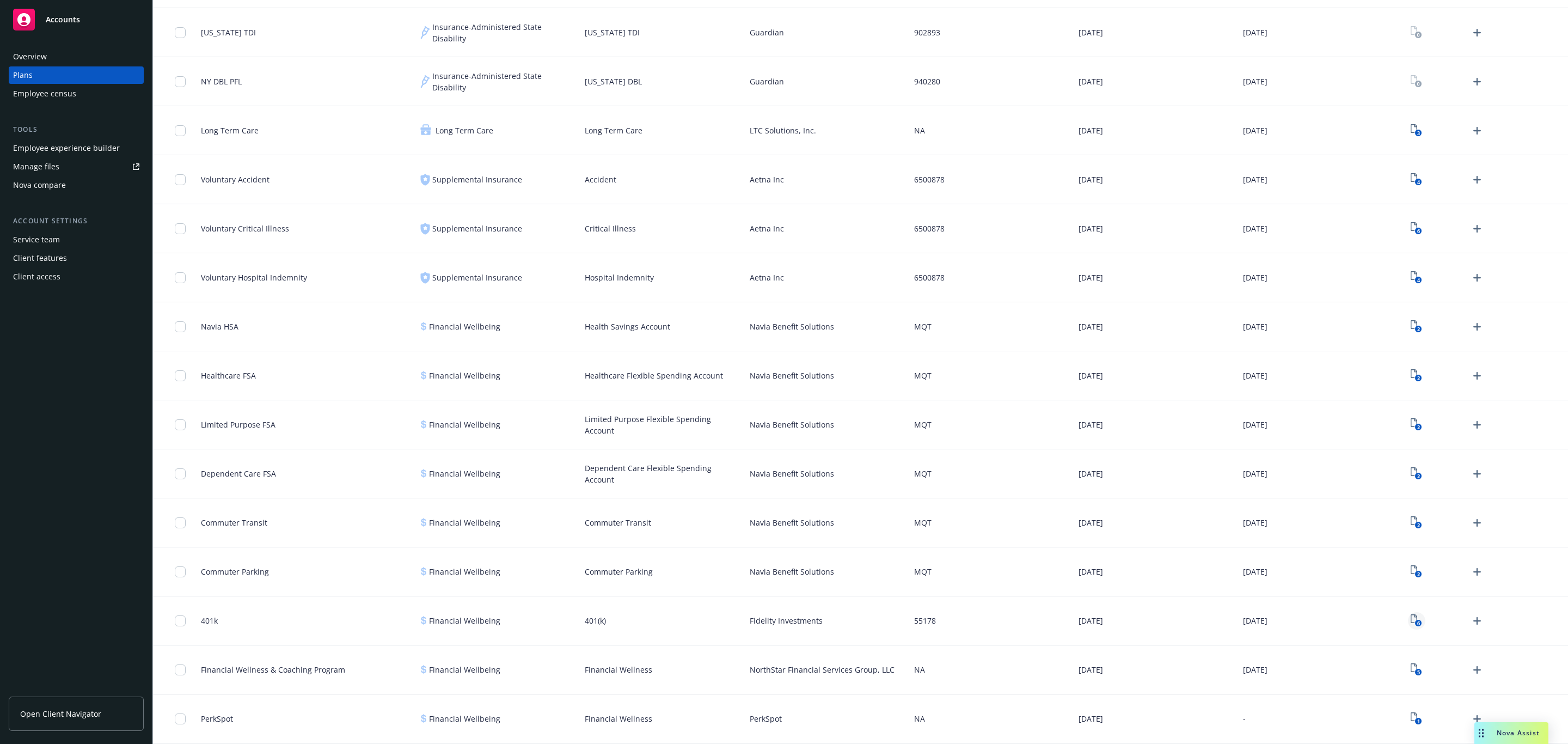
click at [1411, 618] on icon "6" at bounding box center [1416, 621] width 11 height 12
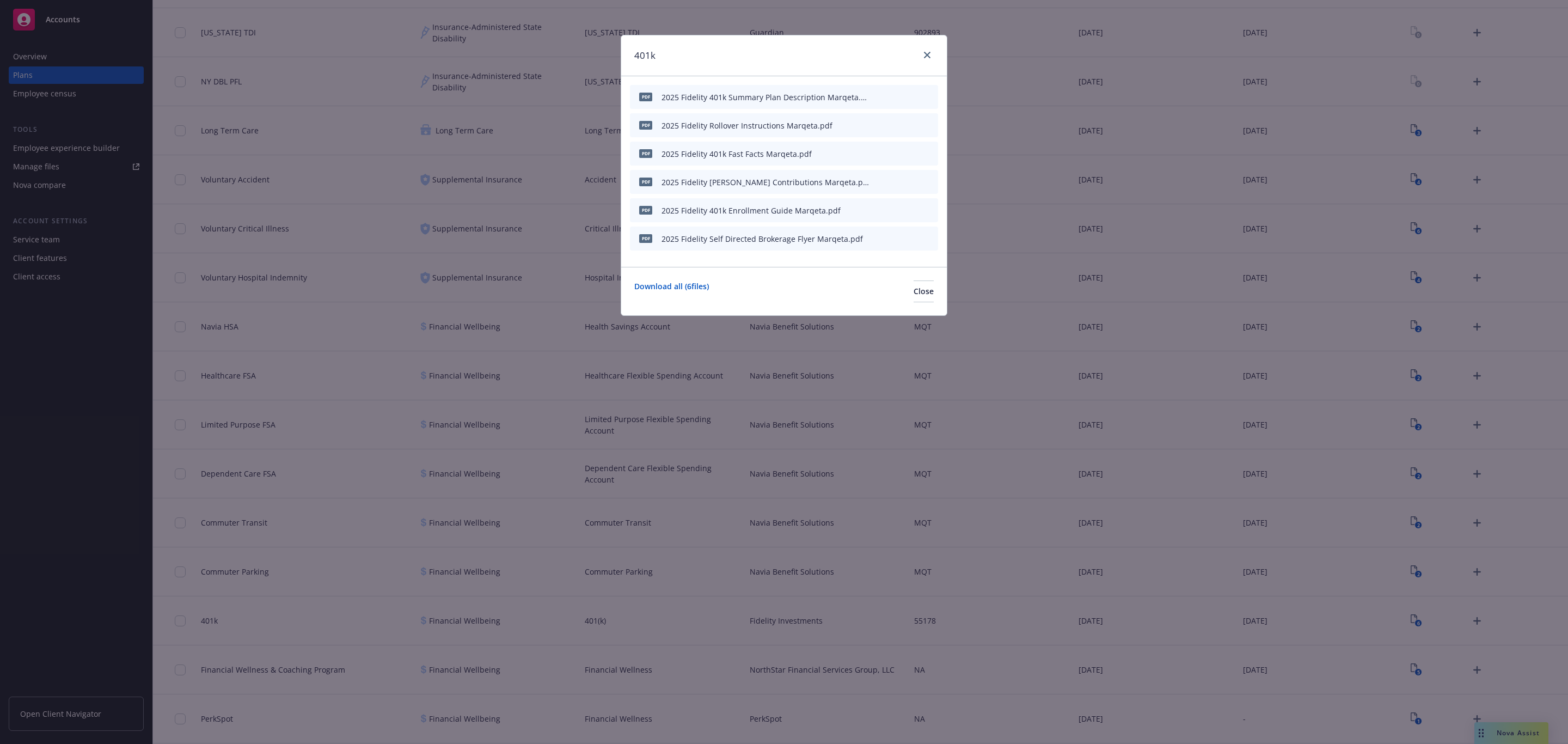
click at [904, 210] on div at bounding box center [904, 210] width 60 height 11
click at [907, 209] on icon "preview file" at bounding box center [910, 209] width 10 height 8
click at [891, 153] on icon "download file" at bounding box center [893, 151] width 7 height 6
click at [914, 182] on icon "preview file" at bounding box center [910, 181] width 10 height 8
click at [893, 182] on icon "download file" at bounding box center [893, 180] width 7 height 6
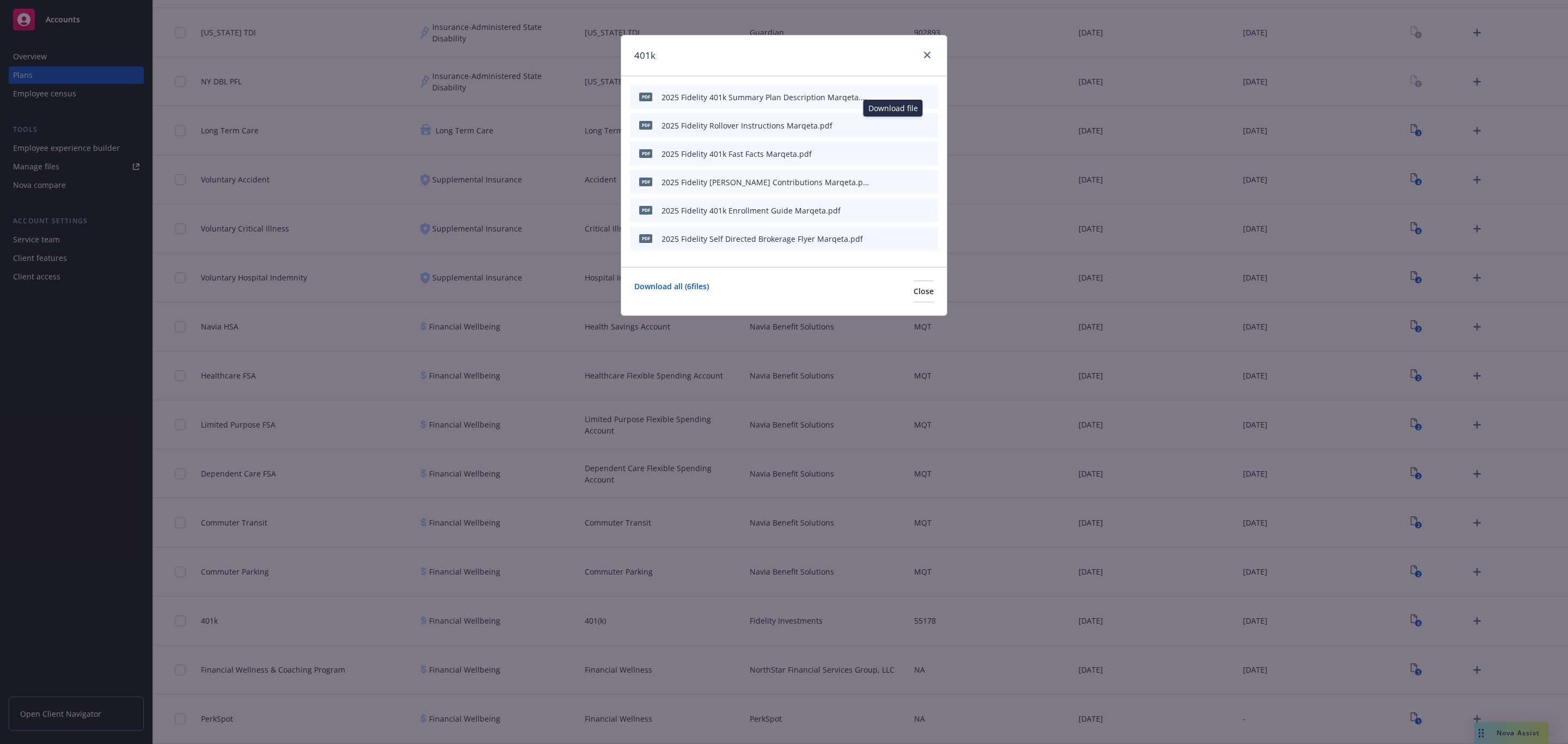
click at [892, 121] on icon "download file" at bounding box center [893, 125] width 9 height 9
click at [894, 207] on icon "download file" at bounding box center [893, 210] width 9 height 9
click at [891, 239] on icon "download file" at bounding box center [893, 238] width 9 height 9
click at [936, 51] on div "401k" at bounding box center [784, 55] width 326 height 41
click at [931, 54] on link "close" at bounding box center [927, 54] width 13 height 13
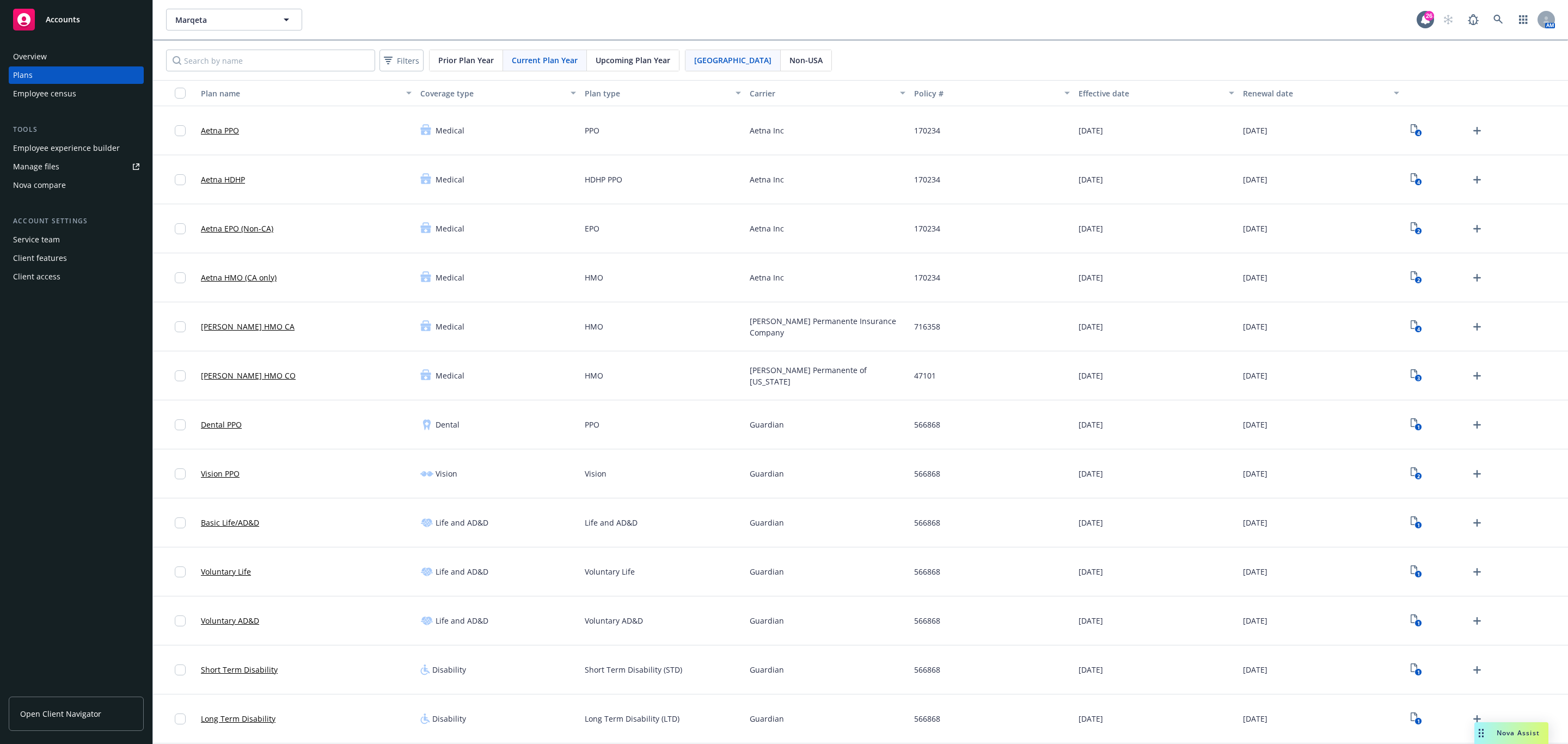
click at [631, 64] on span "Upcoming Plan Year" at bounding box center [633, 60] width 75 height 11
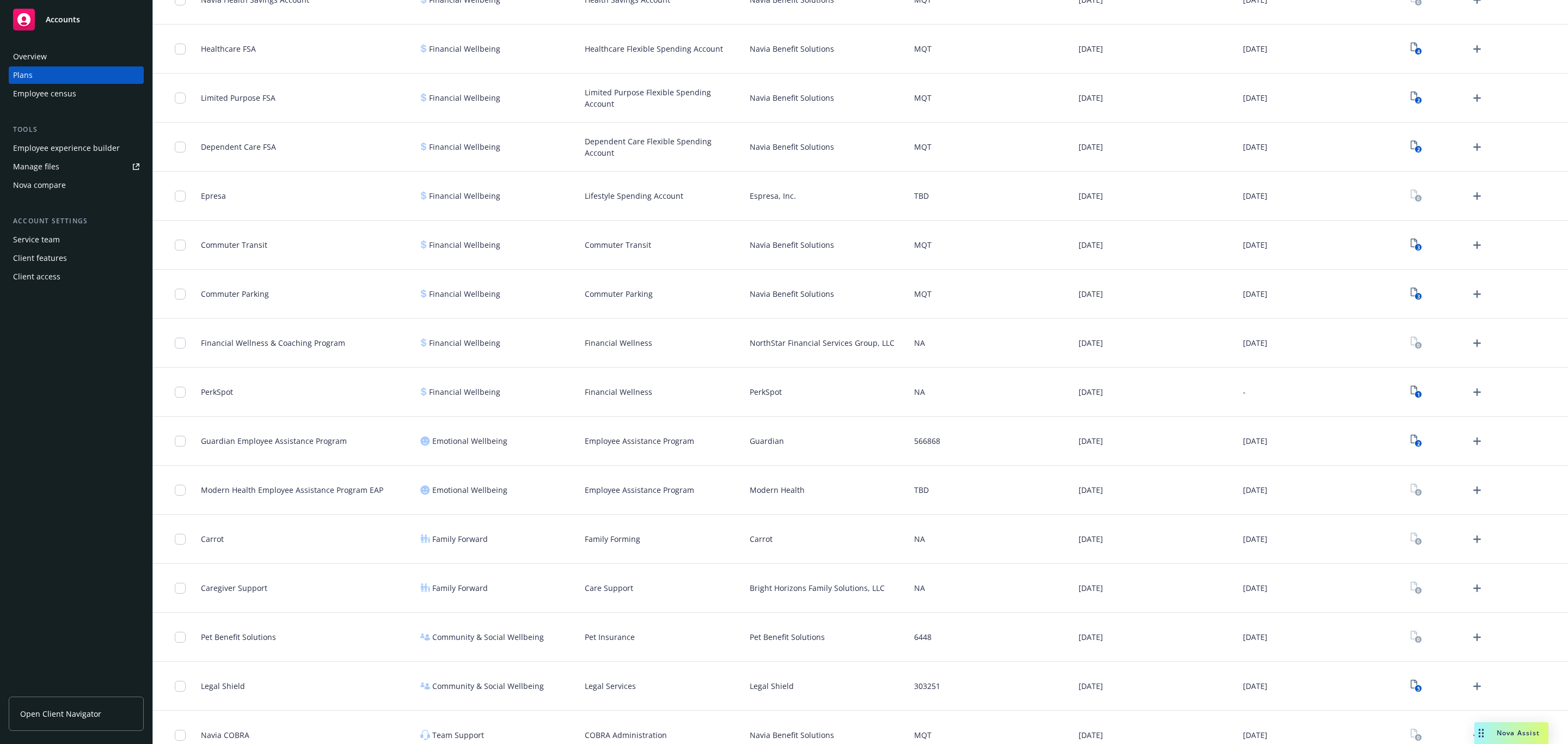
scroll to position [1129, 0]
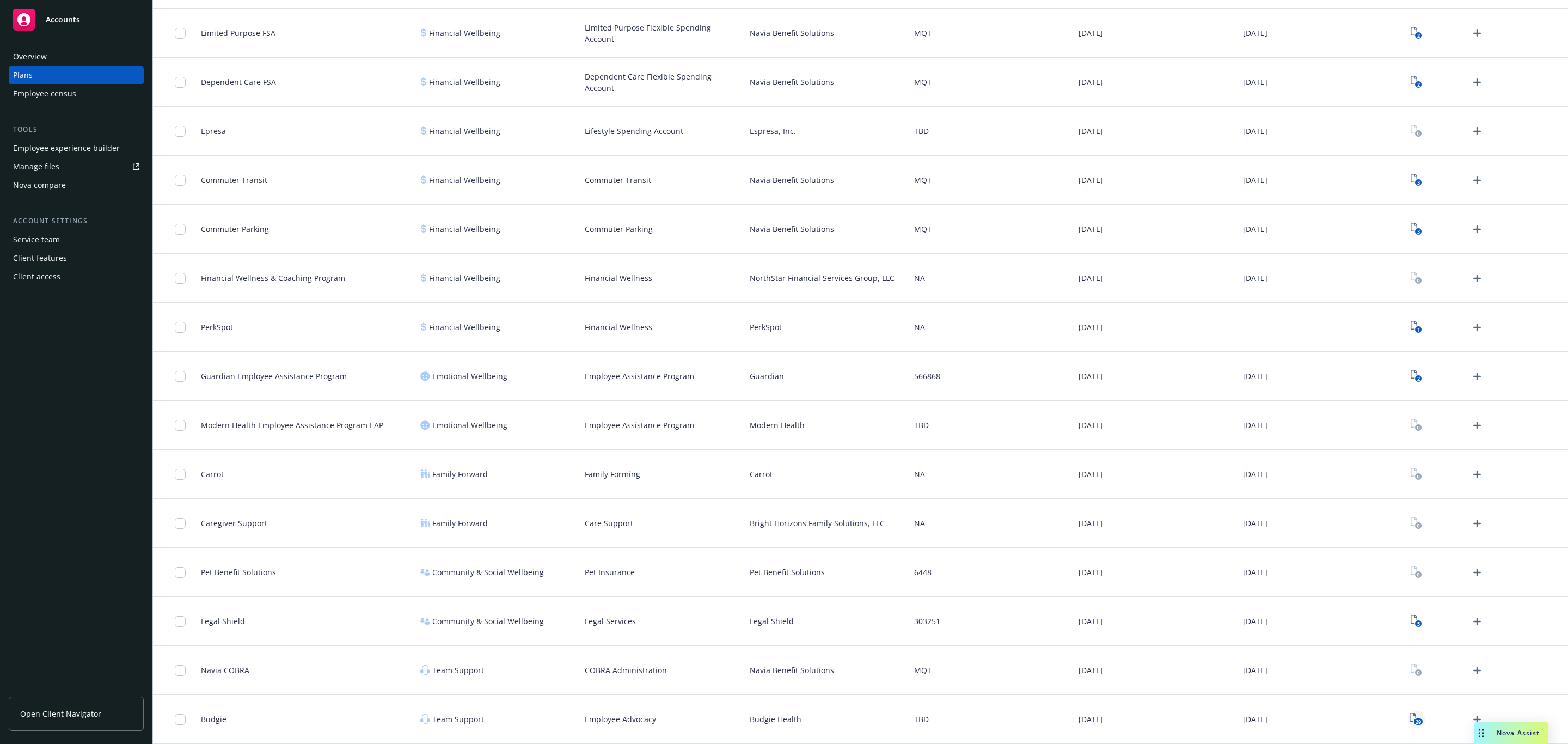
click at [1410, 725] on icon "29" at bounding box center [1417, 719] width 14 height 12
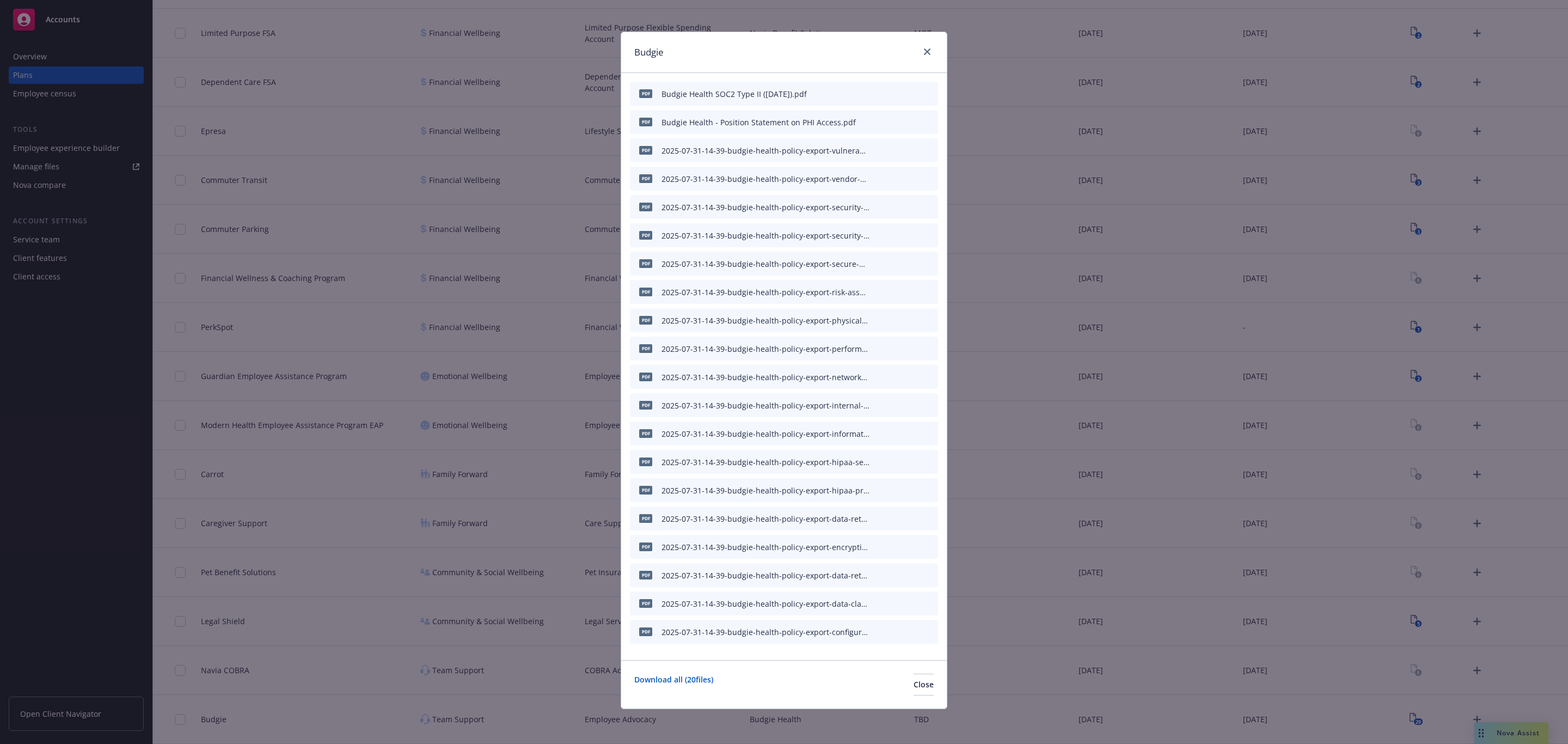
scroll to position [4, 0]
click at [917, 56] on div at bounding box center [925, 52] width 18 height 14
click at [923, 45] on link "close" at bounding box center [927, 51] width 13 height 13
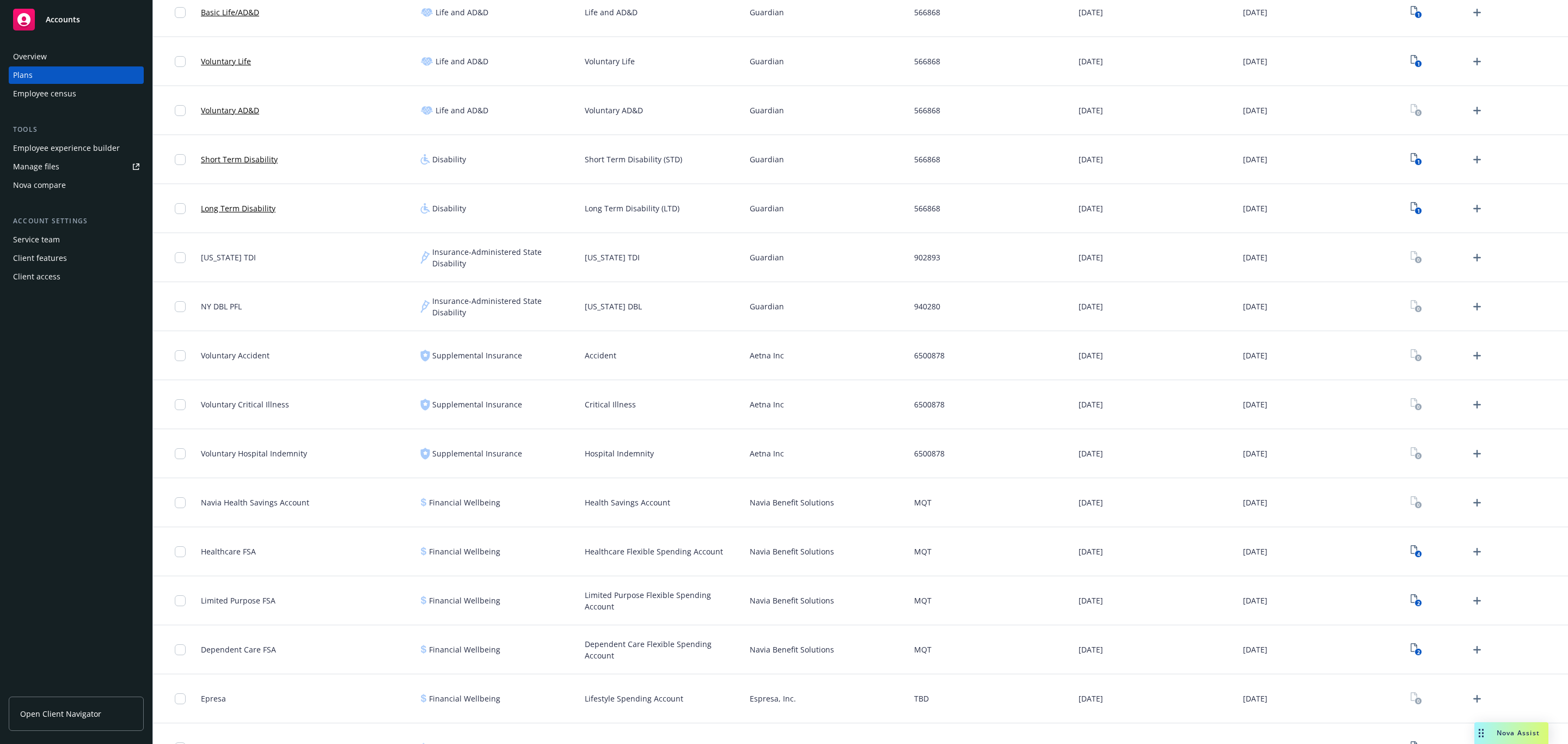
scroll to position [556, 0]
click at [1471, 304] on icon "Upload Plan Documents" at bounding box center [1477, 309] width 13 height 13
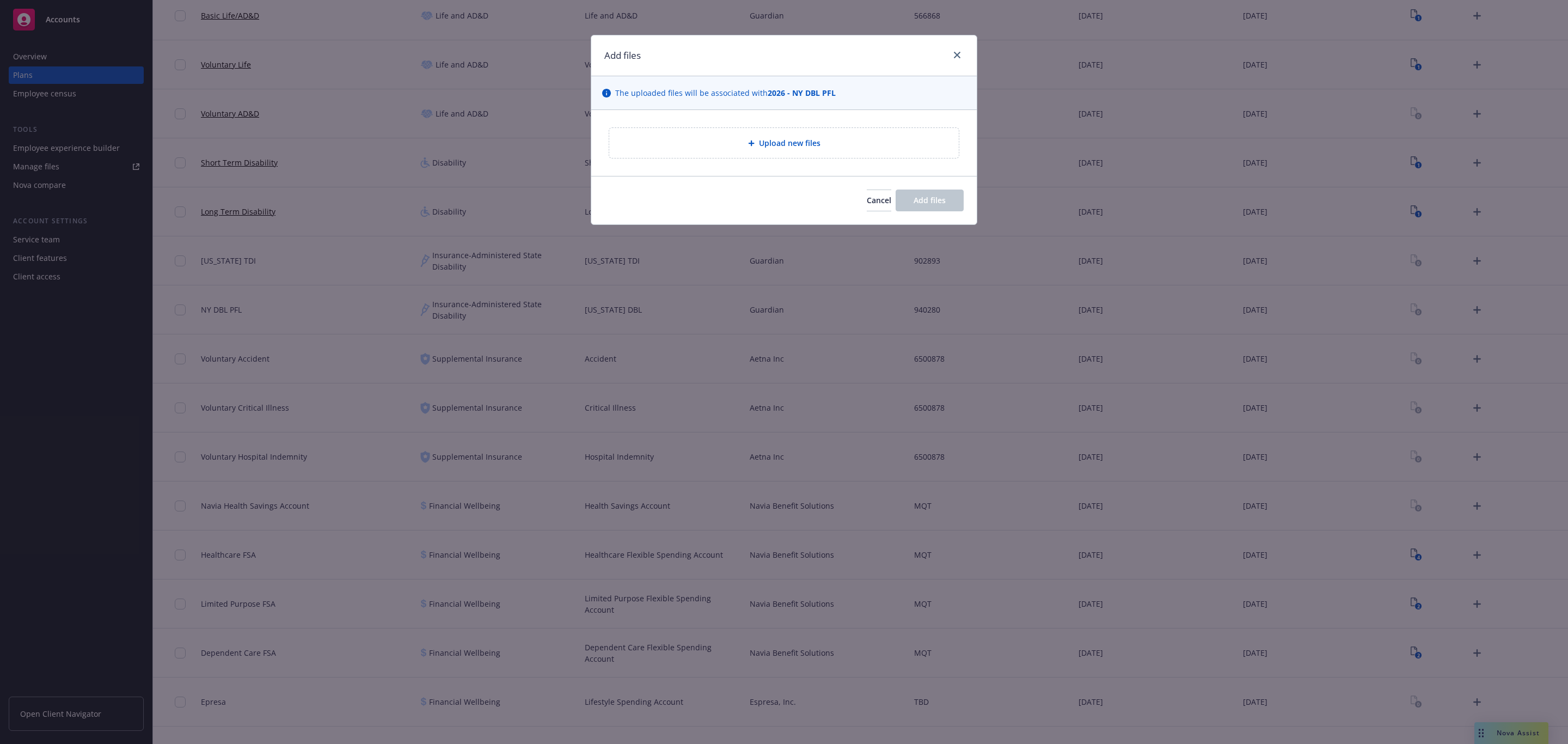
click at [837, 130] on div "Upload new files" at bounding box center [784, 143] width 349 height 30
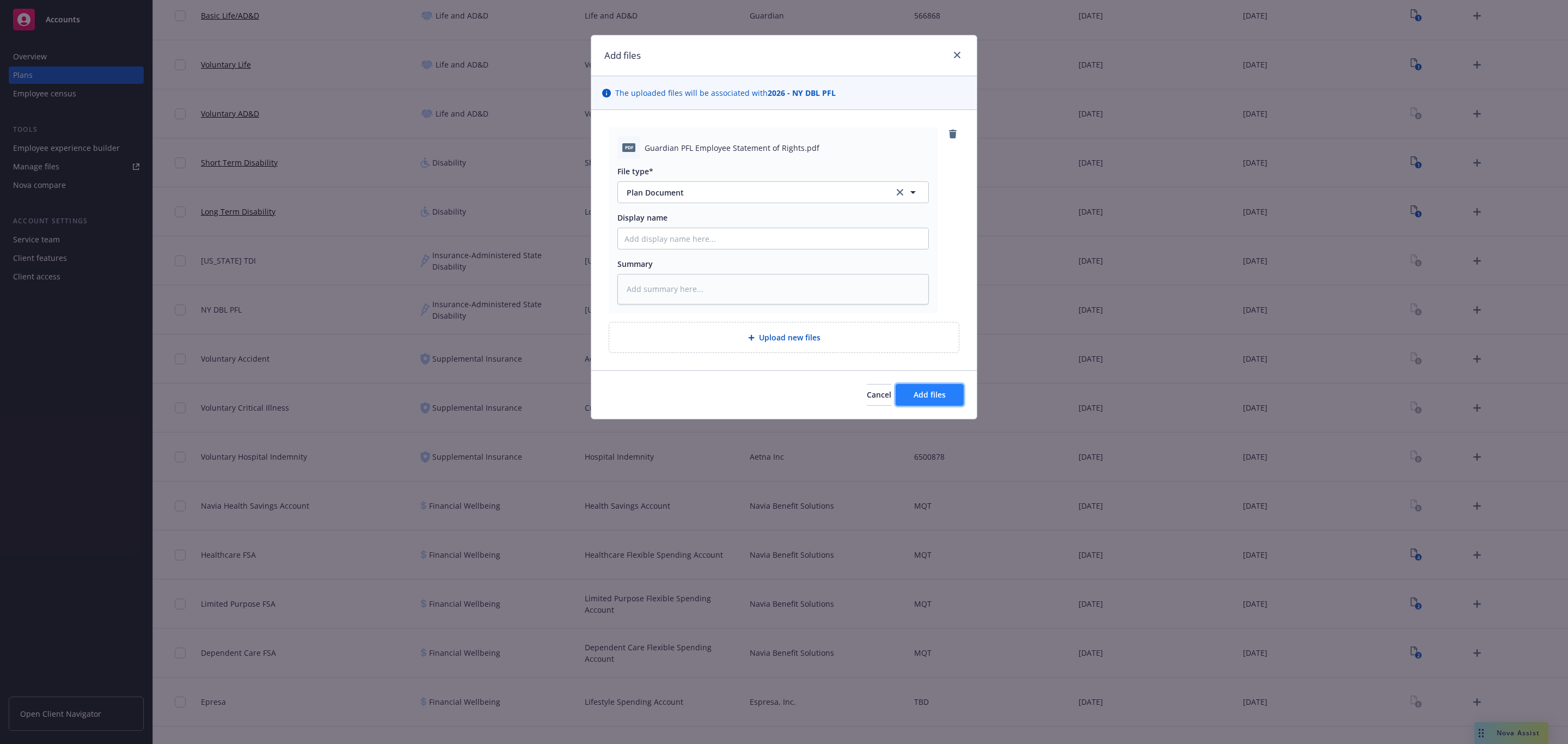
click at [923, 393] on span "Add files" at bounding box center [930, 394] width 32 height 11
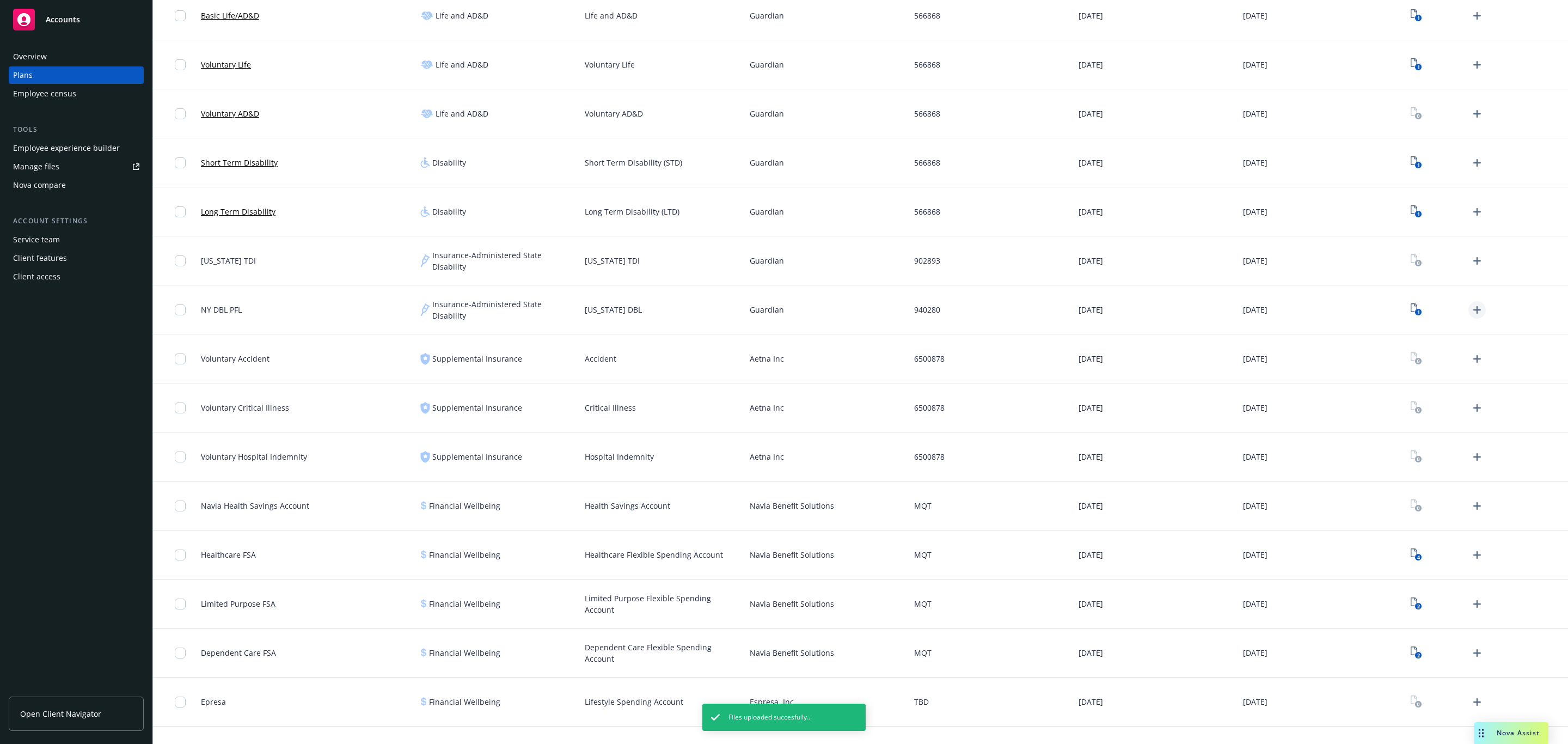
click at [1471, 314] on icon "Upload Plan Documents" at bounding box center [1477, 309] width 13 height 13
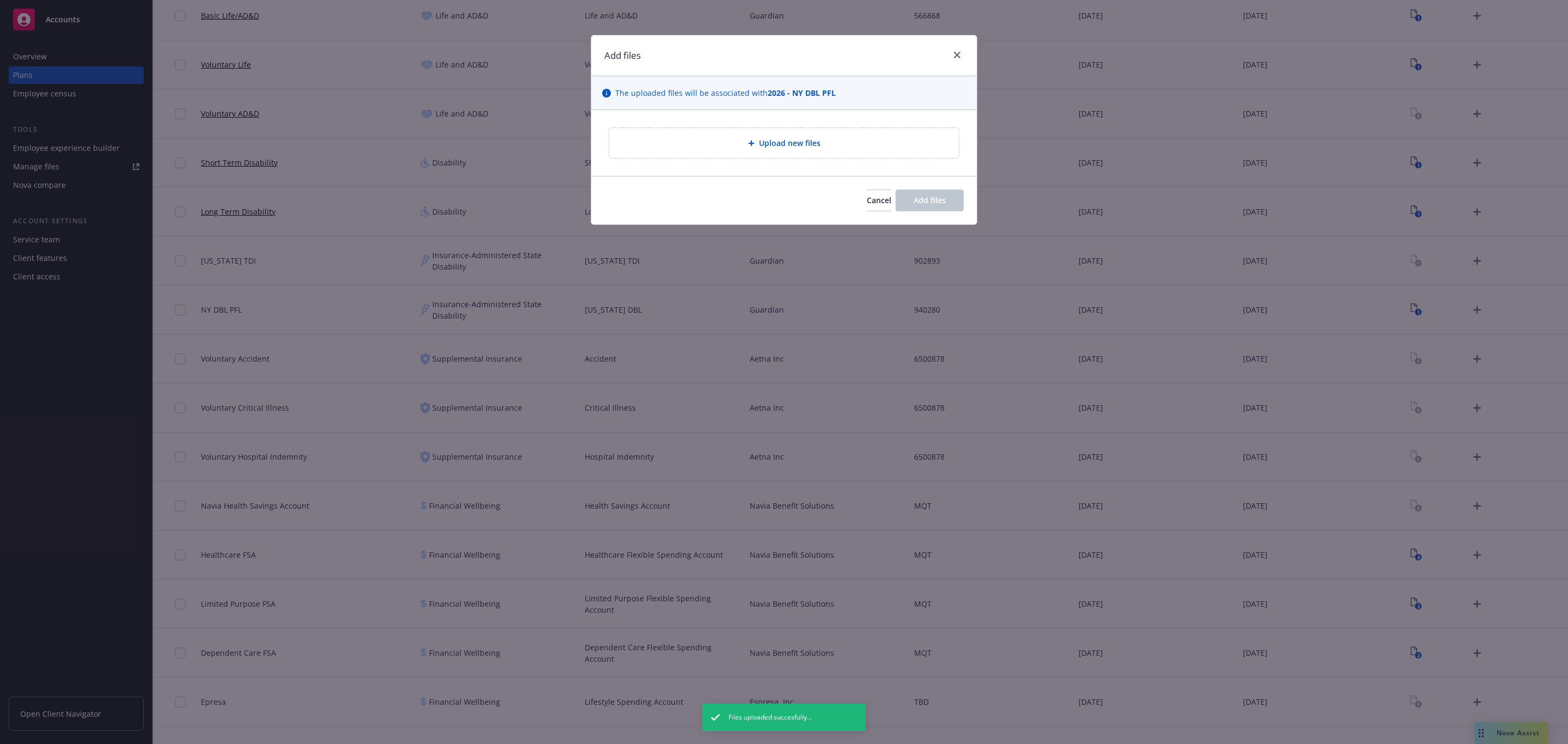
click at [871, 161] on div "Upload new files" at bounding box center [784, 142] width 385 height 66
click at [868, 153] on div "Upload new files" at bounding box center [784, 143] width 349 height 30
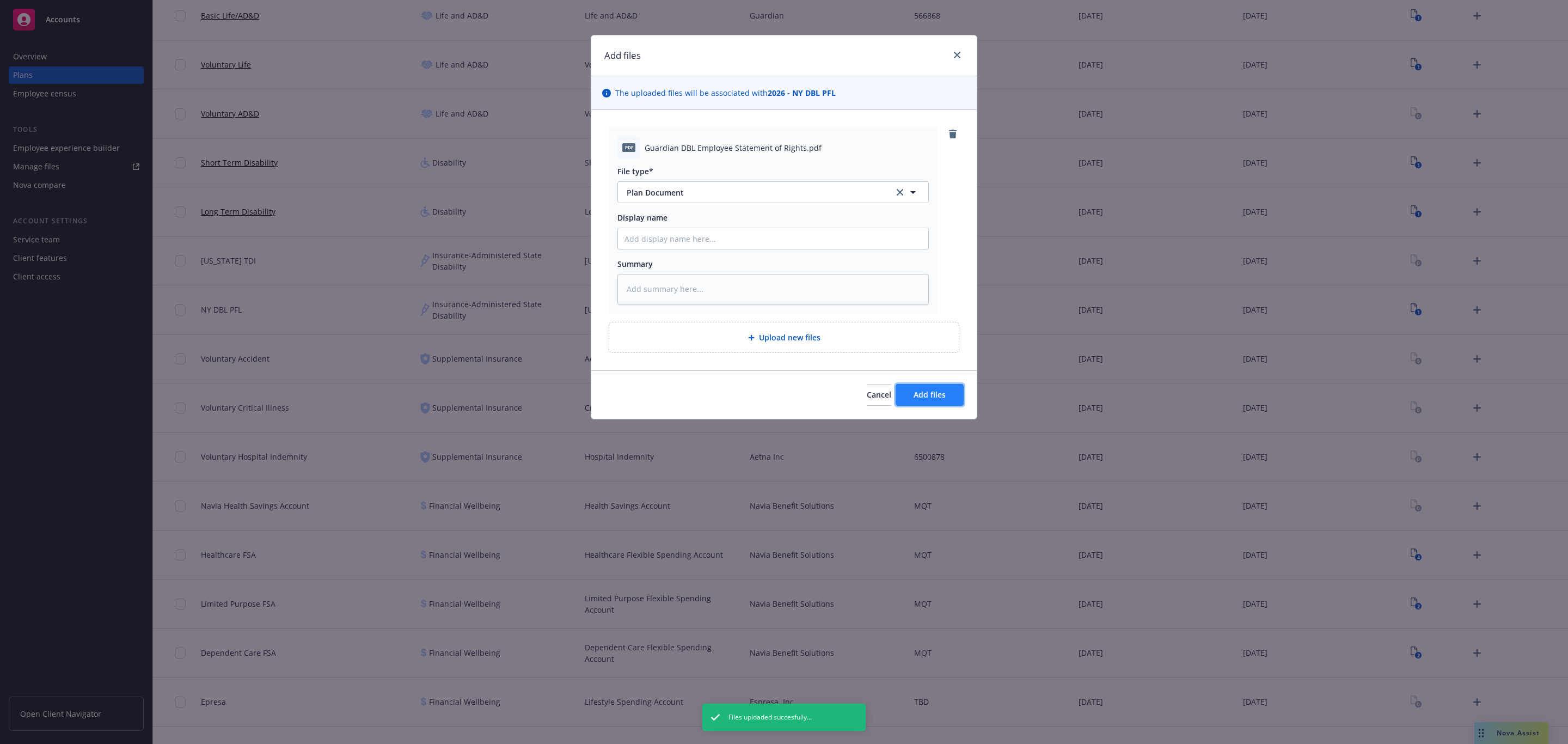
click at [946, 395] on button "Add files" at bounding box center [930, 394] width 68 height 22
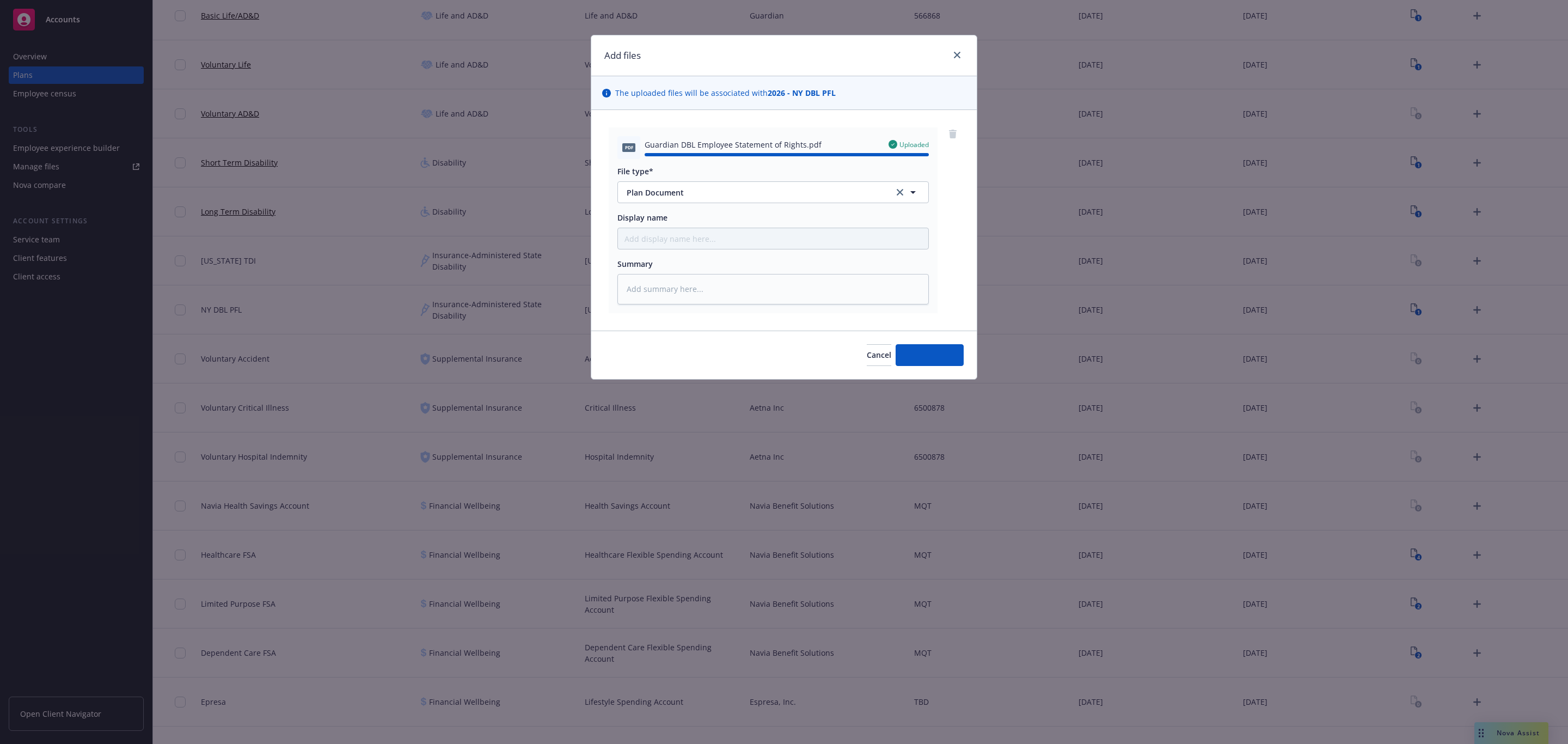
type textarea "x"
